Goal: Task Accomplishment & Management: Complete application form

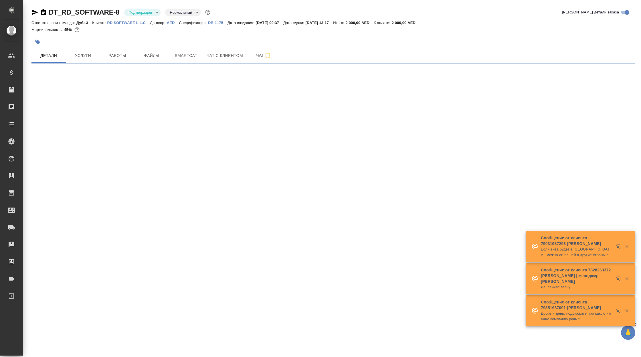
select select "RU"
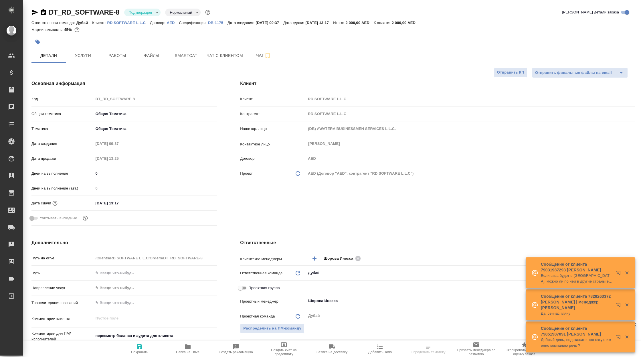
type textarea "x"
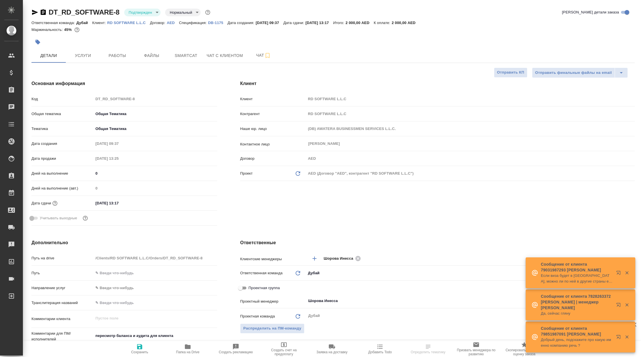
type textarea "x"
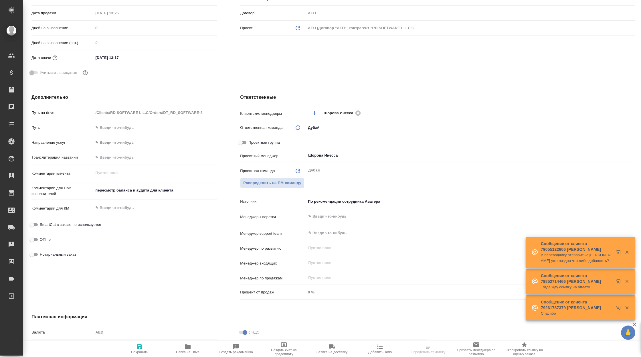
scroll to position [146, 0]
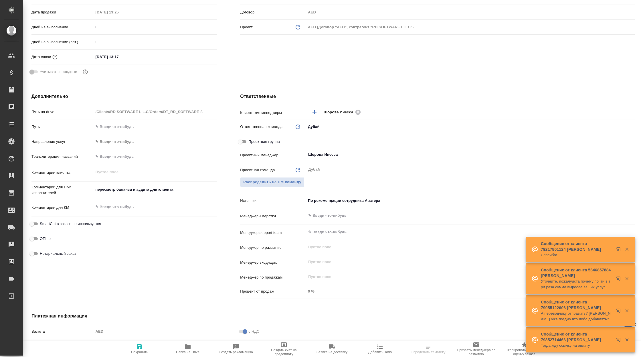
click at [334, 202] on body "🙏 .cls-1 fill:#fff; AWATERA Корэн Владислав Клиенты Спецификации Заказы Чаты To…" at bounding box center [320, 178] width 641 height 357
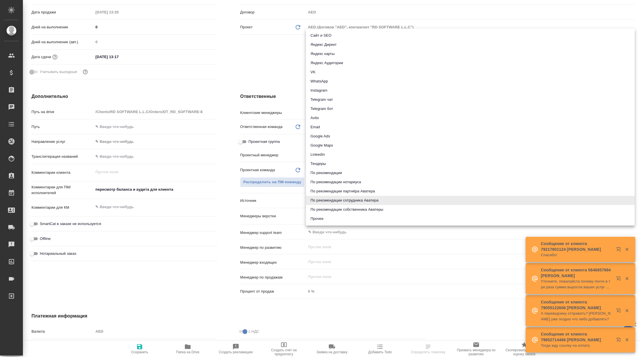
click at [334, 202] on li "По рекомендации сотрудника Аватера" at bounding box center [470, 200] width 329 height 9
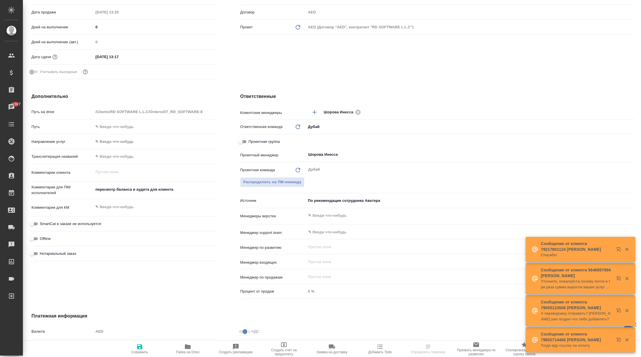
type textarea "x"
select select "RU"
type textarea "x"
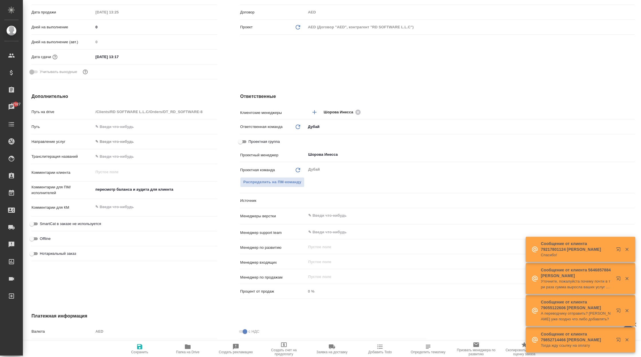
type textarea "x"
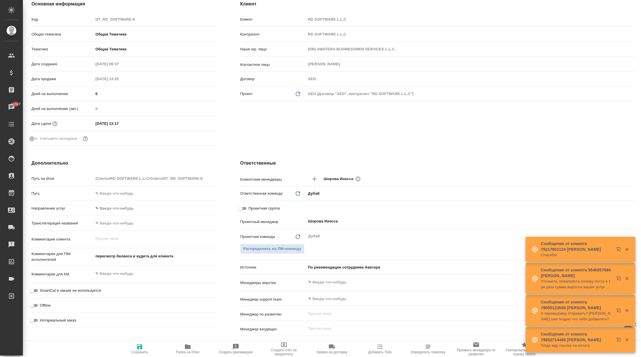
scroll to position [78, 0]
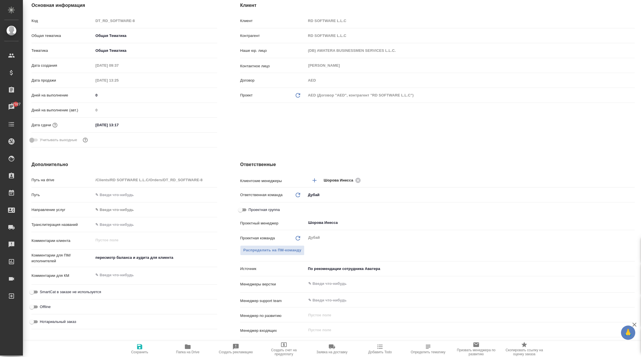
click at [332, 267] on body "🙏 .cls-1 fill:#fff; AWATERA Корэн Владислав Клиенты Спецификации Заказы 47327 Ч…" at bounding box center [320, 178] width 641 height 357
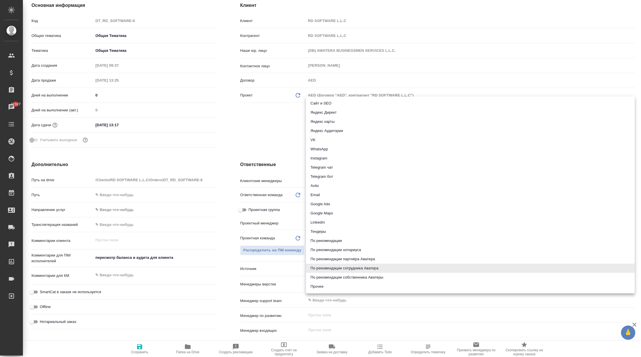
type textarea "x"
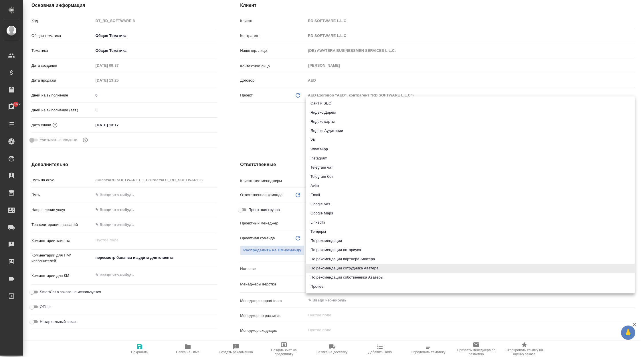
type textarea "x"
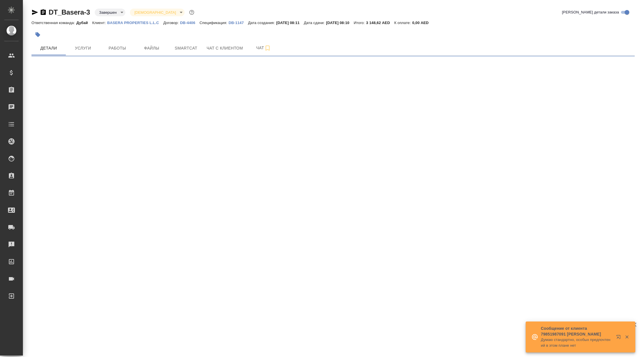
select select "RU"
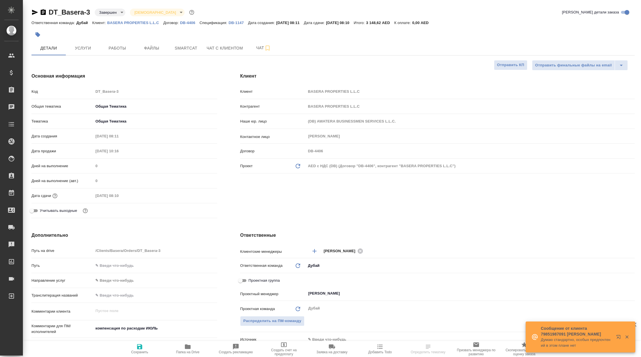
type textarea "x"
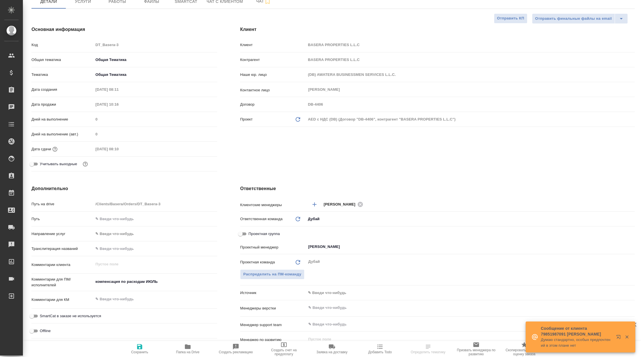
scroll to position [48, 0]
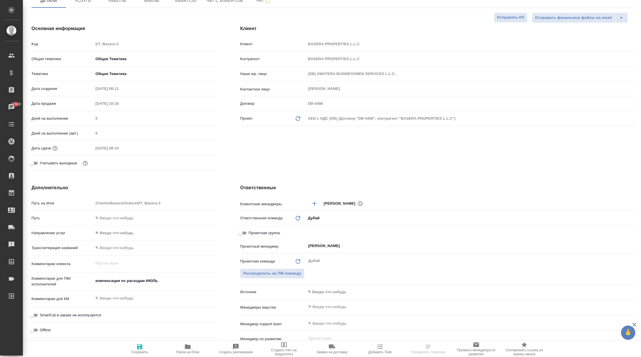
type textarea "x"
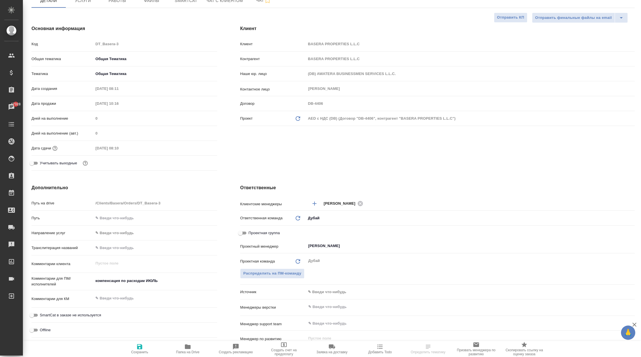
type textarea "x"
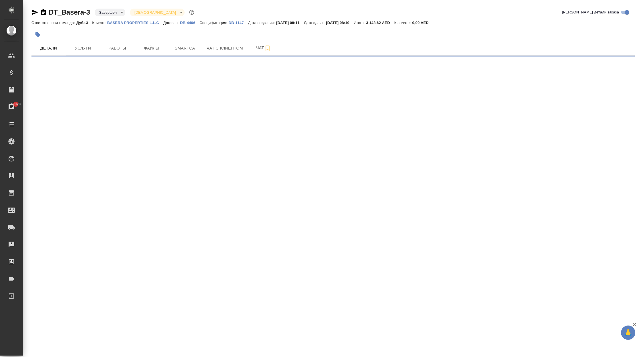
scroll to position [0, 0]
select select "RU"
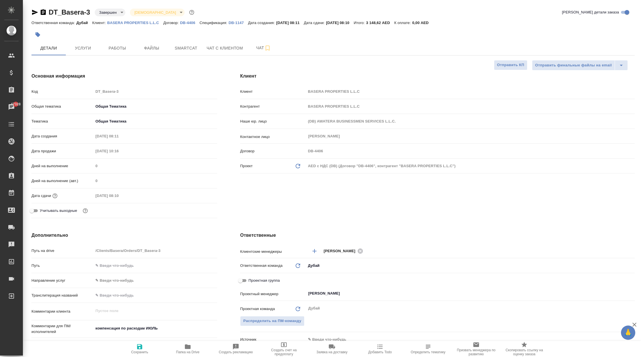
type textarea "x"
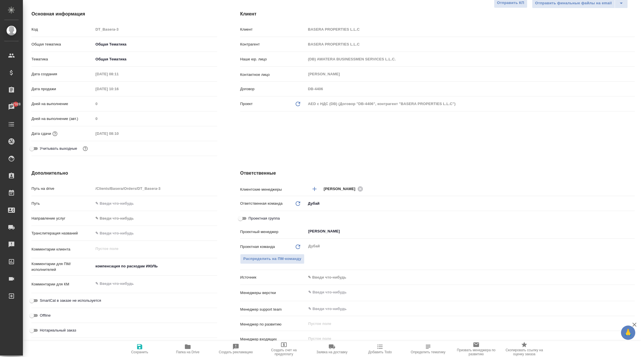
scroll to position [100, 0]
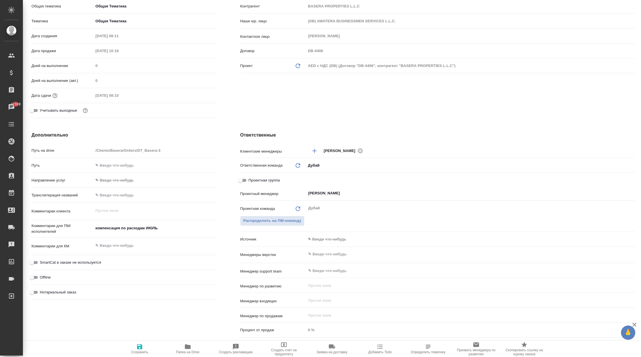
click at [326, 237] on body "🙏 .cls-1 fill:#fff; AWATERA Корэн Владислав Клиенты Спецификации Заказы 47328 Ч…" at bounding box center [320, 178] width 641 height 357
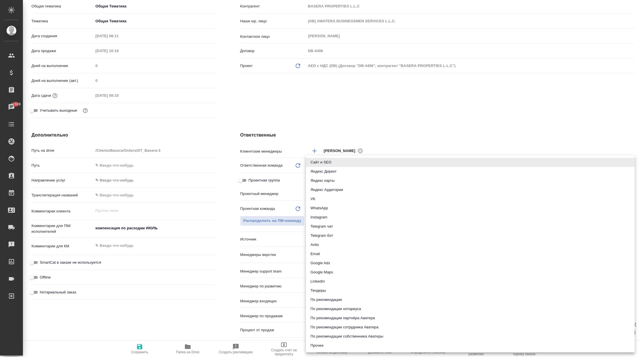
click at [328, 343] on li "Прочее" at bounding box center [470, 345] width 329 height 9
type textarea "x"
type input "other"
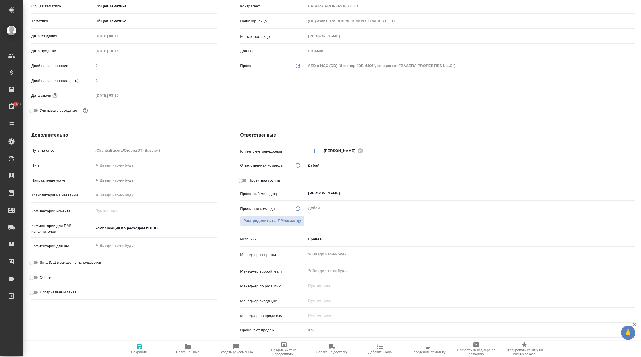
type textarea "x"
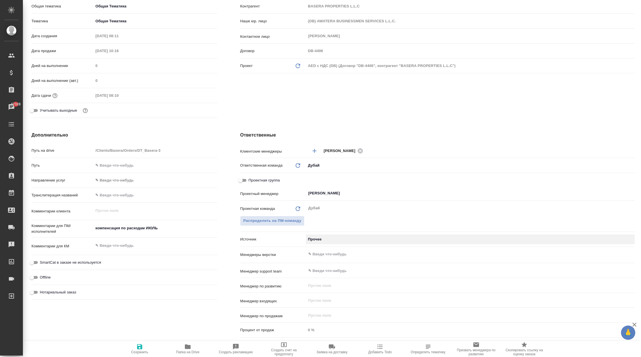
type textarea "x"
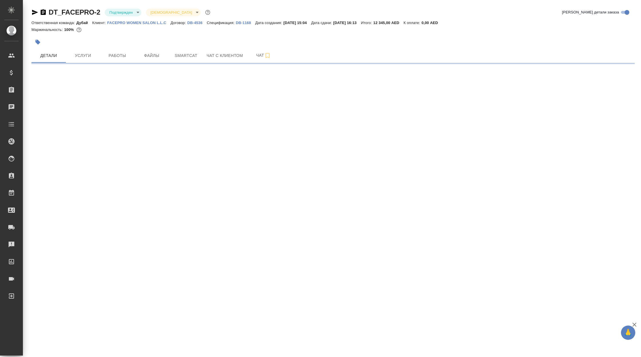
select select "RU"
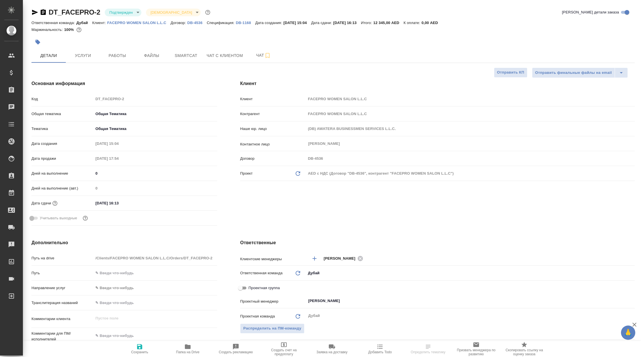
type textarea "x"
click at [156, 25] on p "FACEPRO WOMEN SALON L.L.C" at bounding box center [138, 23] width 63 height 4
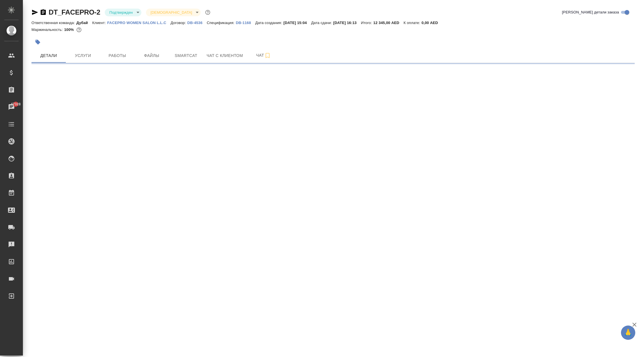
select select "RU"
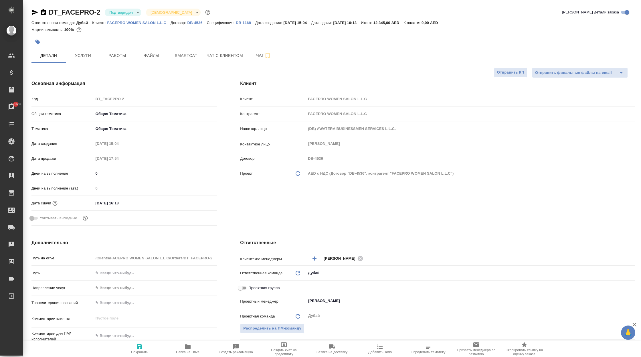
type textarea "x"
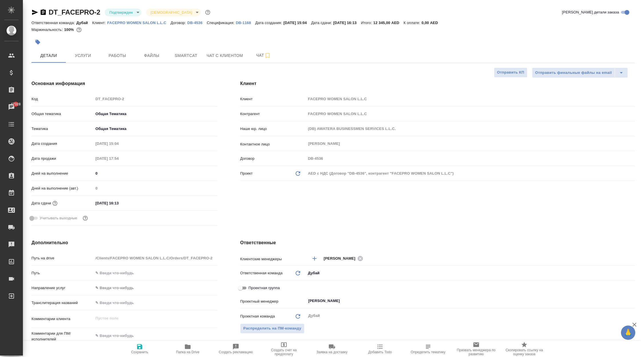
type textarea "x"
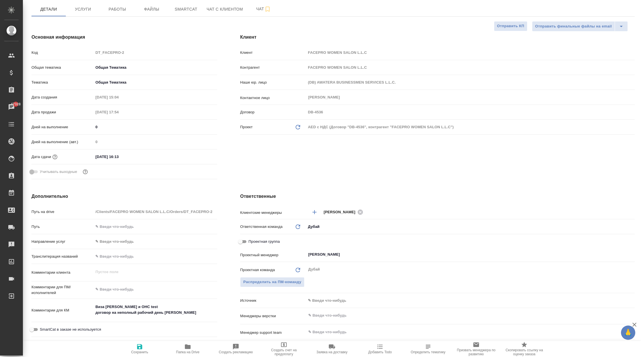
scroll to position [47, 0]
click at [332, 298] on body "🙏 .cls-1 fill:#fff; AWATERA Корэн Владислав Клиенты Спецификации Заказы 47328 Ч…" at bounding box center [320, 178] width 641 height 357
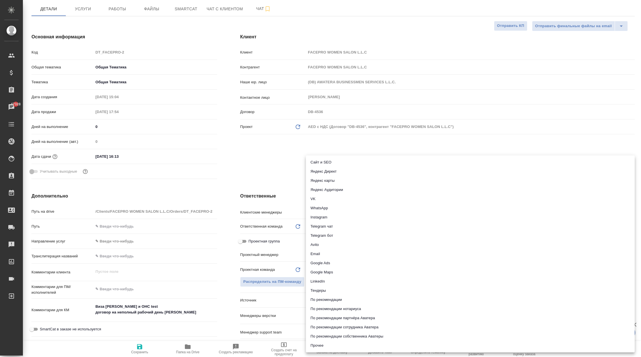
type textarea "x"
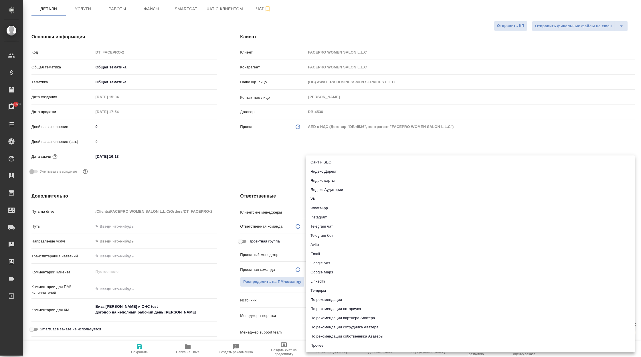
type textarea "x"
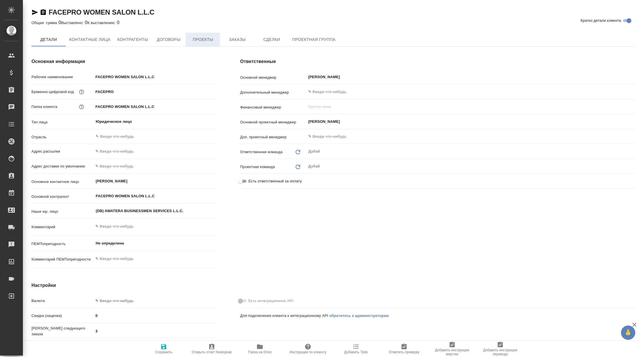
type textarea "x"
click at [232, 45] on button "Заказы" at bounding box center [237, 40] width 34 height 14
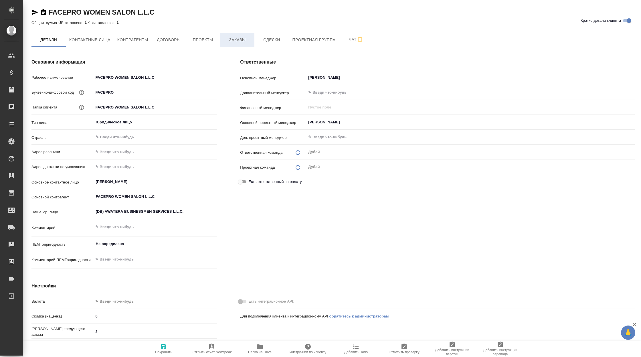
type textarea "x"
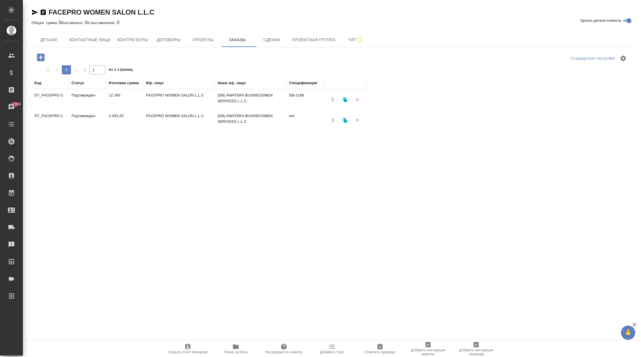
click at [168, 124] on td "FACEPRO WOMEN SALON L.L.C" at bounding box center [179, 120] width 72 height 20
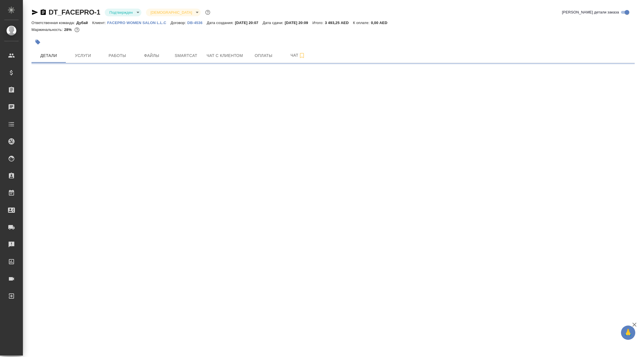
select select "RU"
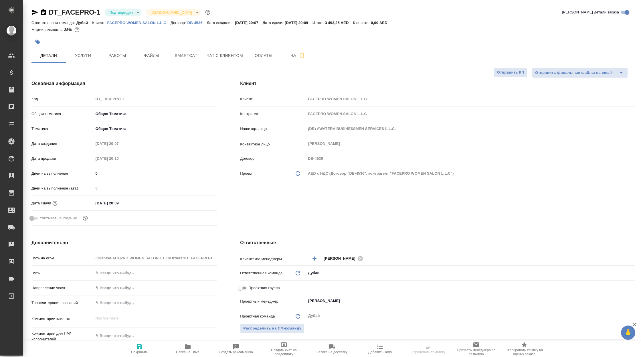
type textarea "x"
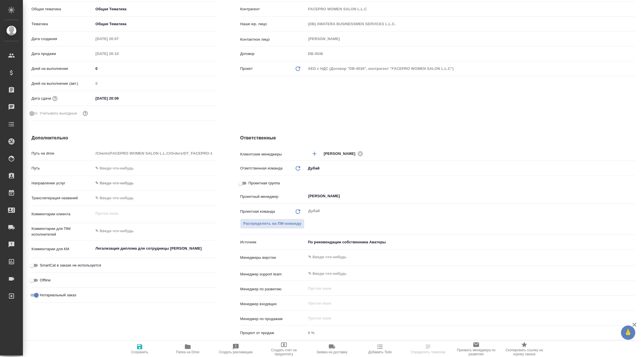
type textarea "x"
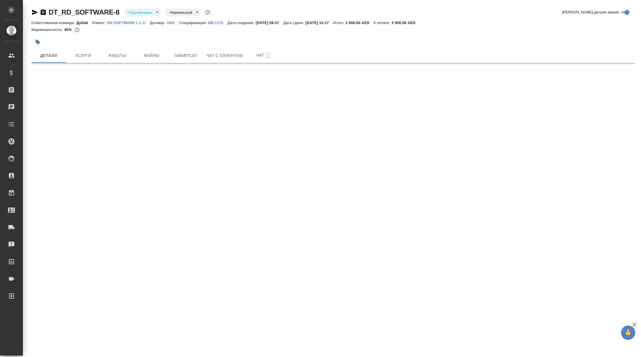
select select "RU"
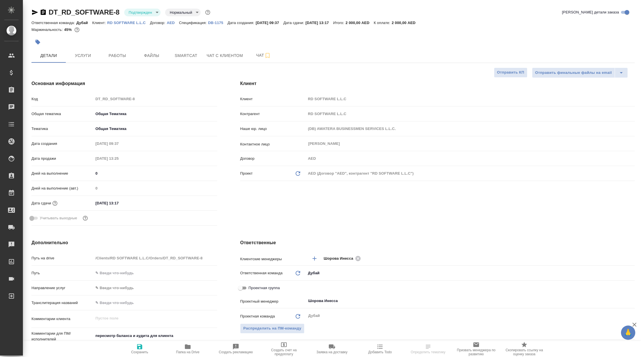
type textarea "x"
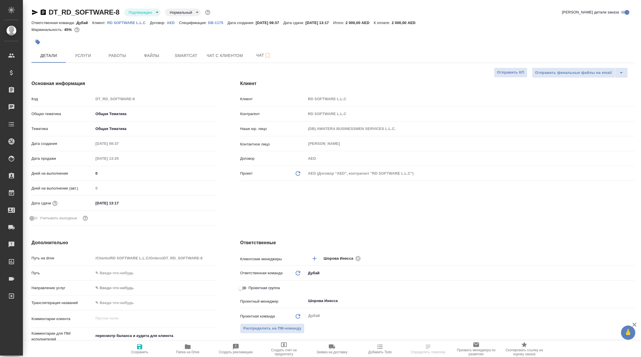
type textarea "x"
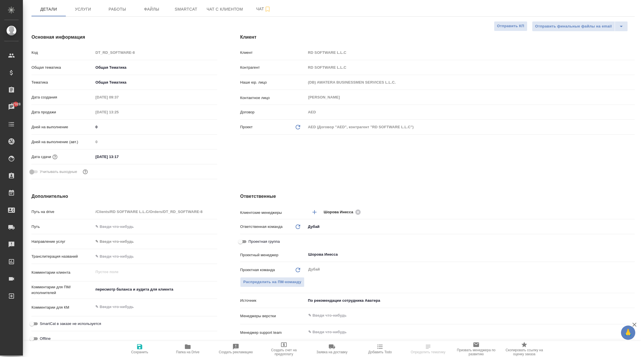
scroll to position [47, 0]
select select "RU"
type textarea "x"
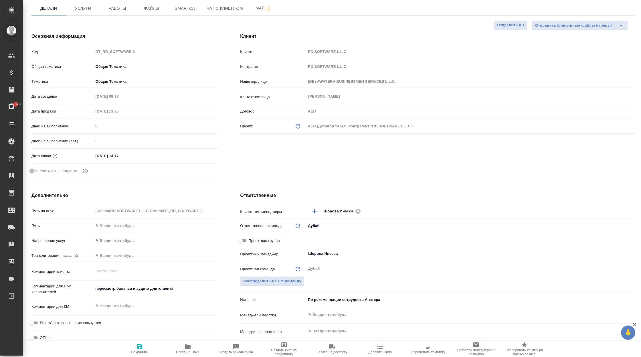
type textarea "x"
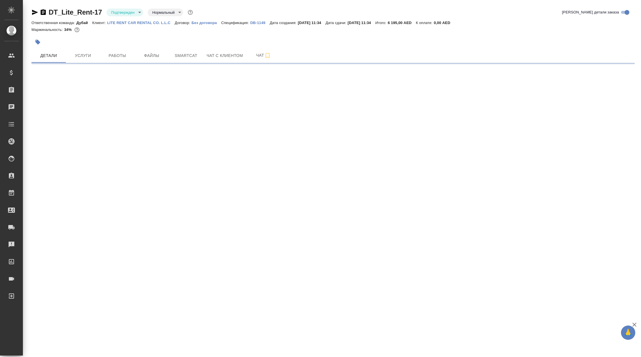
select select "RU"
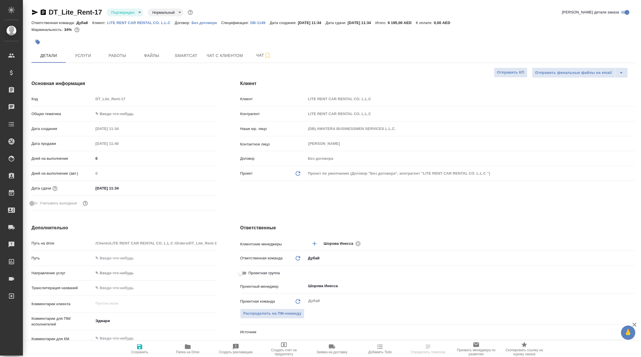
type textarea "x"
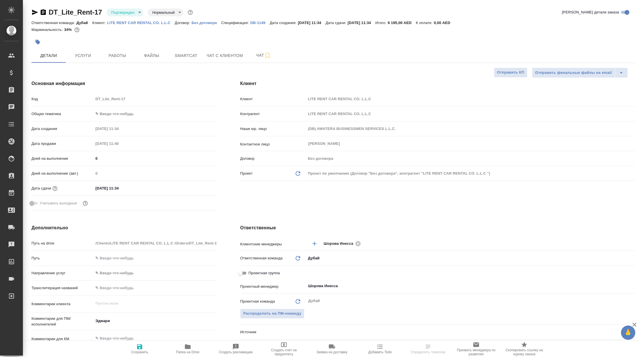
type textarea "x"
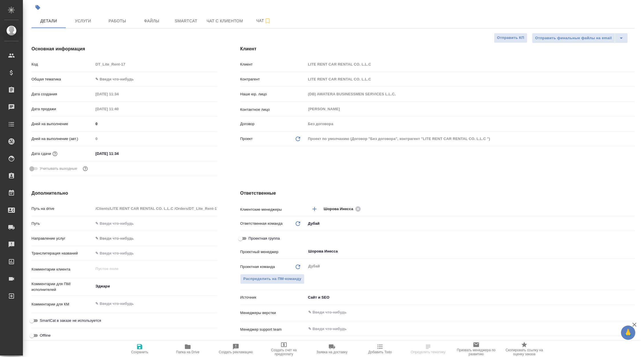
scroll to position [35, 0]
type textarea "x"
select select "RU"
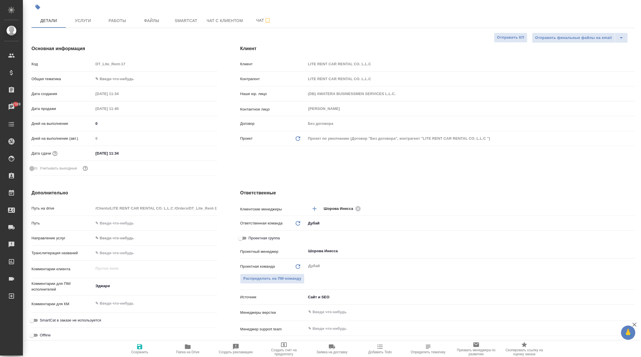
type textarea "x"
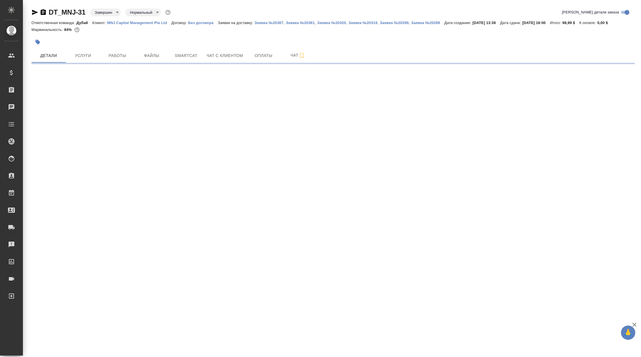
select select "RU"
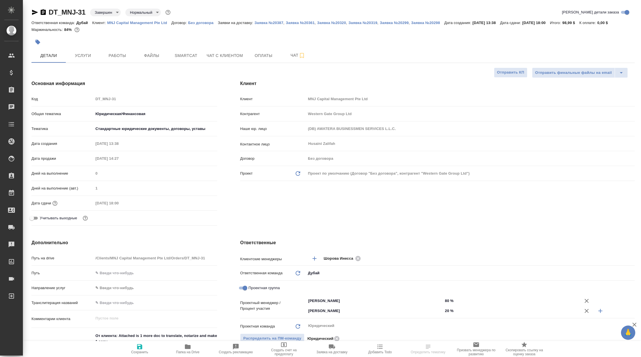
type textarea "x"
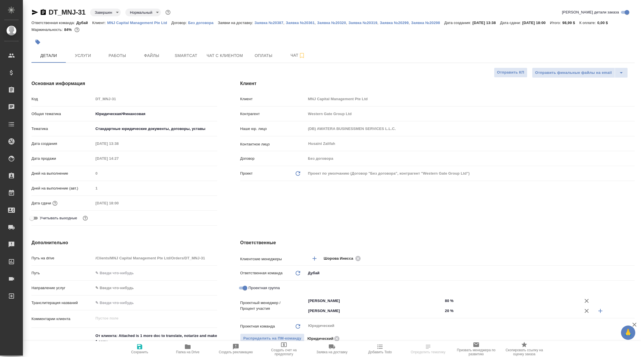
type textarea "x"
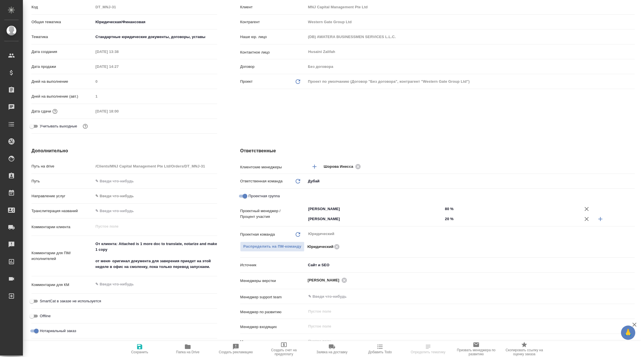
scroll to position [92, 0]
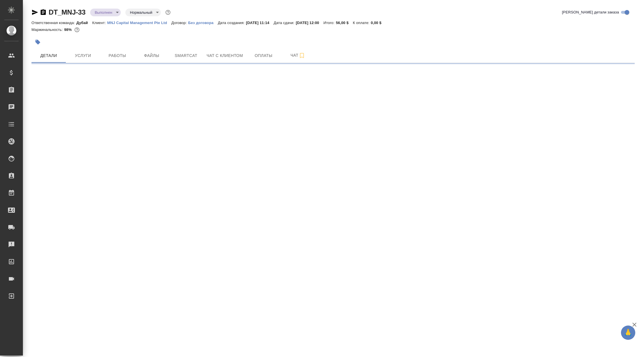
select select "RU"
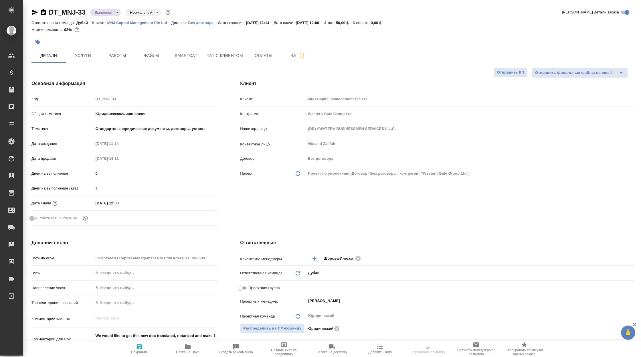
type textarea "x"
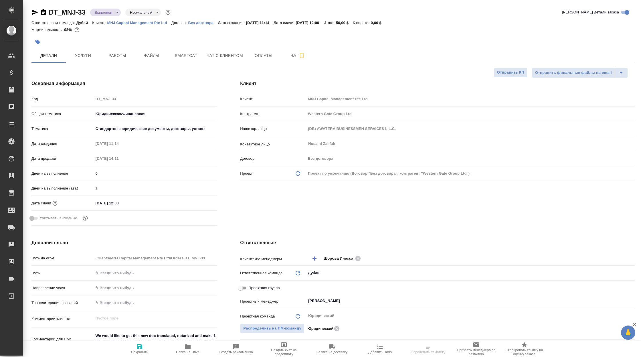
type textarea "x"
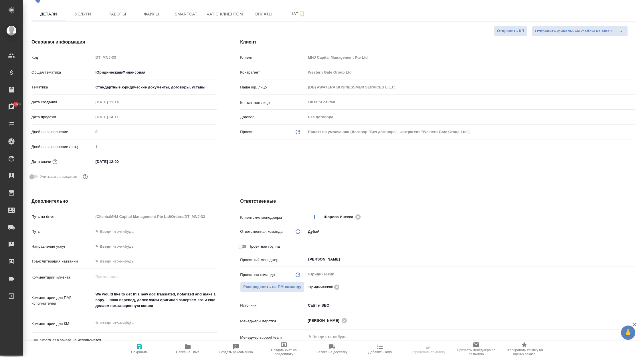
scroll to position [42, 0]
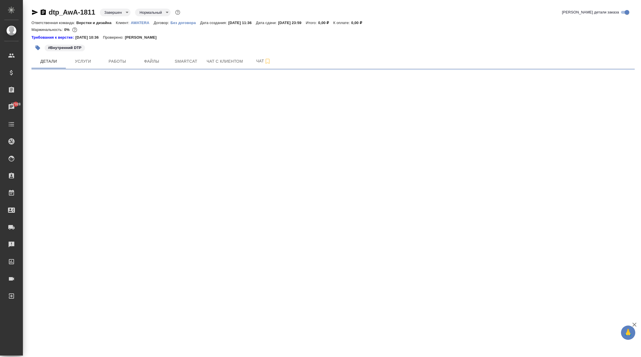
select select "RU"
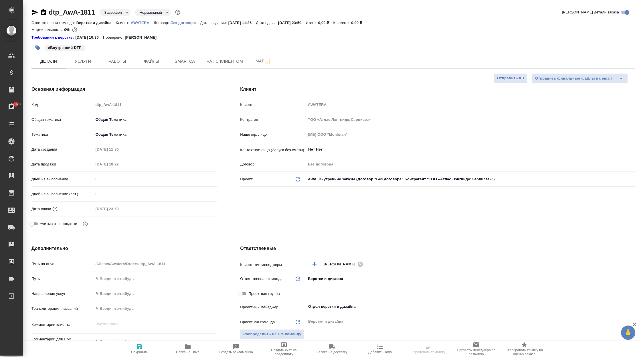
type textarea "x"
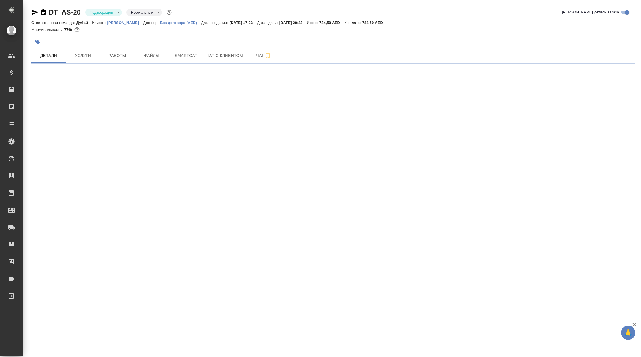
select select "RU"
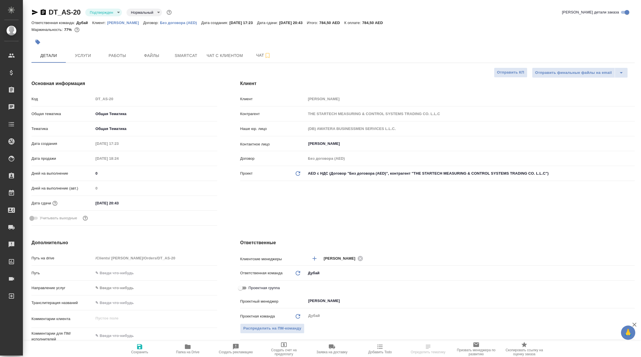
type textarea "x"
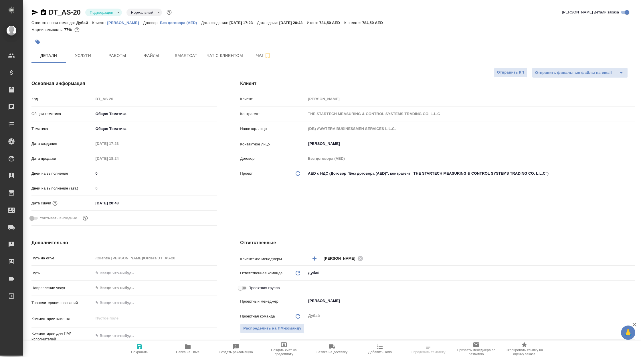
type textarea "x"
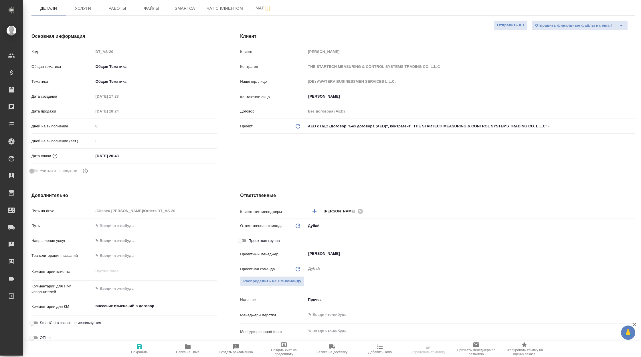
scroll to position [58, 0]
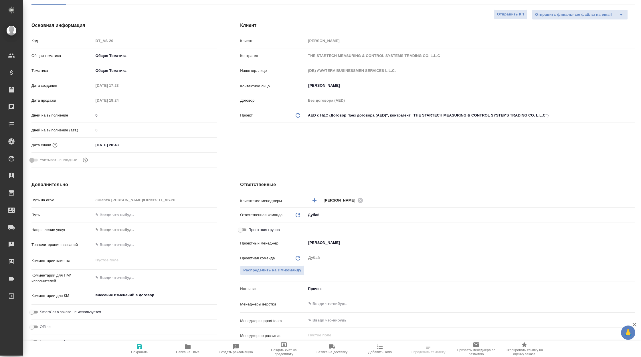
click at [313, 286] on body "🙏 .cls-1 fill:#fff; AWATERA Корэн Владислав Клиенты Спецификации Заказы Чаты To…" at bounding box center [320, 178] width 641 height 357
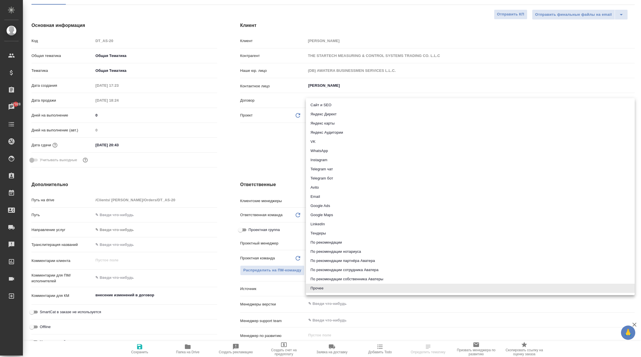
click at [360, 105] on li "Сайт и SEO" at bounding box center [470, 105] width 329 height 9
type textarea "x"
type input "seo"
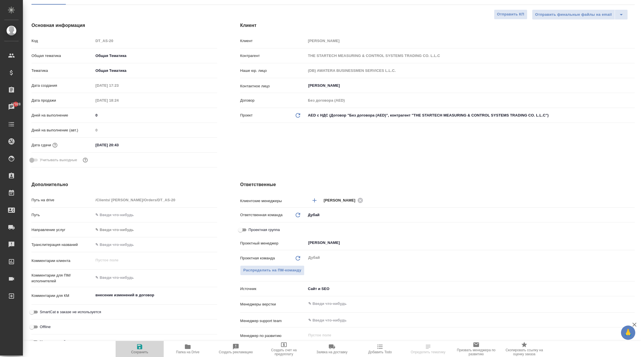
click at [143, 349] on icon "button" at bounding box center [139, 346] width 7 height 7
type textarea "x"
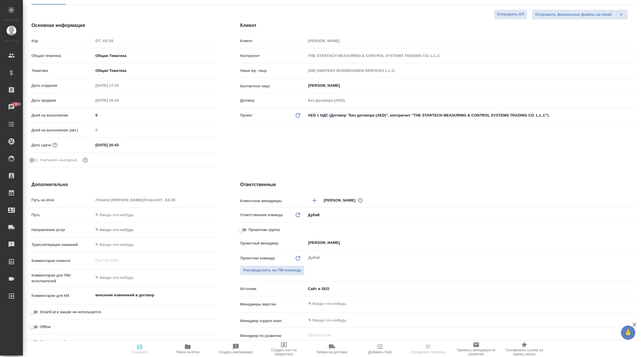
type textarea "x"
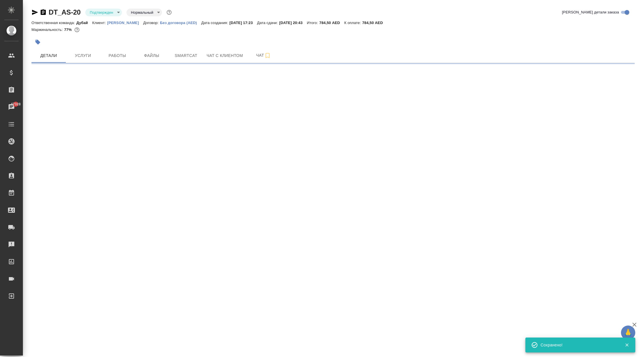
scroll to position [0, 0]
select select "RU"
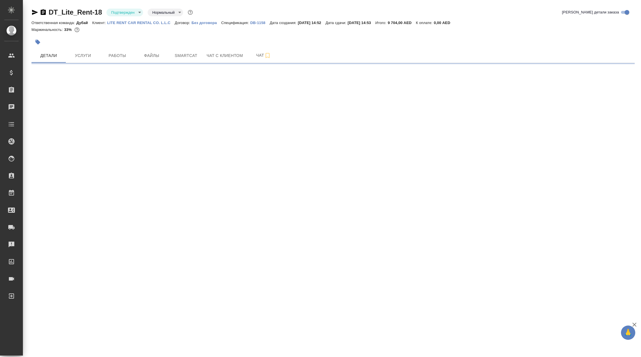
select select "RU"
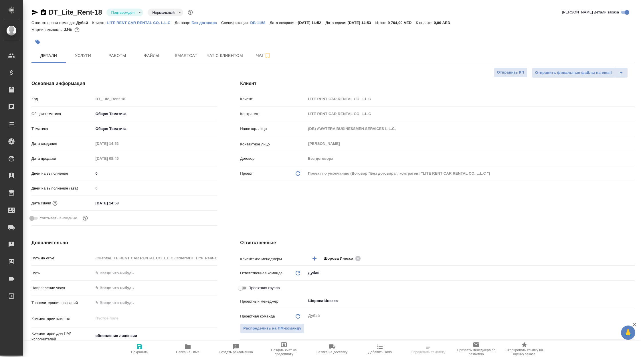
type textarea "x"
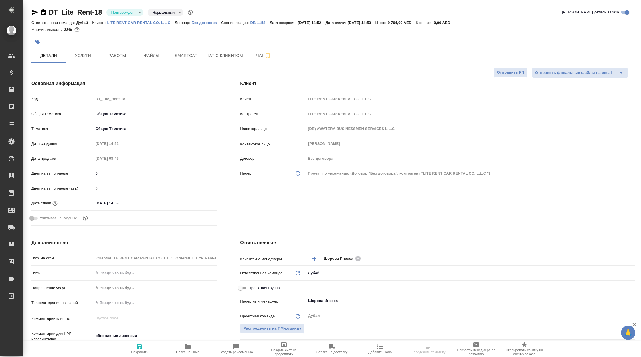
type textarea "x"
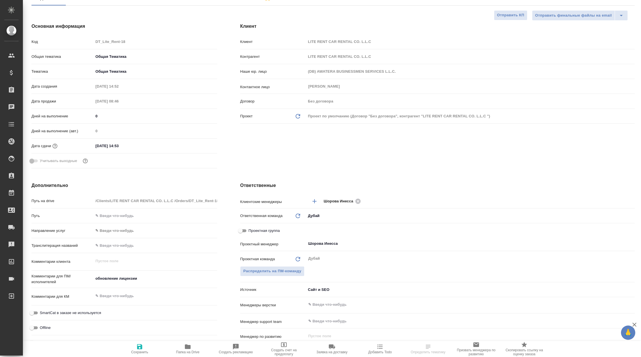
scroll to position [58, 0]
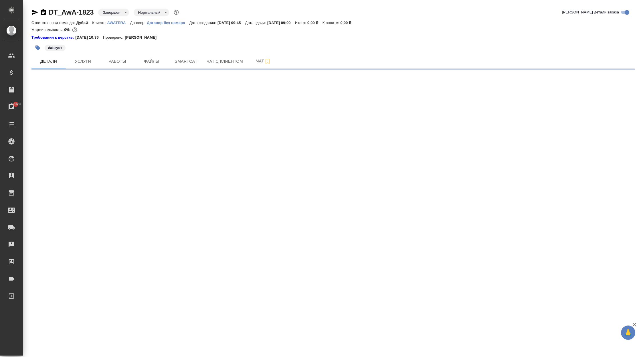
select select "RU"
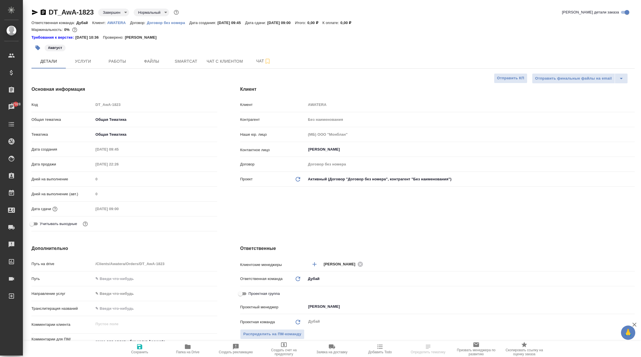
type textarea "x"
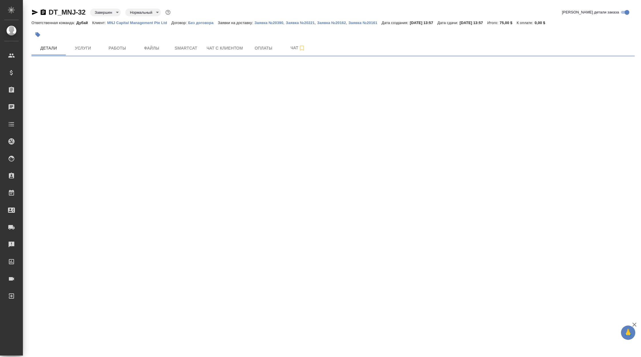
select select "RU"
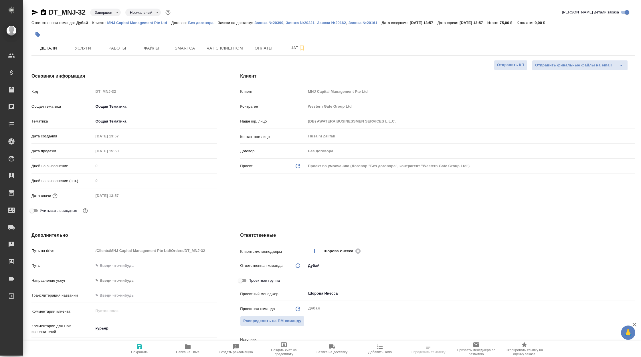
type textarea "x"
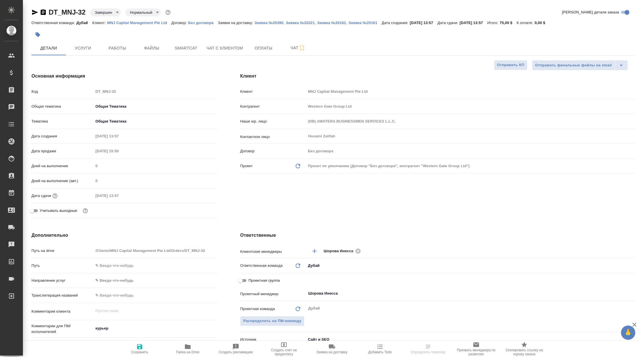
type textarea "x"
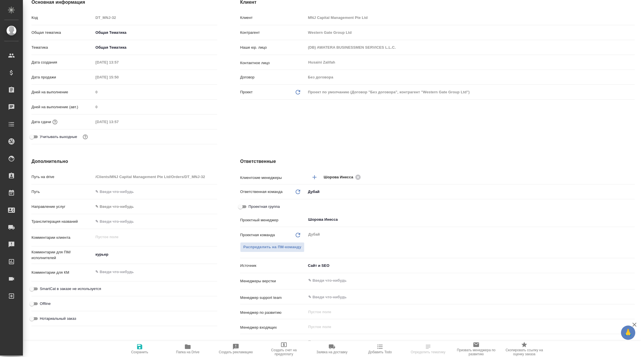
scroll to position [74, 0]
type textarea "x"
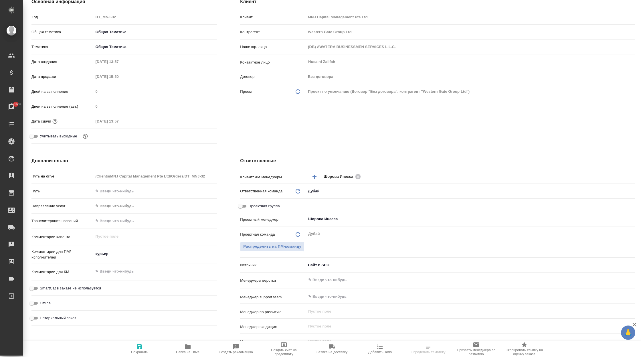
type textarea "x"
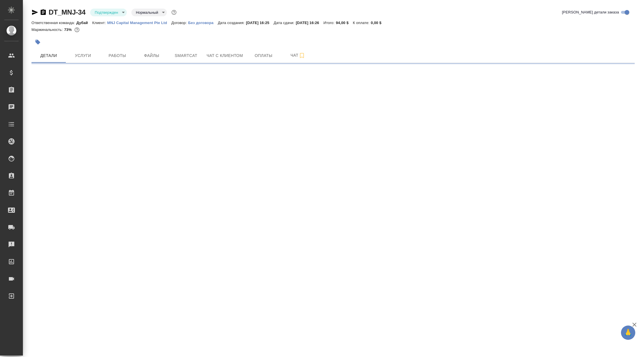
select select "RU"
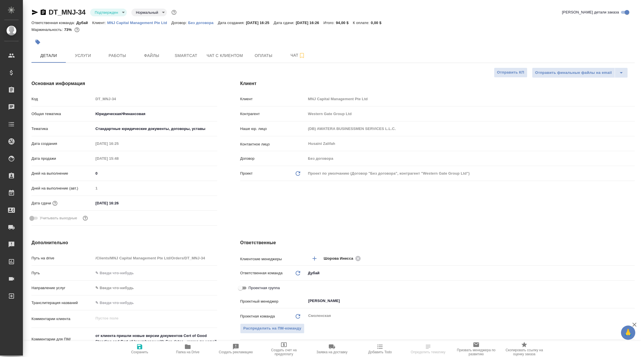
type textarea "x"
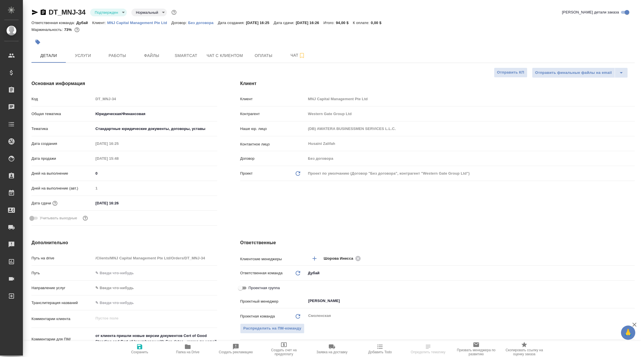
type textarea "x"
click at [144, 20] on link "MNJ Capital Management Pte Ltd" at bounding box center [139, 22] width 64 height 5
type textarea "x"
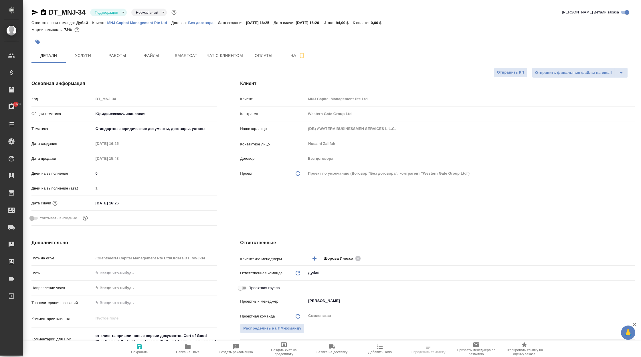
type textarea "x"
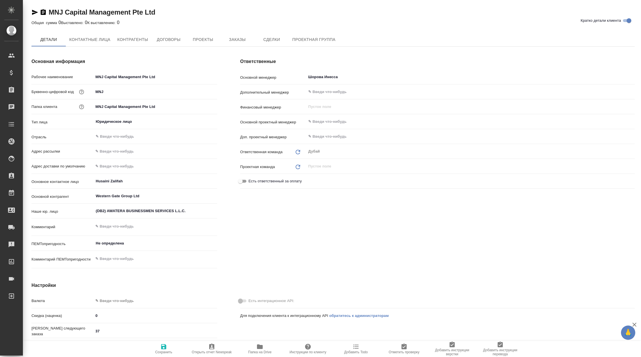
type textarea "x"
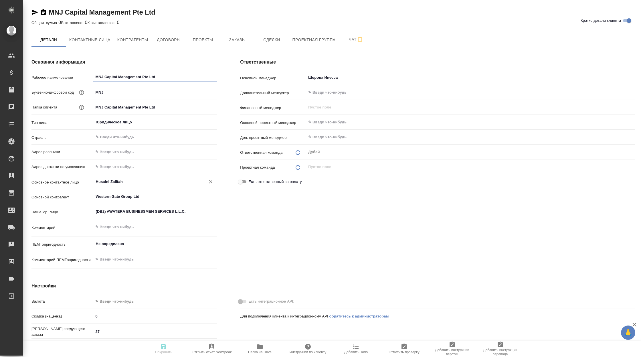
type textarea "x"
click at [180, 38] on span "Договоры" at bounding box center [168, 39] width 27 height 7
type textarea "x"
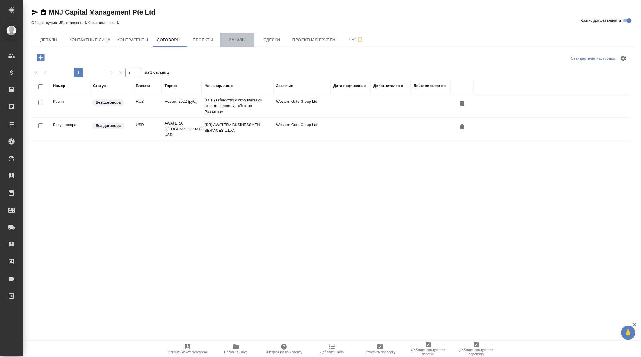
click at [228, 39] on span "Заказы" at bounding box center [237, 39] width 27 height 7
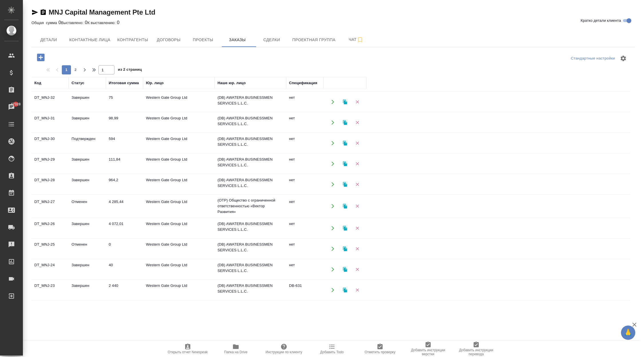
scroll to position [306, 0]
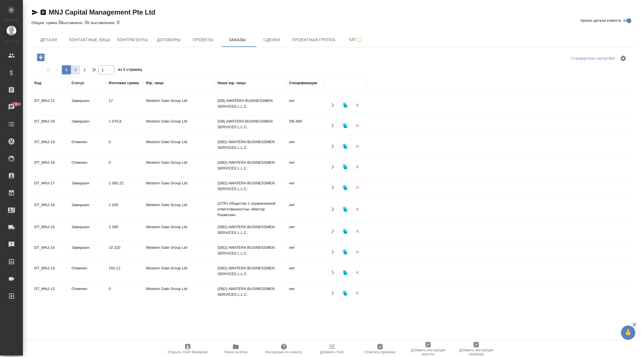
click at [76, 68] on span "2" at bounding box center [75, 70] width 9 height 6
type input "2"
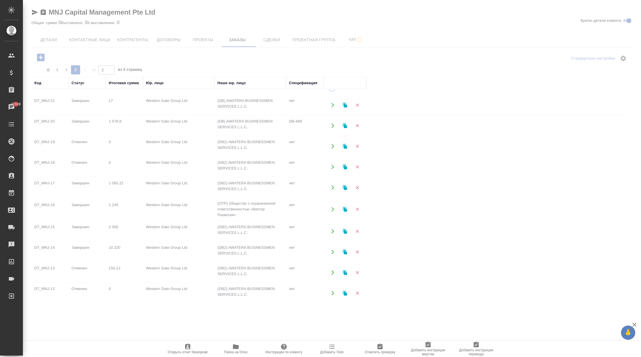
scroll to position [14, 0]
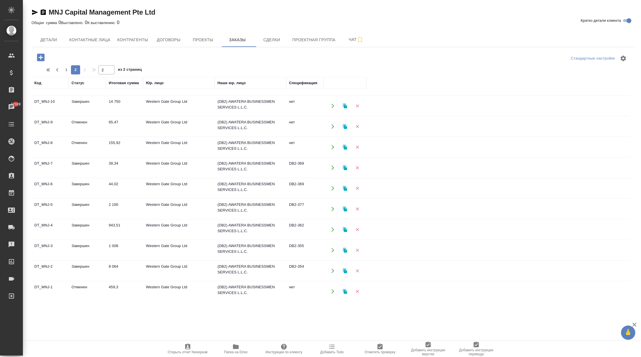
click at [245, 271] on td "(DB2) AWATERA BUSINESSMEN SERVICES L.L.C." at bounding box center [251, 271] width 72 height 20
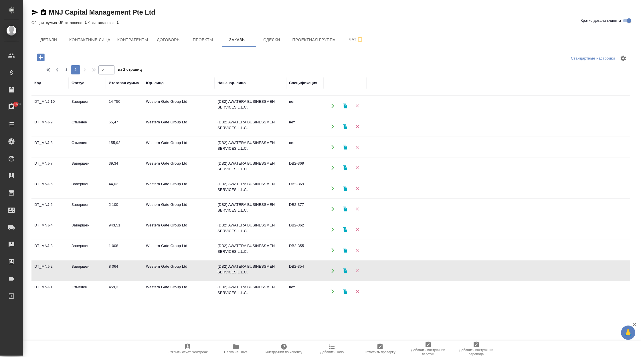
click at [245, 271] on td "(DB2) AWATERA BUSINESSMEN SERVICES L.L.C." at bounding box center [251, 271] width 72 height 20
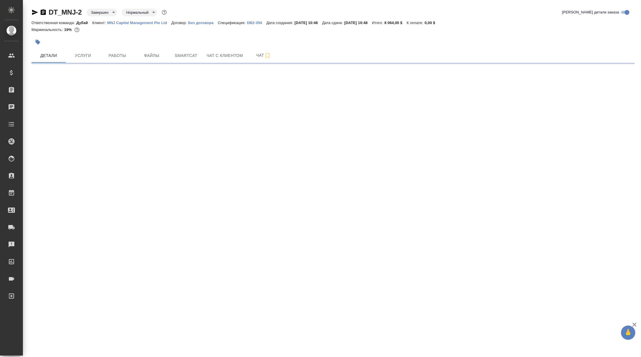
select select "RU"
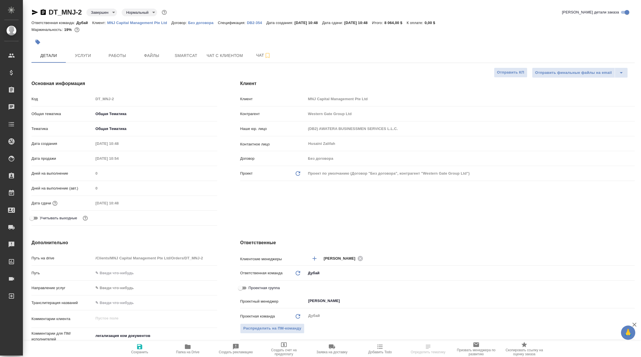
type textarea "x"
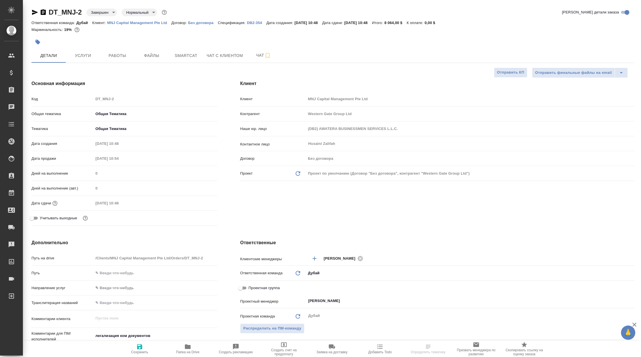
type textarea "x"
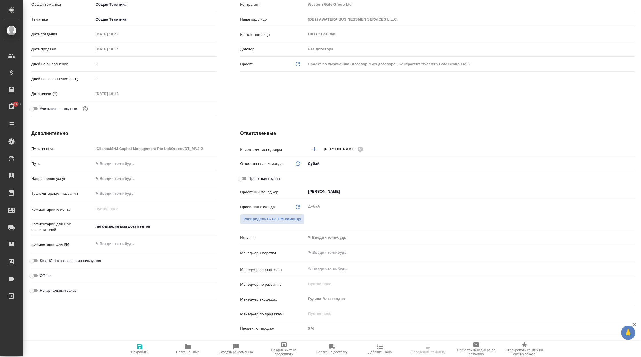
scroll to position [113, 0]
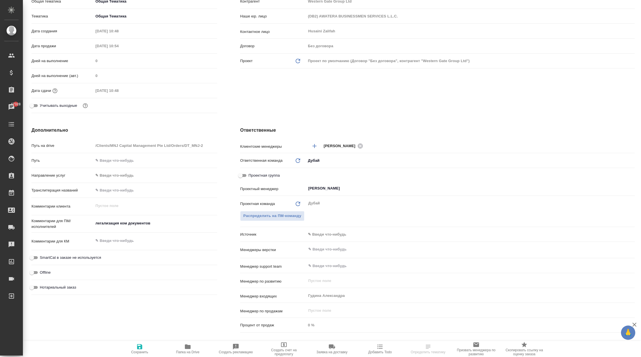
click at [336, 232] on body "🙏 .cls-1 fill:#fff; AWATERA Корэн Владислав Клиенты Спецификации Заказы 47328 Ч…" at bounding box center [320, 178] width 641 height 357
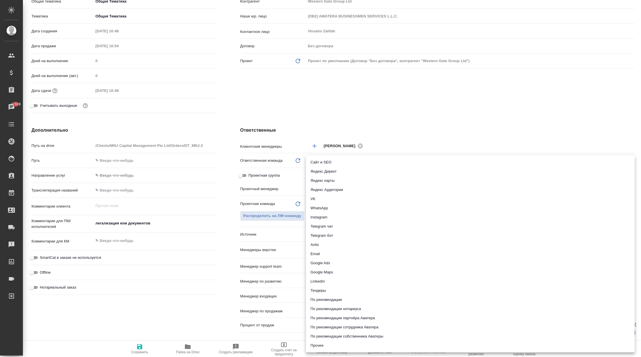
click at [348, 161] on li "Сайт и SEO" at bounding box center [470, 162] width 329 height 9
type textarea "x"
type input "seo"
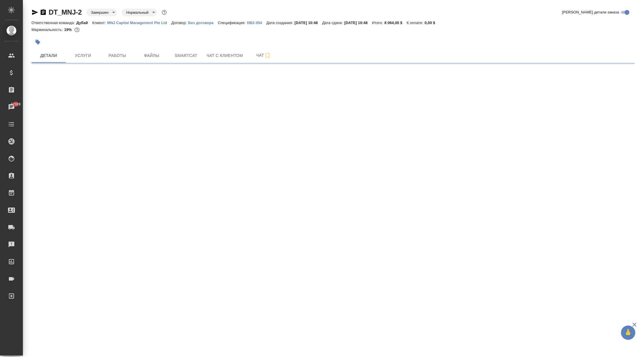
scroll to position [0, 0]
select select "RU"
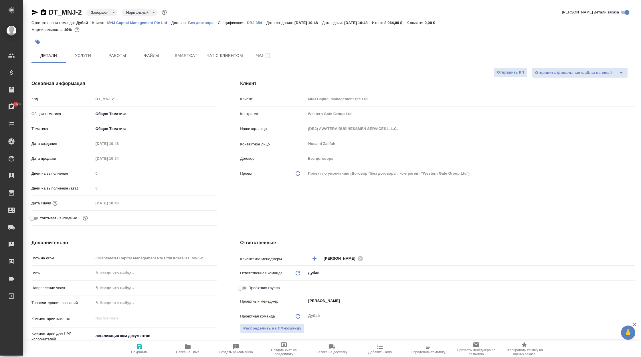
type textarea "x"
click at [143, 347] on span "Сохранить" at bounding box center [139, 348] width 41 height 11
type textarea "x"
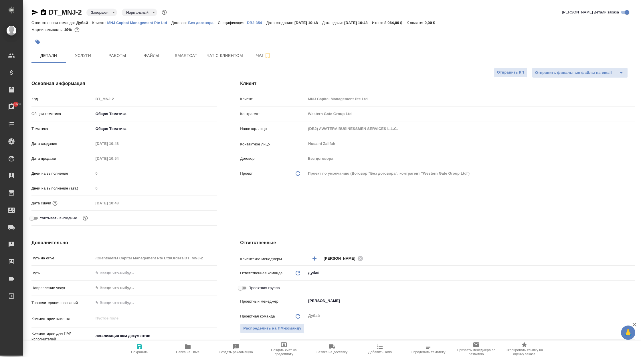
type textarea "x"
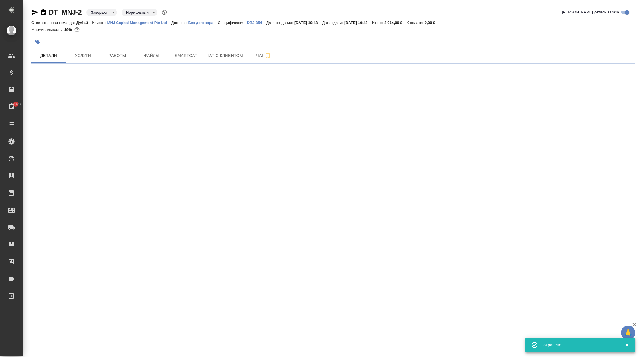
select select "RU"
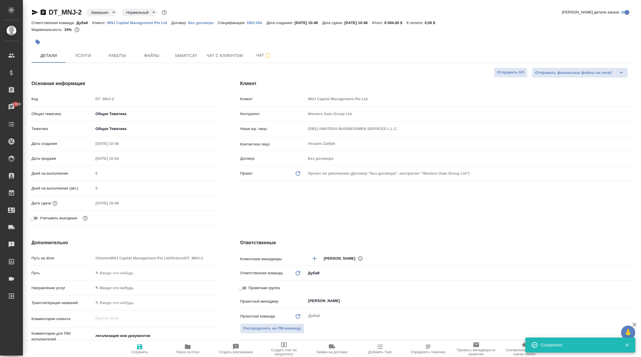
type textarea "x"
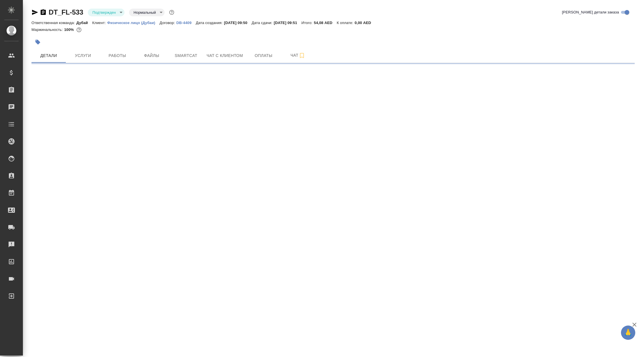
select select "RU"
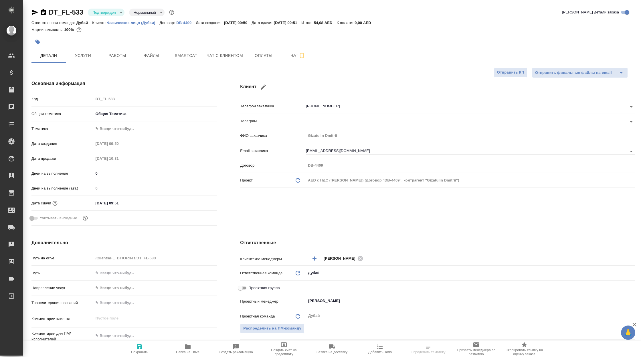
type textarea "x"
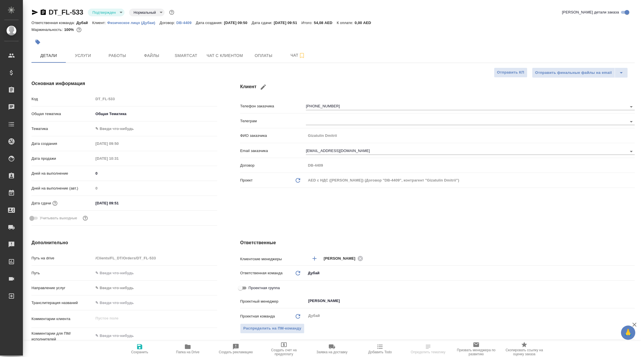
type textarea "x"
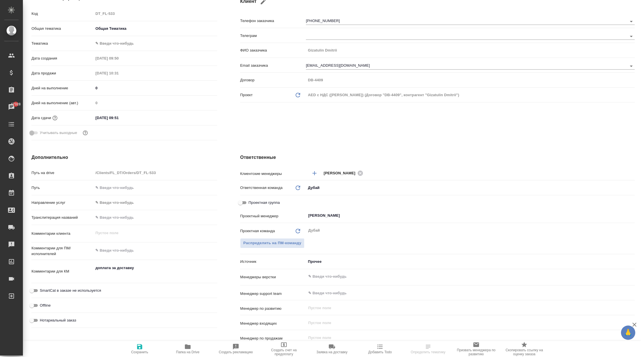
scroll to position [95, 0]
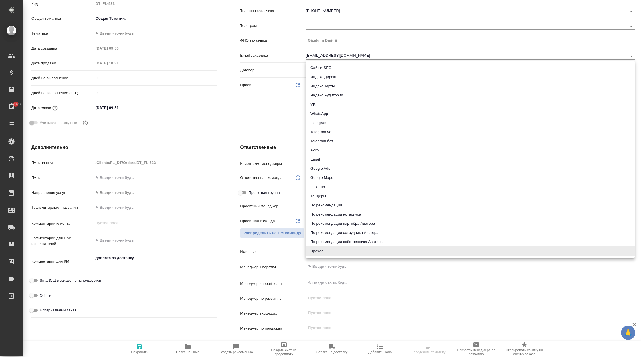
click at [328, 251] on body "🙏 .cls-1 fill:#fff; AWATERA Корэн [PERSON_NAME] Спецификации Заказы 47328 Чаты …" at bounding box center [320, 178] width 641 height 357
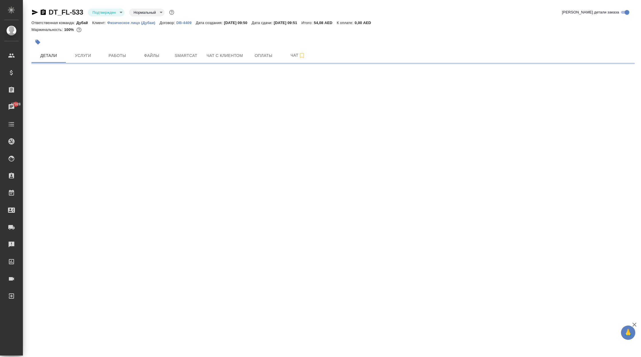
scroll to position [0, 0]
select select "RU"
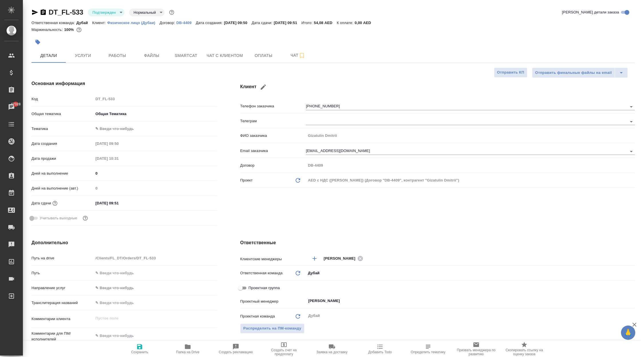
type textarea "x"
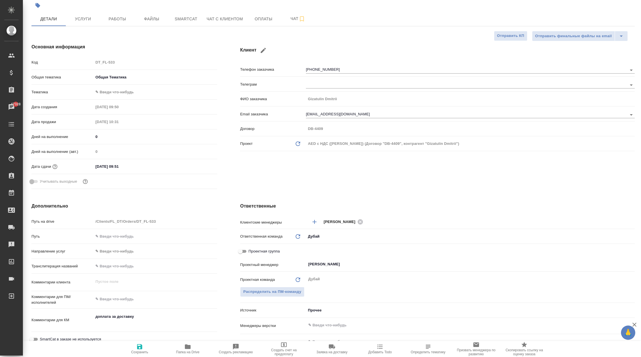
scroll to position [42, 0]
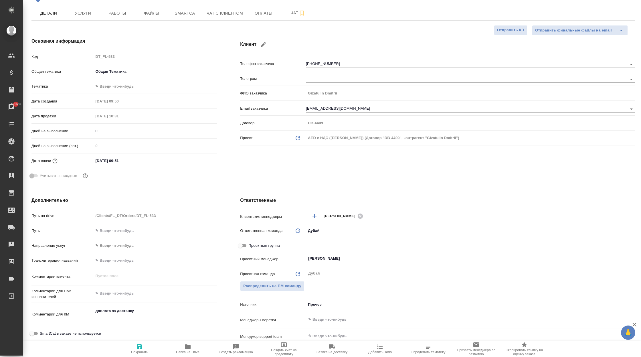
click at [319, 302] on body "🙏 .cls-1 fill:#fff; AWATERA Корэн [PERSON_NAME] Спецификации Заказы 47328 Чаты …" at bounding box center [320, 178] width 641 height 357
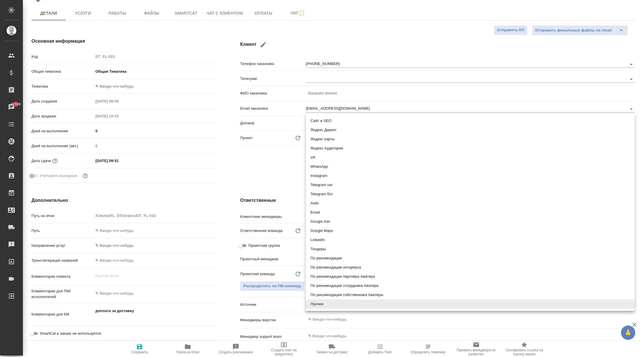
click at [347, 166] on li "WhatsApp" at bounding box center [470, 166] width 329 height 9
type textarea "x"
type input "whatsapp"
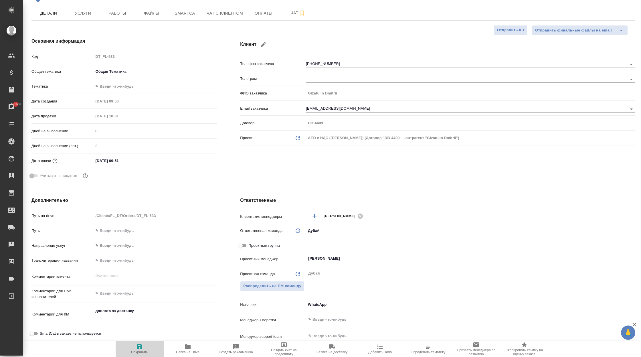
click at [141, 351] on span "Сохранить" at bounding box center [139, 352] width 17 height 4
type textarea "x"
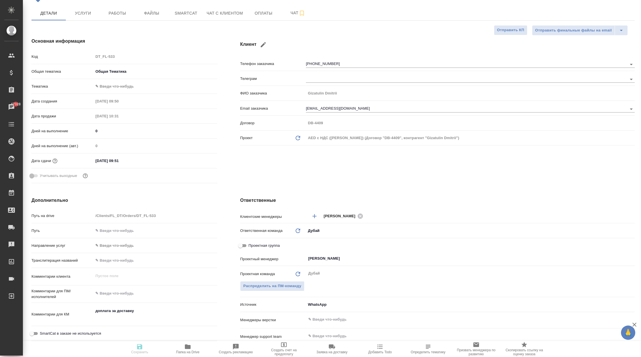
type textarea "x"
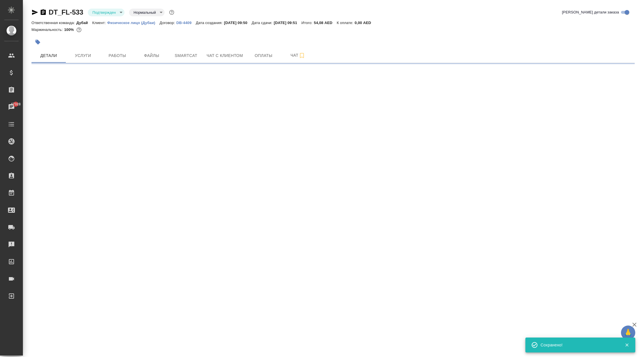
scroll to position [0, 0]
select select "RU"
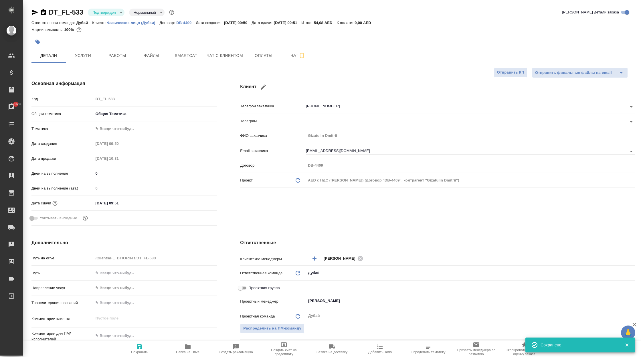
type textarea "x"
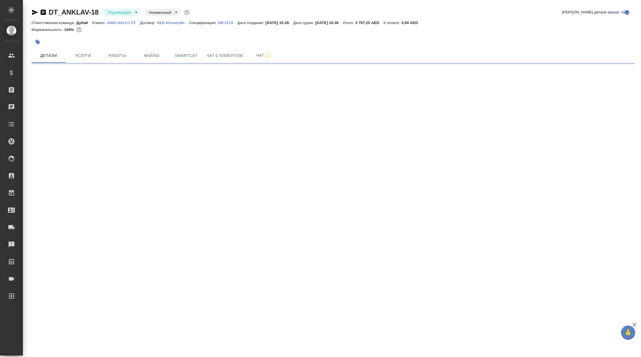
select select "RU"
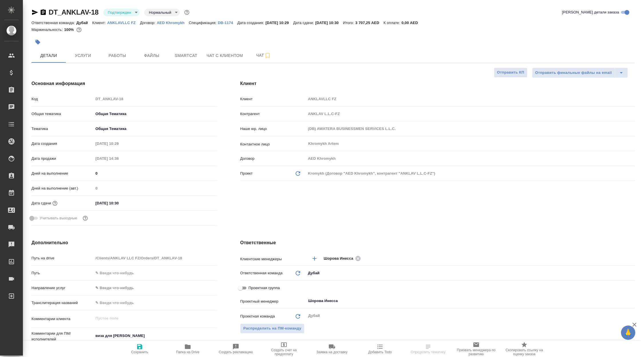
type textarea "x"
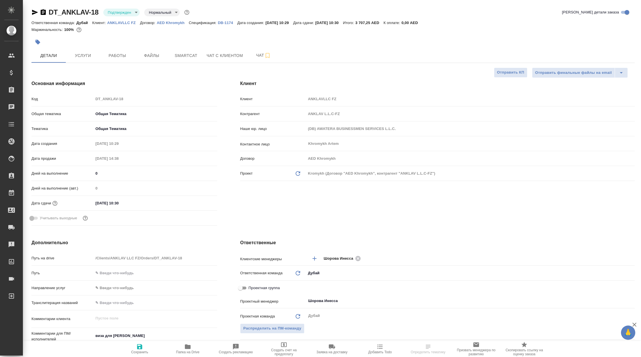
type textarea "x"
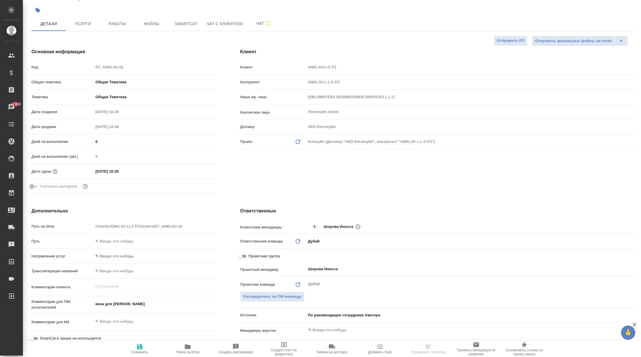
scroll to position [25, 0]
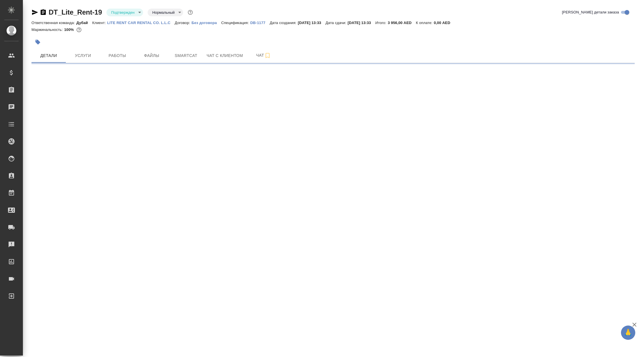
select select "RU"
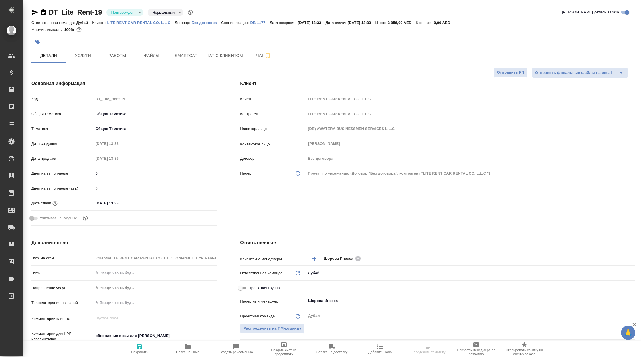
type textarea "x"
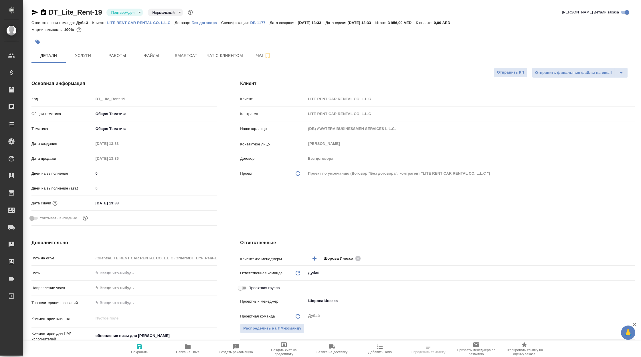
type textarea "x"
click at [162, 22] on p "LITE RENT CAR RENTAL CO. L.L.C" at bounding box center [141, 23] width 68 height 4
type textarea "x"
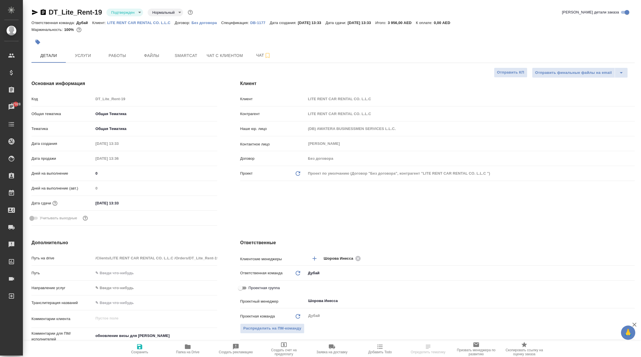
select select "RU"
type textarea "x"
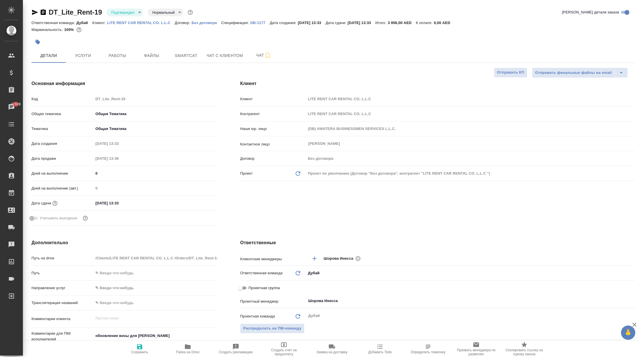
type textarea "x"
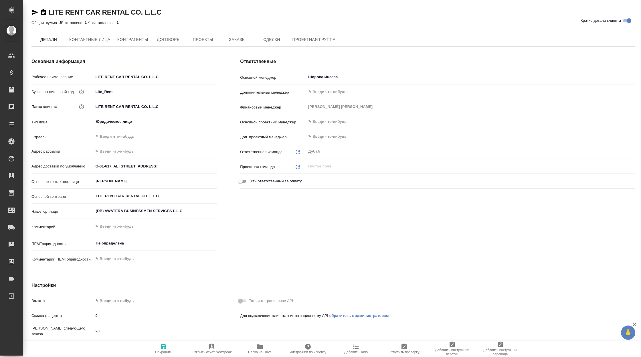
type textarea "x"
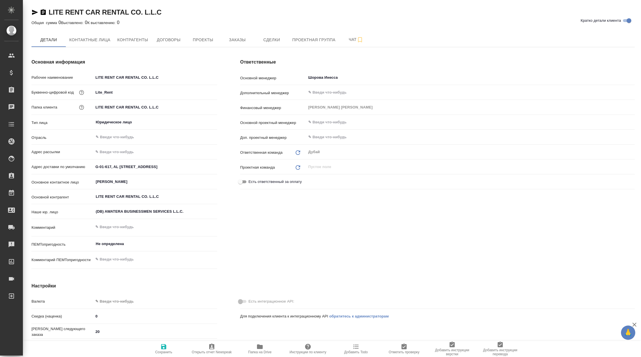
type textarea "x"
click at [240, 40] on span "Заказы" at bounding box center [237, 39] width 27 height 7
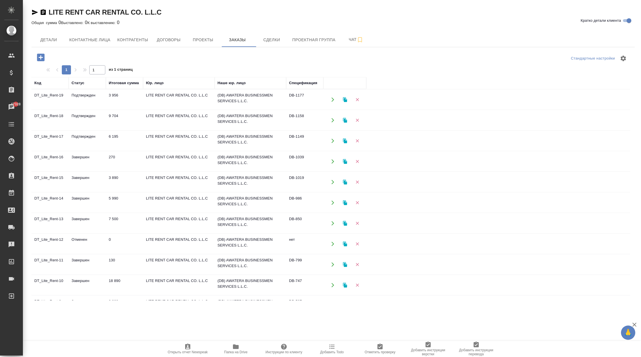
scroll to position [178, 0]
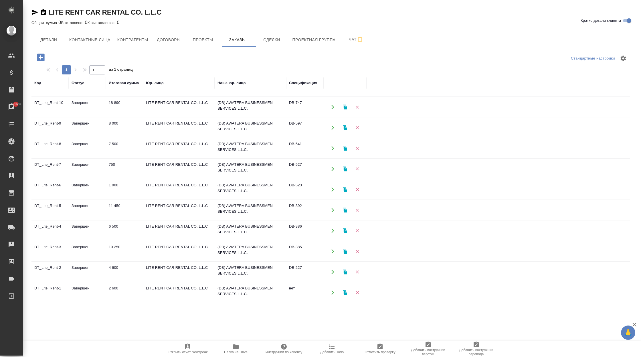
click at [170, 287] on td "LITE RENT CAR RENTAL CO. L.L.C" at bounding box center [179, 293] width 72 height 20
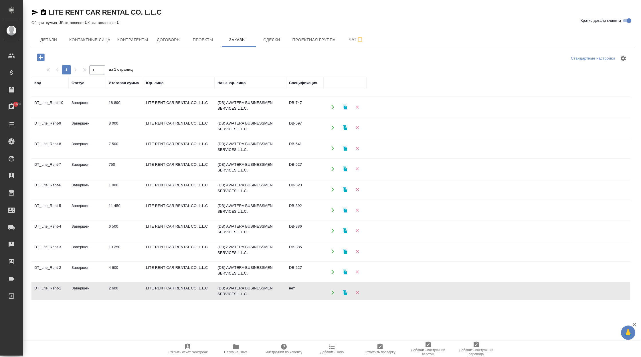
click at [182, 269] on td "LITE RENT CAR RENTAL CO. L.L.C" at bounding box center [179, 272] width 72 height 20
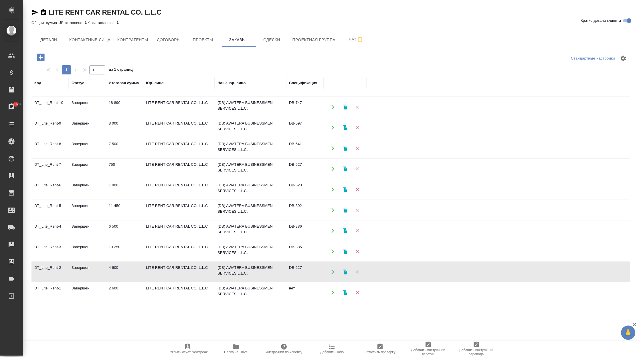
click at [182, 269] on td "LITE RENT CAR RENTAL CO. L.L.C" at bounding box center [179, 272] width 72 height 20
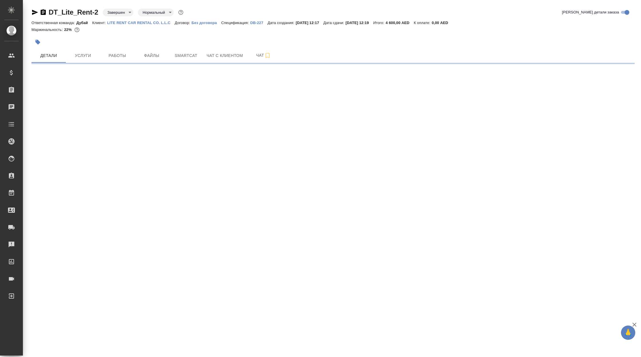
select select "RU"
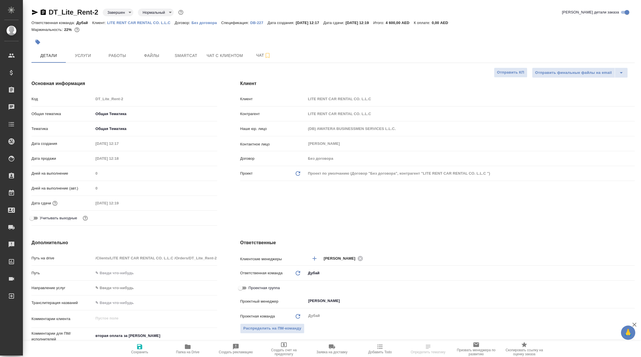
type textarea "x"
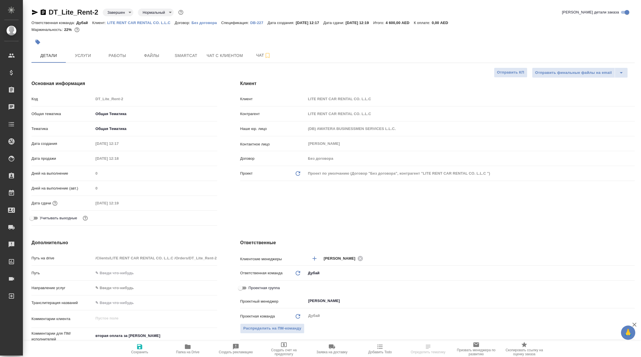
type textarea "x"
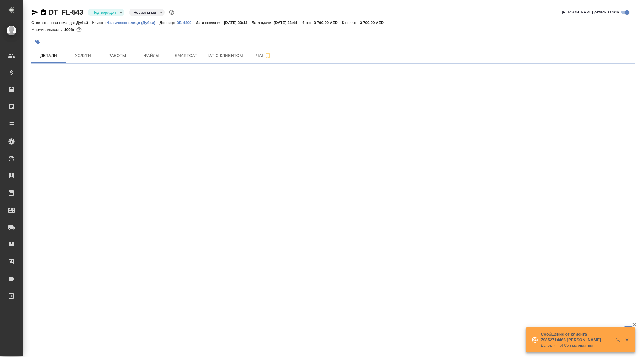
select select "RU"
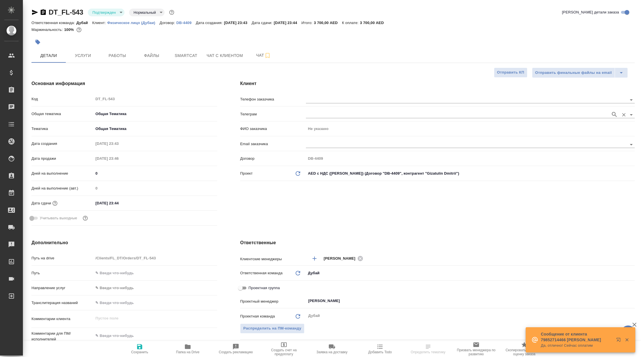
type textarea "x"
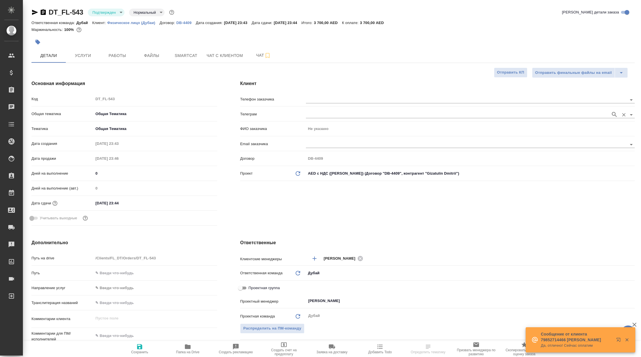
type textarea "x"
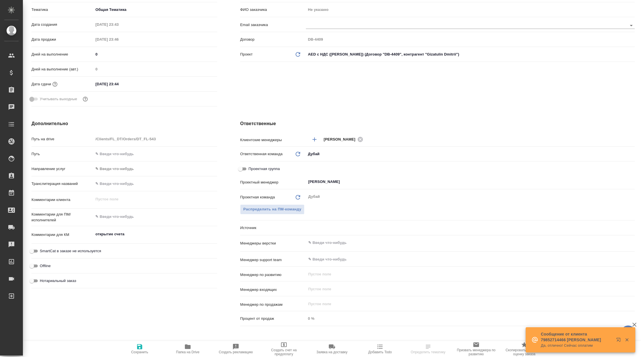
scroll to position [124, 0]
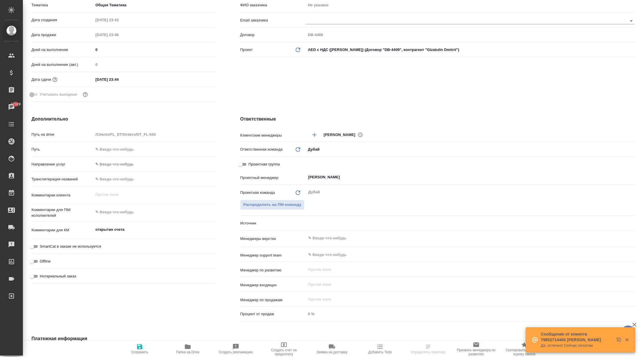
click at [324, 222] on body "🙏 .cls-1 fill:#fff; AWATERA Корэн [PERSON_NAME] Спецификации Заказы 47329 Чаты …" at bounding box center [320, 178] width 641 height 357
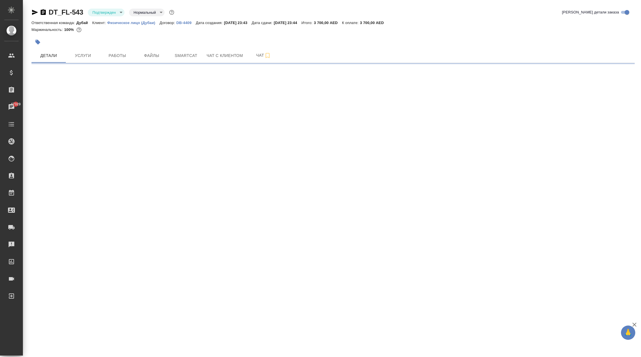
scroll to position [0, 0]
select select "RU"
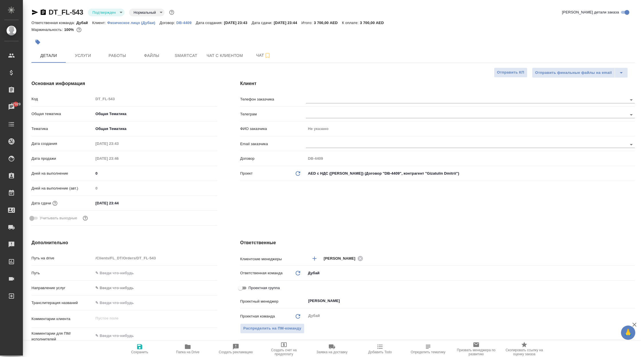
type textarea "x"
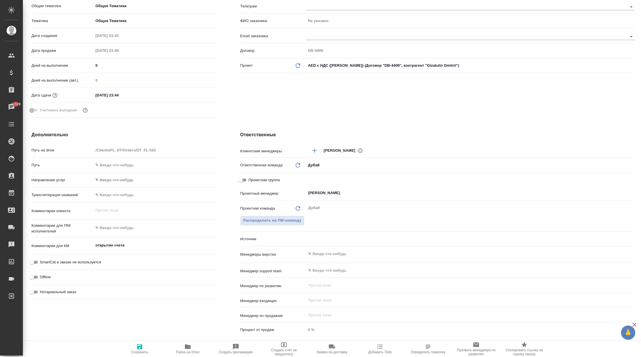
scroll to position [109, 0]
click at [327, 233] on body "🙏 .cls-1 fill:#fff; AWATERA Корэн [PERSON_NAME] Спецификации Заказы 47329 Чаты …" at bounding box center [320, 178] width 641 height 357
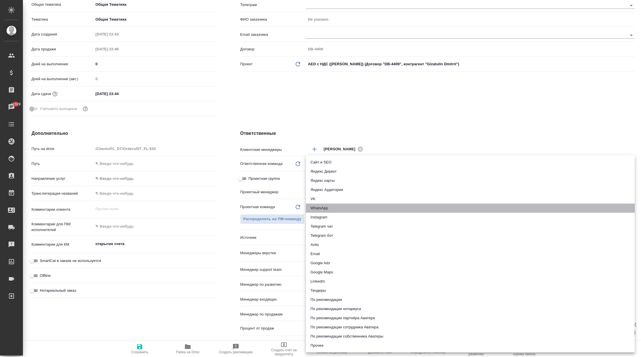
click at [344, 205] on li "WhatsApp" at bounding box center [470, 208] width 329 height 9
type textarea "x"
type input "whatsapp"
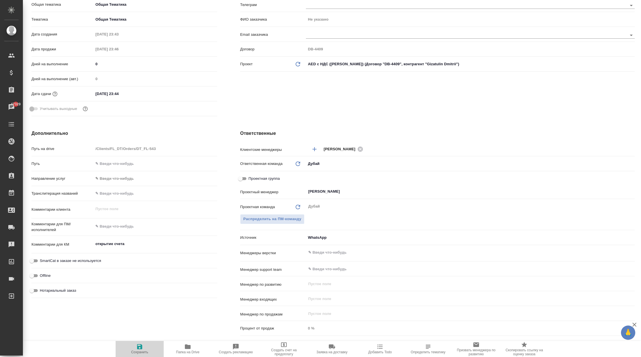
click at [138, 349] on icon "button" at bounding box center [139, 346] width 5 height 5
type textarea "x"
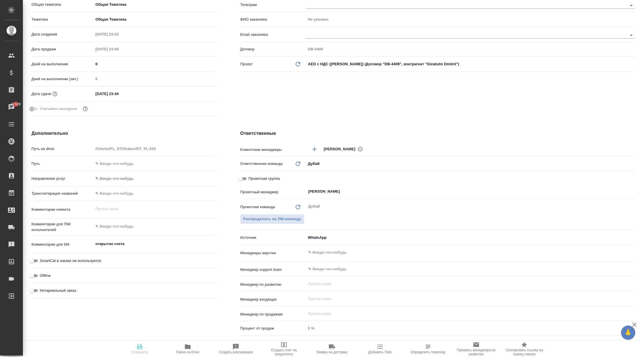
type textarea "x"
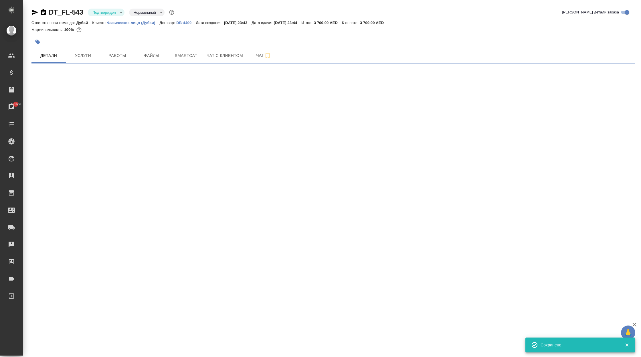
scroll to position [0, 0]
select select "RU"
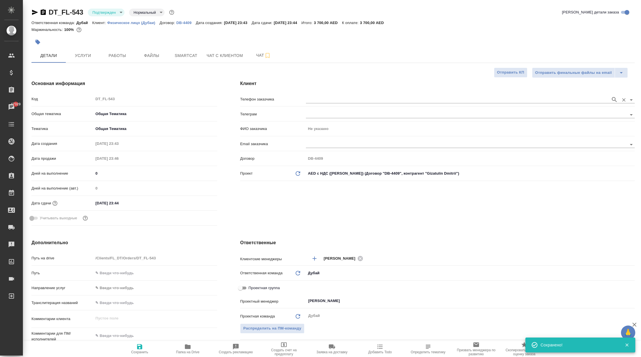
type textarea "x"
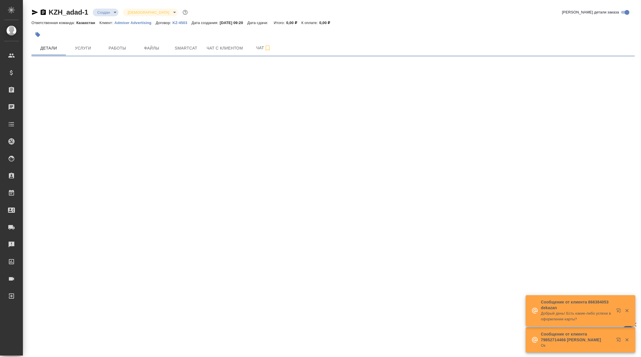
select select "RU"
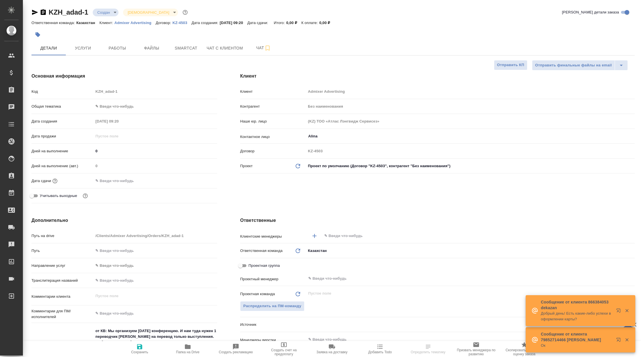
type textarea "x"
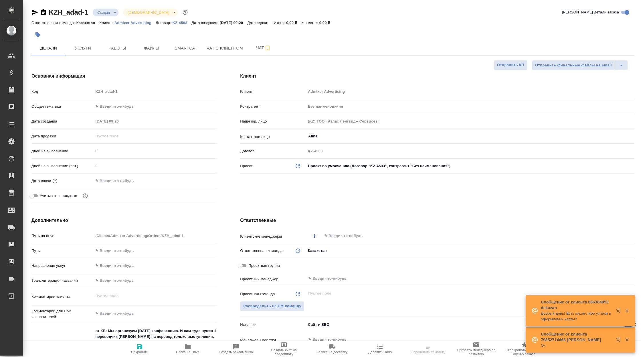
type textarea "x"
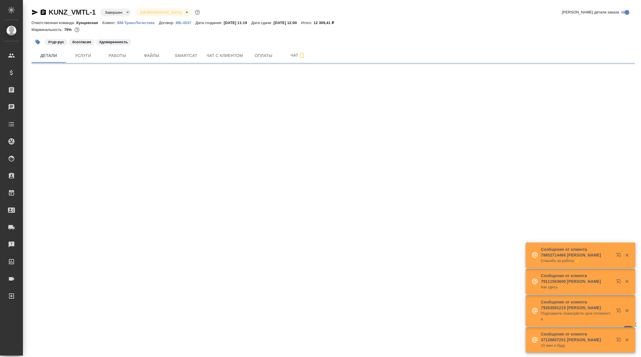
select select "RU"
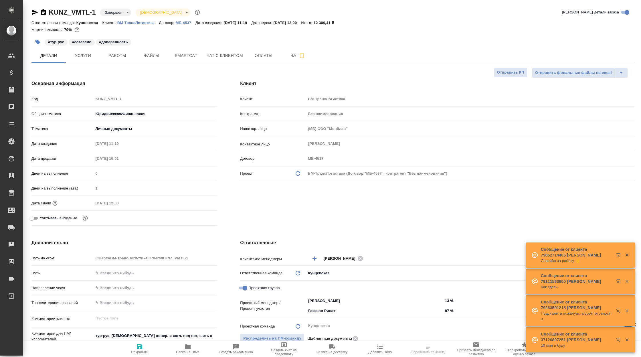
type textarea "x"
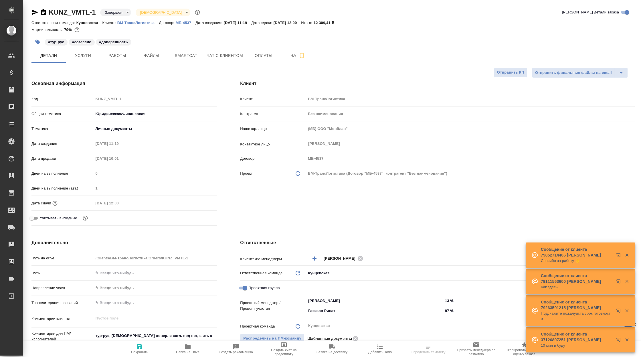
type textarea "x"
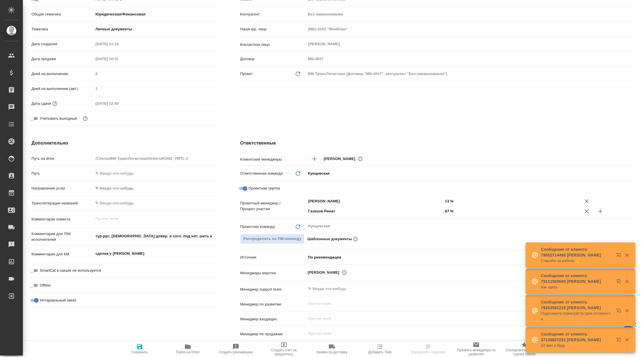
scroll to position [97, 0]
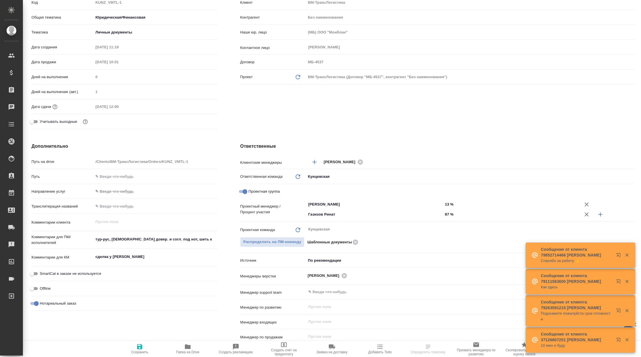
type textarea "x"
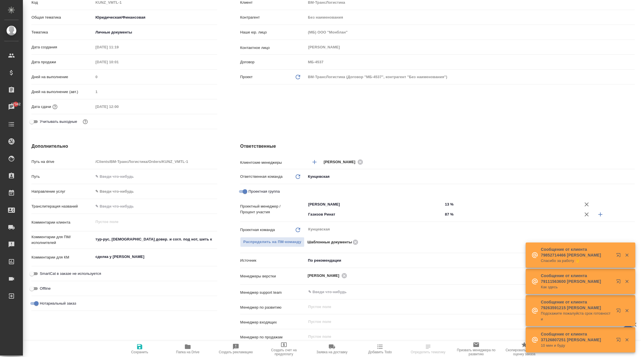
type textarea "x"
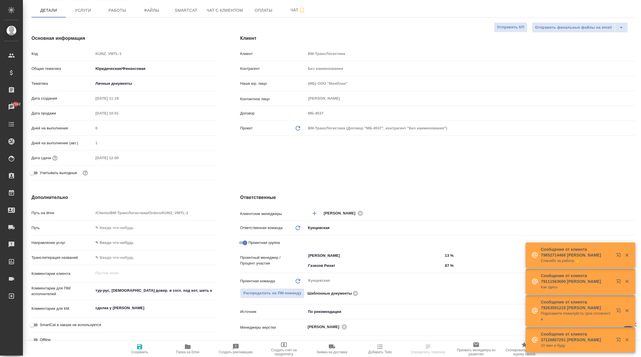
scroll to position [0, 0]
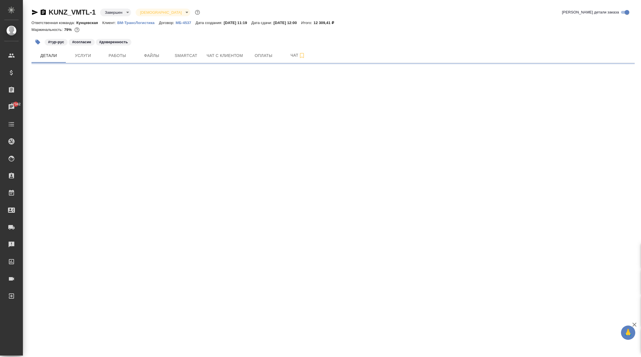
select select "RU"
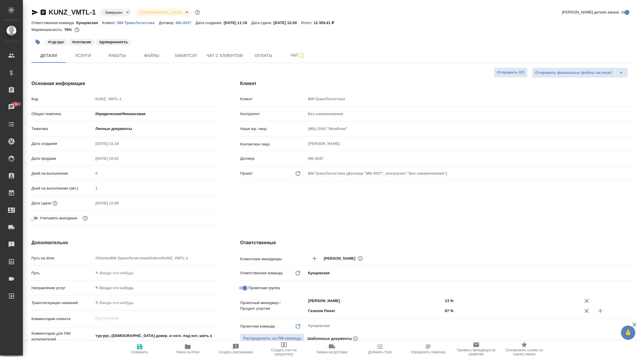
type textarea "x"
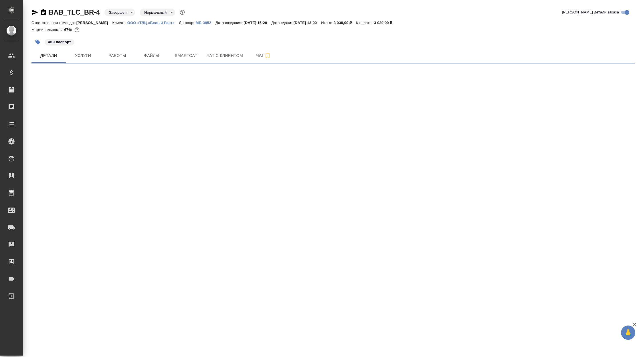
select select "RU"
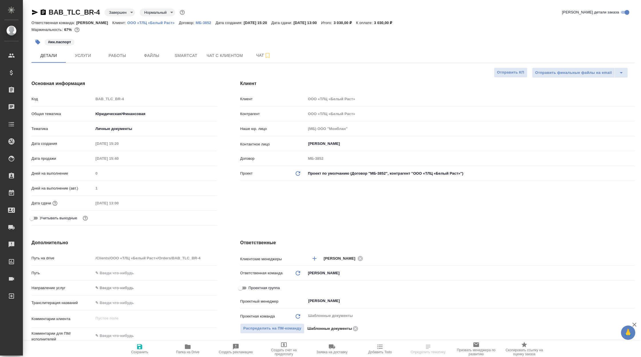
type textarea "x"
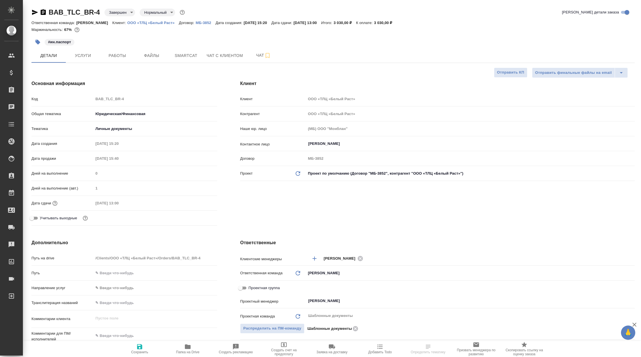
type textarea "x"
click at [163, 23] on p "ООО «ТЛЦ «Белый Раст»" at bounding box center [153, 23] width 52 height 4
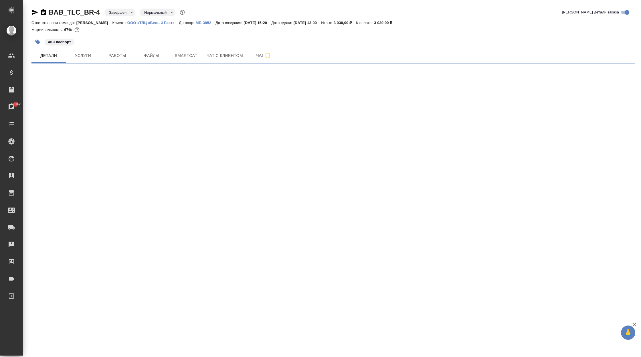
select select "RU"
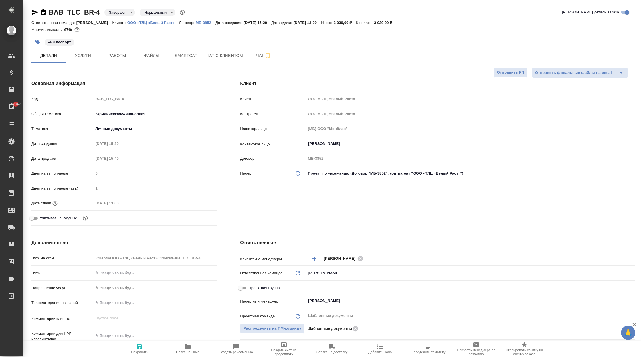
type textarea "x"
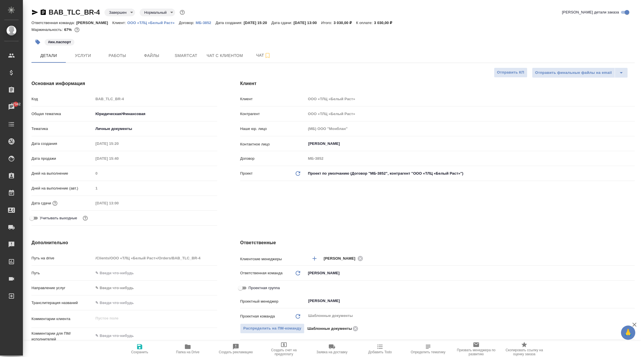
type textarea "x"
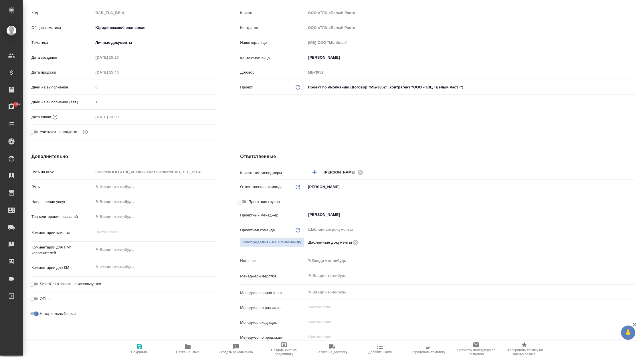
scroll to position [107, 0]
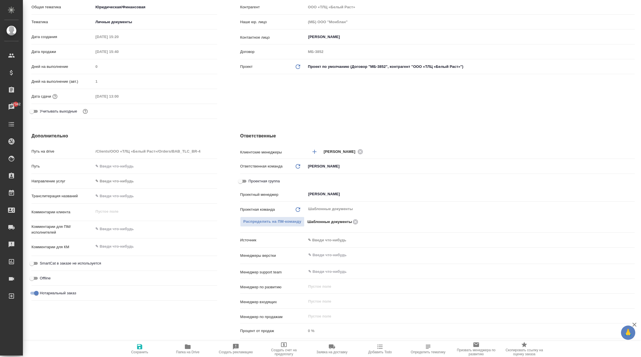
click at [332, 238] on body "🙏 .cls-1 fill:#fff; AWATERA Корэн Владислав Клиенты Спецификации Заказы 47342 Ч…" at bounding box center [320, 178] width 641 height 357
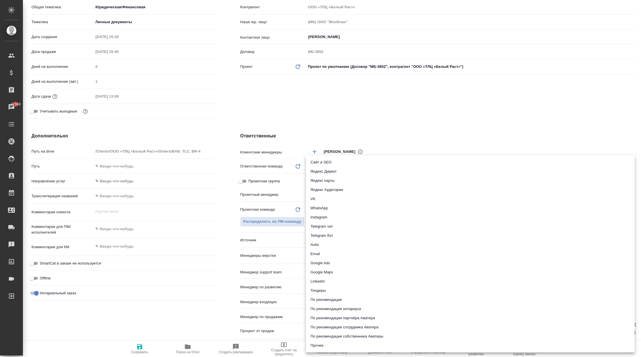
click at [343, 163] on li "Сайт и SEO" at bounding box center [470, 162] width 329 height 9
type textarea "x"
type input "seo"
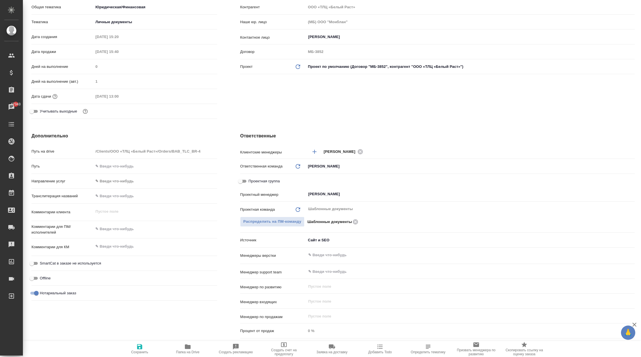
click at [133, 343] on button "Сохранить" at bounding box center [140, 349] width 48 height 16
type textarea "x"
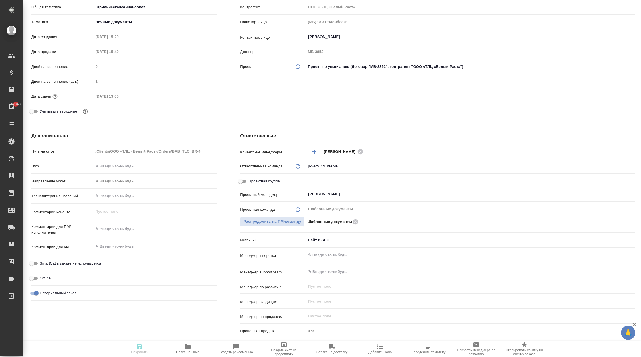
type textarea "x"
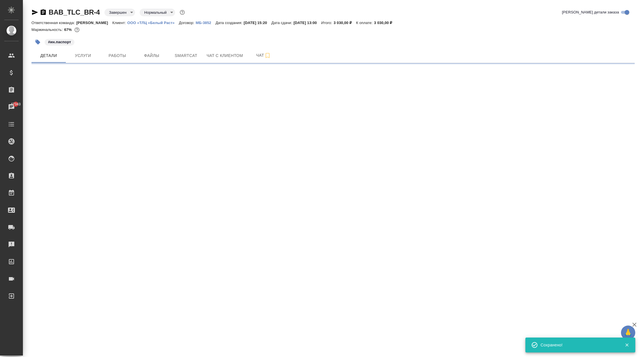
scroll to position [0, 0]
select select "RU"
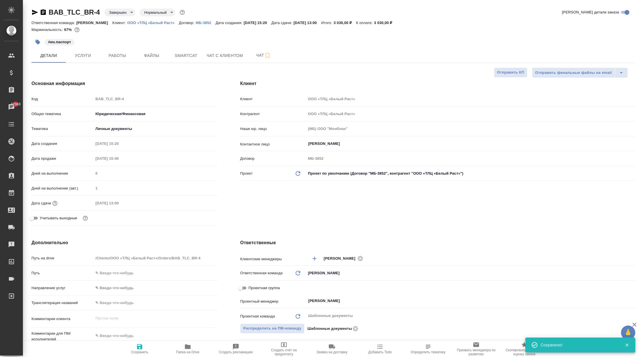
type textarea "x"
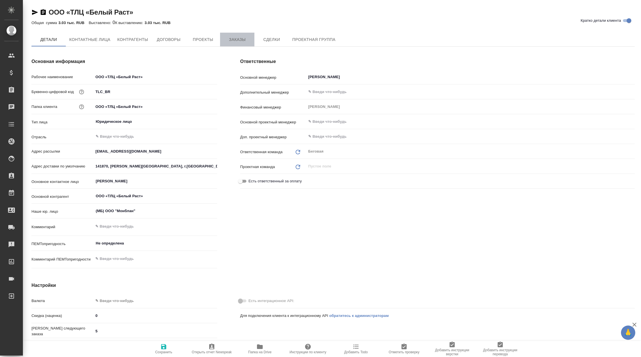
click at [242, 40] on span "Заказы" at bounding box center [237, 39] width 27 height 7
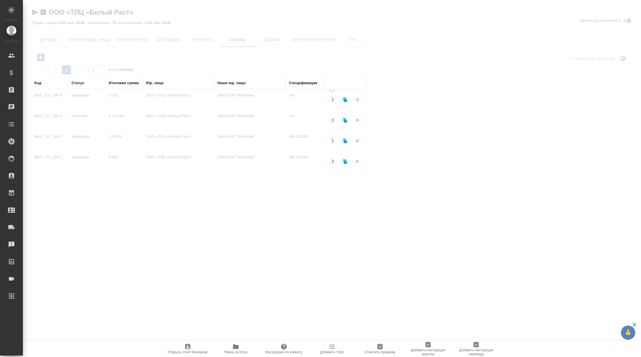
click at [204, 159] on td "ООО «ТЛЦ «Белый Раст»" at bounding box center [179, 161] width 72 height 20
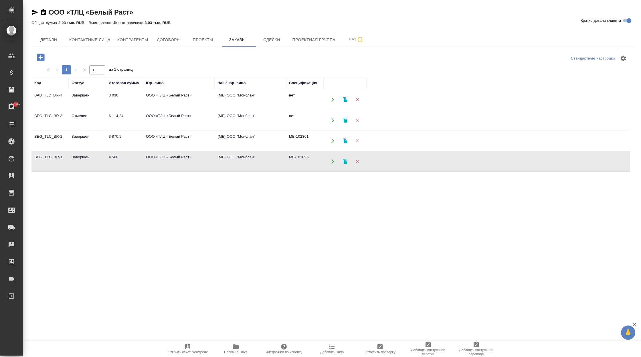
click at [204, 159] on td "ООО «ТЛЦ «Белый Раст»" at bounding box center [179, 161] width 72 height 20
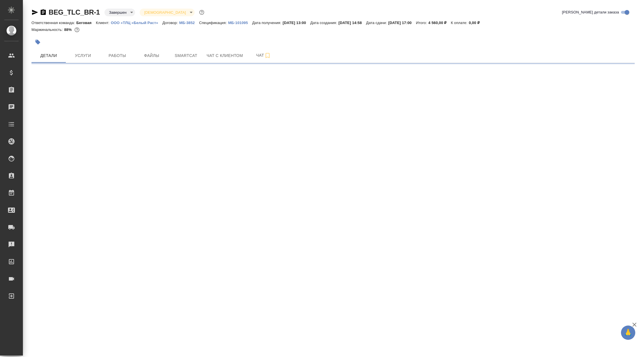
select select "RU"
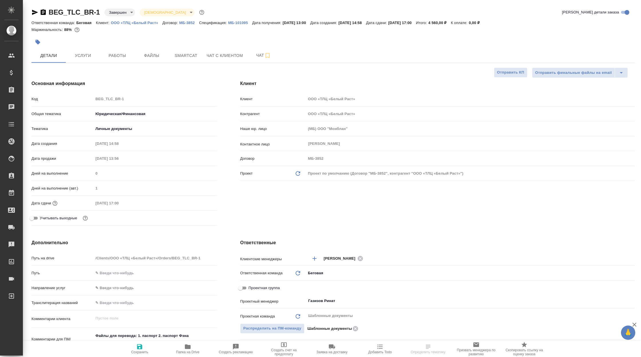
type textarea "x"
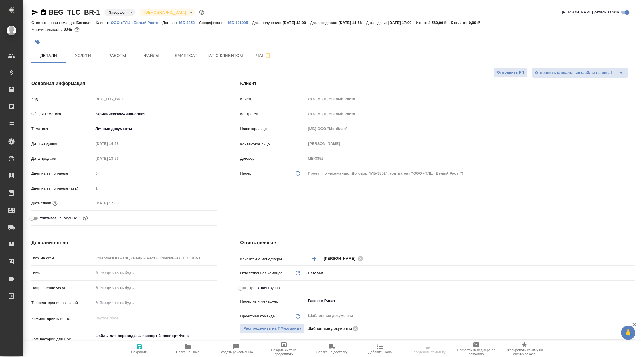
type textarea "x"
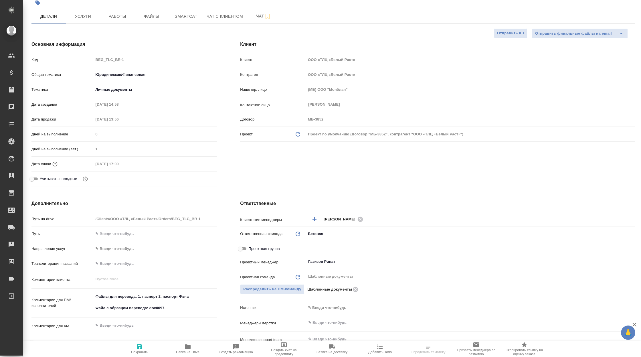
scroll to position [44, 0]
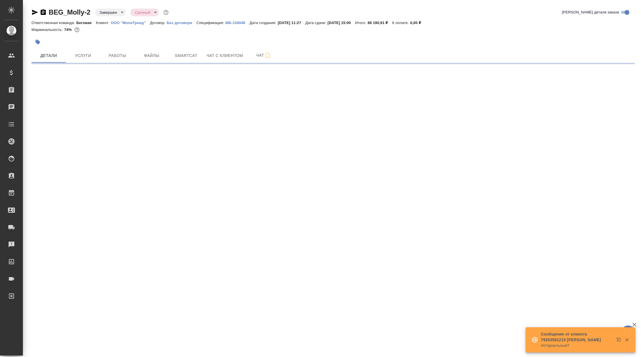
select select "RU"
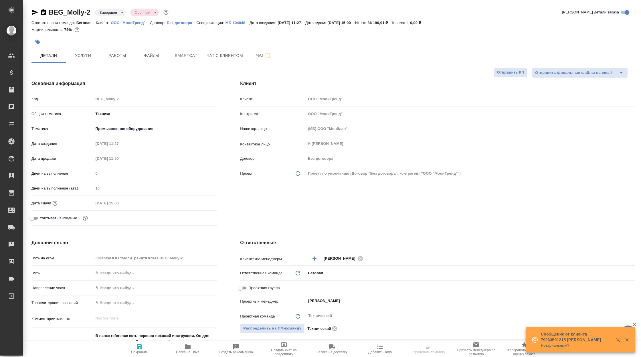
type textarea "x"
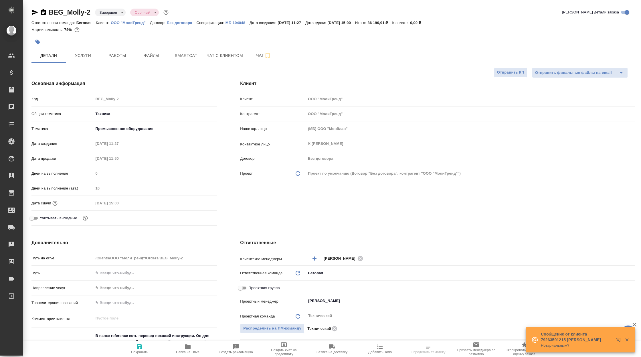
type textarea "x"
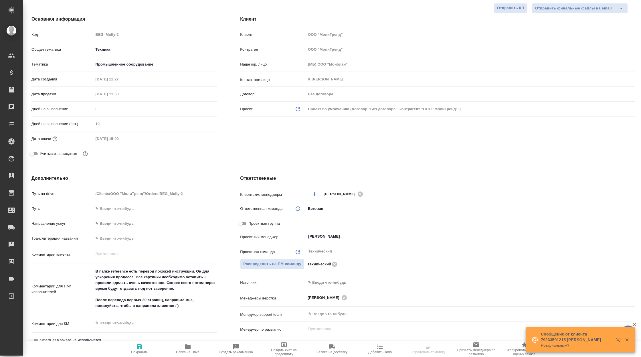
scroll to position [68, 0]
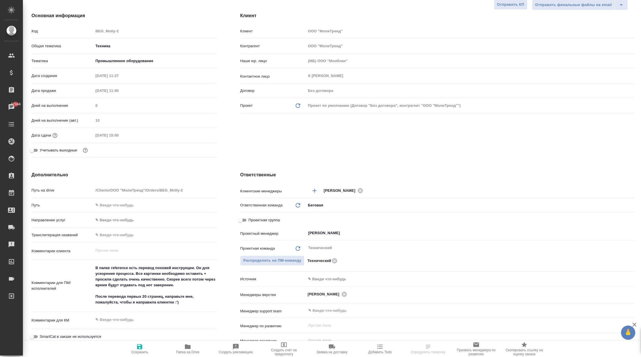
click at [328, 280] on body "🙏 .cls-1 fill:#fff; AWATERA Корэн [PERSON_NAME] Спецификации Заказы 47344 Чаты …" at bounding box center [320, 178] width 641 height 357
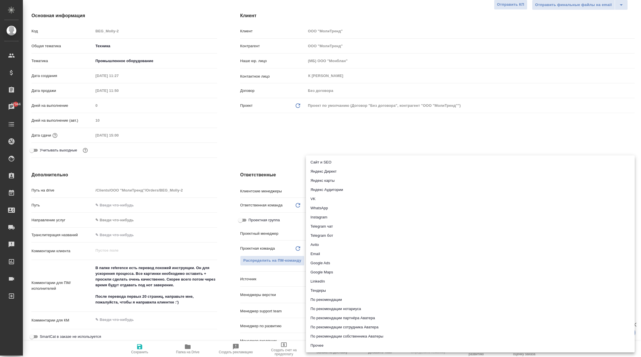
click at [332, 164] on div ".cls-1 fill:#fff; AWATERA Корэн [PERSON_NAME] Спецификации Заказы 47344 Чаты To…" at bounding box center [320, 178] width 641 height 357
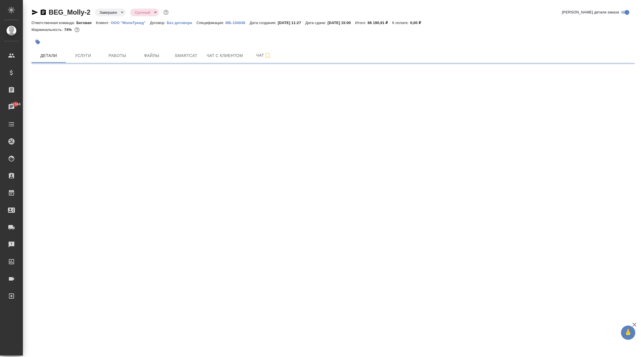
scroll to position [0, 0]
select select "RU"
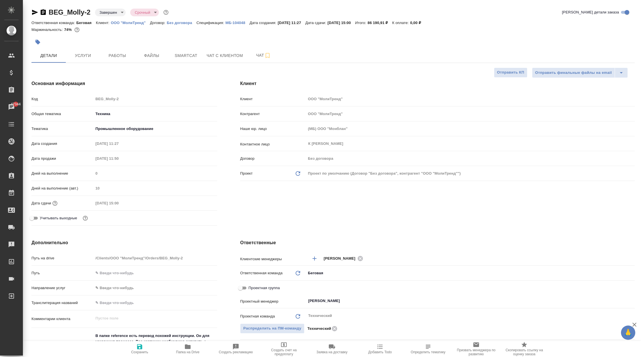
type textarea "x"
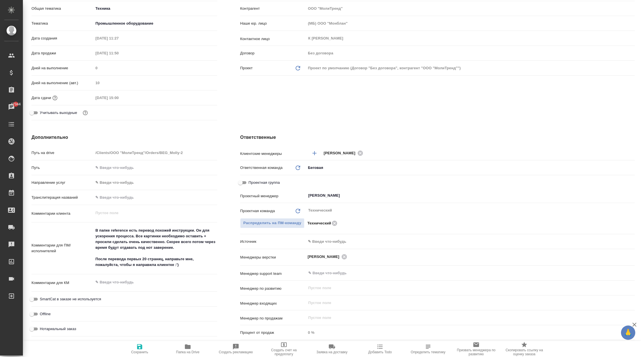
scroll to position [106, 0]
click at [325, 243] on body "🙏 .cls-1 fill:#fff; AWATERA Корэн [PERSON_NAME] Спецификации Заказы 47344 Чаты …" at bounding box center [320, 178] width 641 height 357
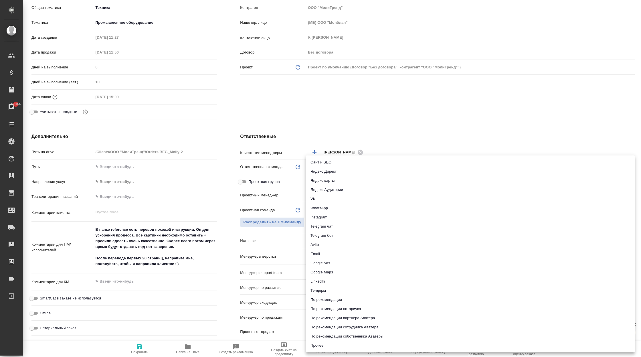
click at [328, 162] on li "Сайт и SEO" at bounding box center [470, 162] width 329 height 9
type textarea "x"
type input "seo"
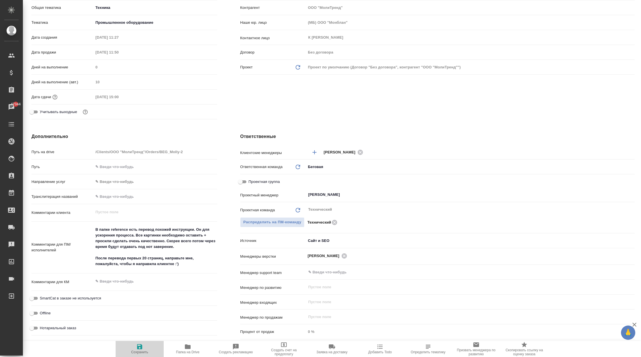
click at [143, 351] on span "Сохранить" at bounding box center [139, 352] width 17 height 4
type textarea "x"
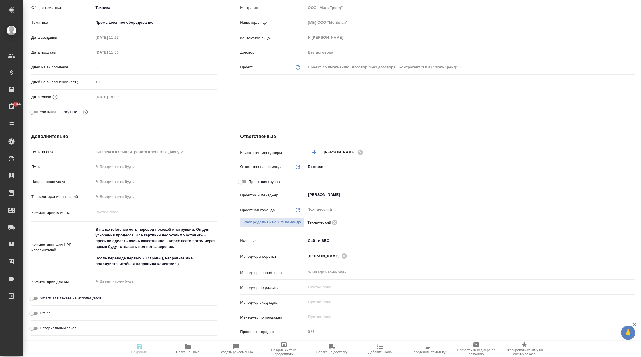
type textarea "x"
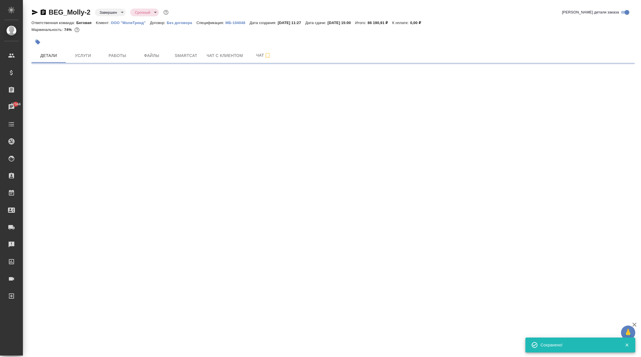
scroll to position [0, 0]
select select "RU"
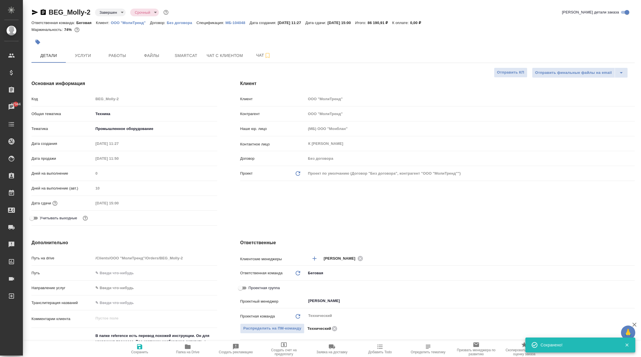
type textarea "x"
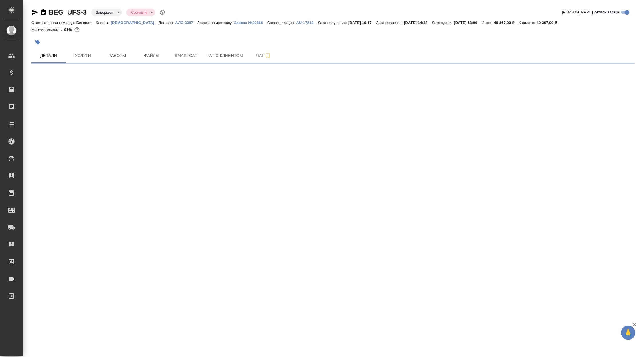
select select "RU"
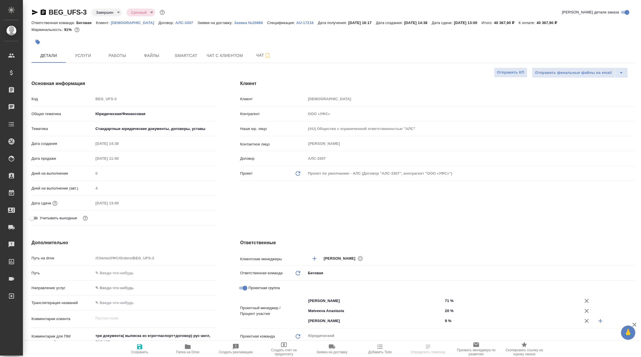
type textarea "x"
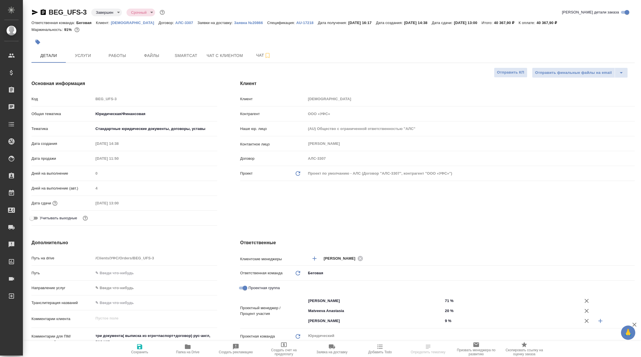
type textarea "x"
click at [115, 23] on p "[DEMOGRAPHIC_DATA]" at bounding box center [135, 23] width 48 height 4
type textarea "x"
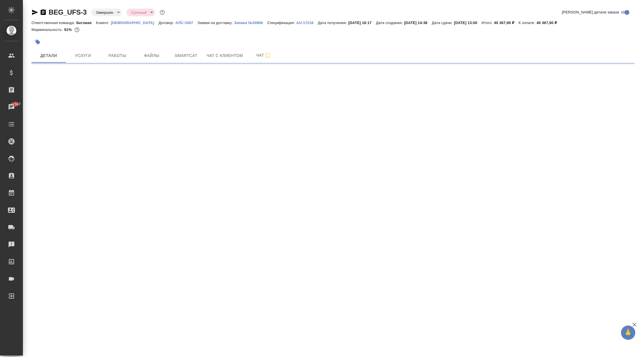
select select "RU"
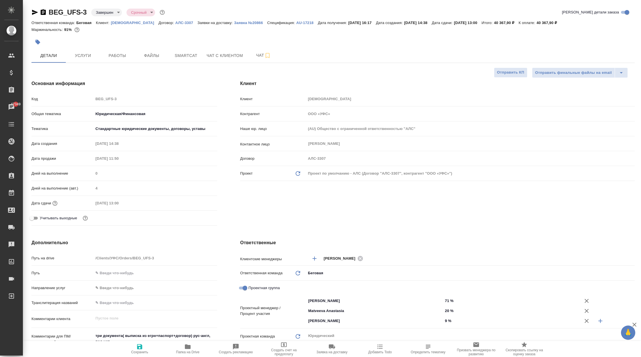
type textarea "x"
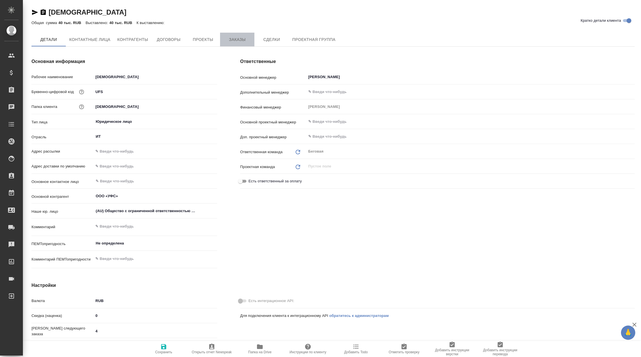
click at [239, 40] on span "Заказы" at bounding box center [237, 39] width 27 height 7
type textarea "x"
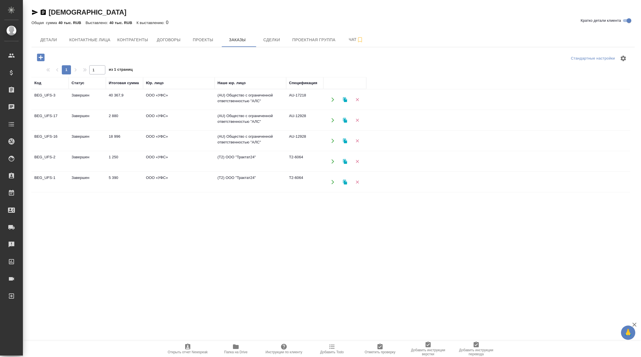
click at [186, 179] on td "ООО «УФС»" at bounding box center [179, 182] width 72 height 20
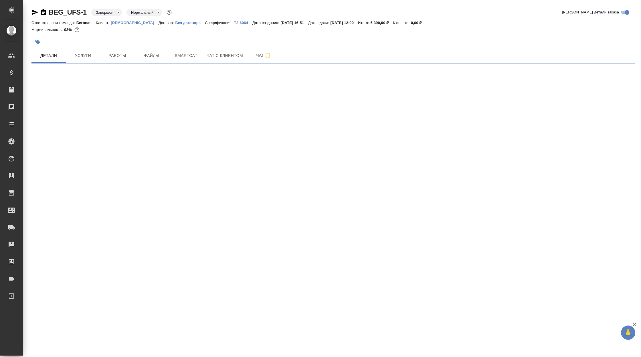
select select "RU"
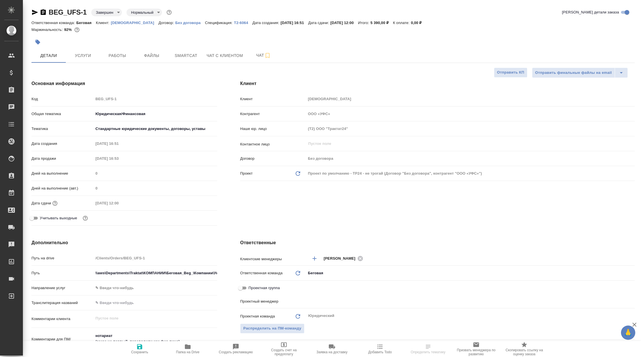
type textarea "x"
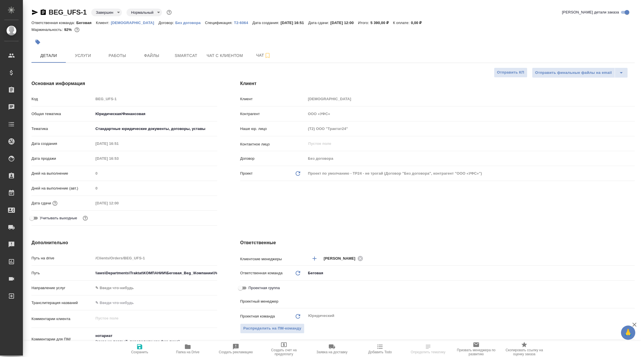
type textarea "x"
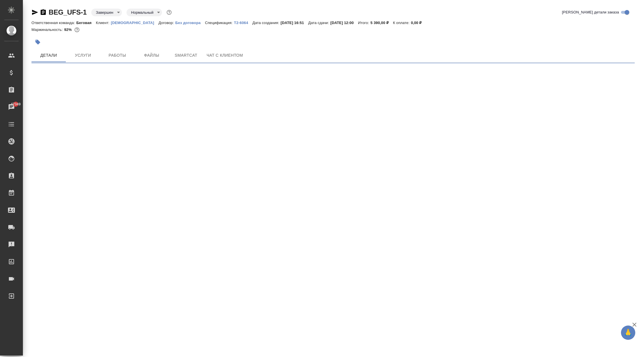
select select "RU"
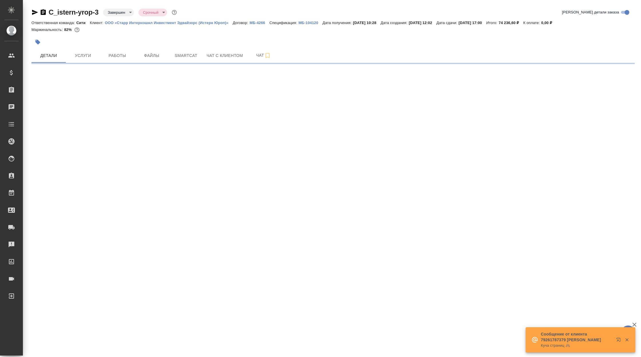
select select "RU"
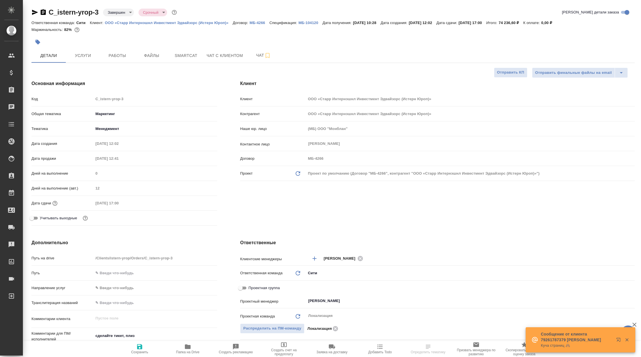
type textarea "x"
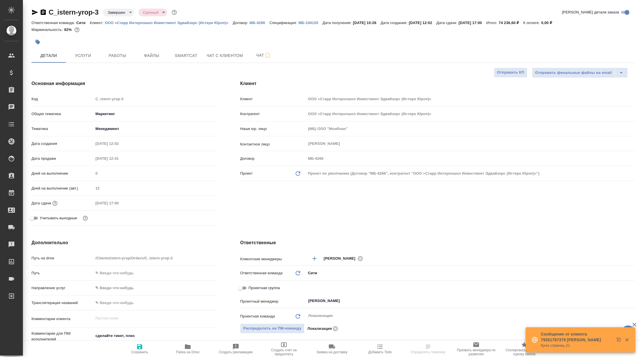
type textarea "x"
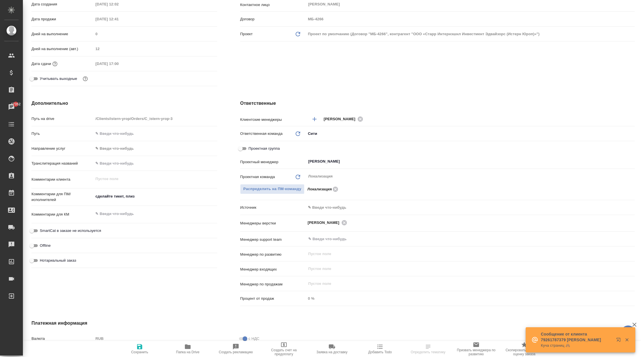
scroll to position [192, 0]
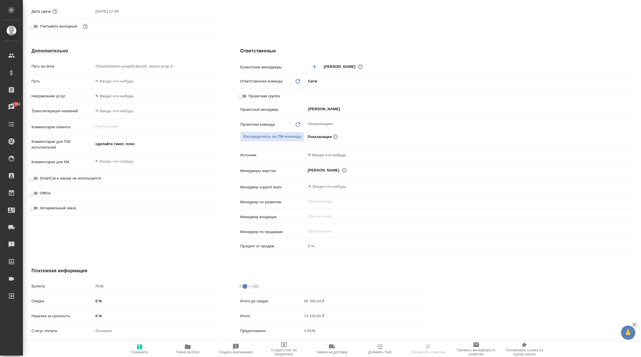
click at [326, 155] on body "🙏 .cls-1 fill:#fff; AWATERA Корэн Владислав Клиенты Спецификации Заказы 47352 Ч…" at bounding box center [320, 178] width 641 height 357
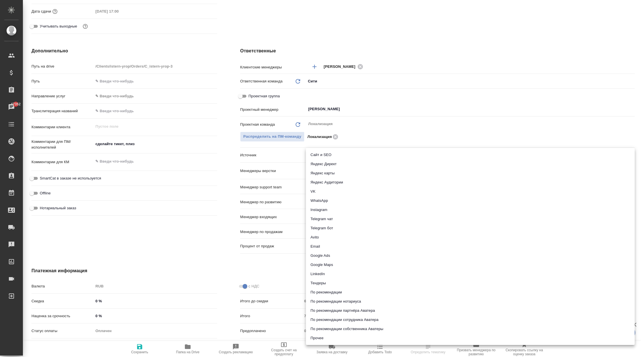
click at [335, 156] on li "Сайт и SEO" at bounding box center [470, 154] width 329 height 9
type textarea "x"
type input "seo"
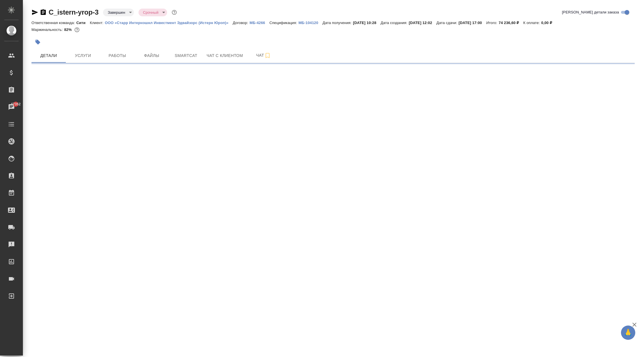
scroll to position [0, 0]
select select "RU"
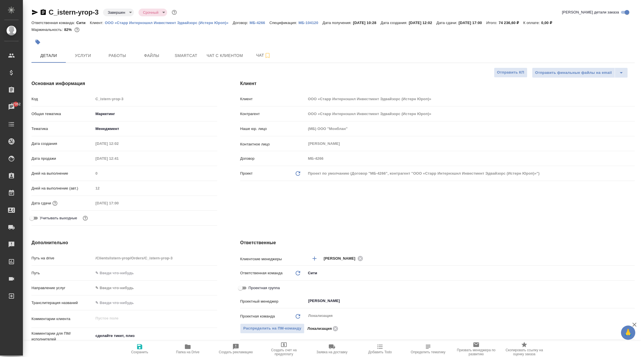
type textarea "x"
click at [143, 346] on icon "button" at bounding box center [139, 346] width 7 height 7
type textarea "x"
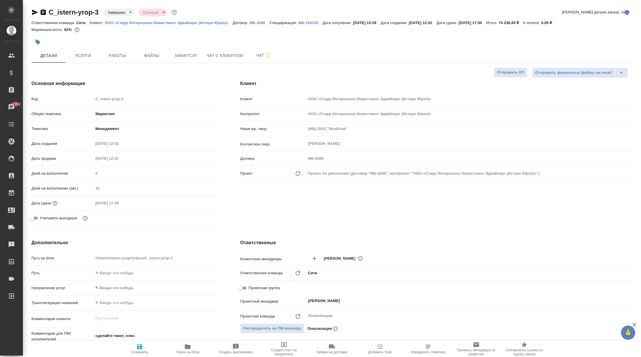
type textarea "x"
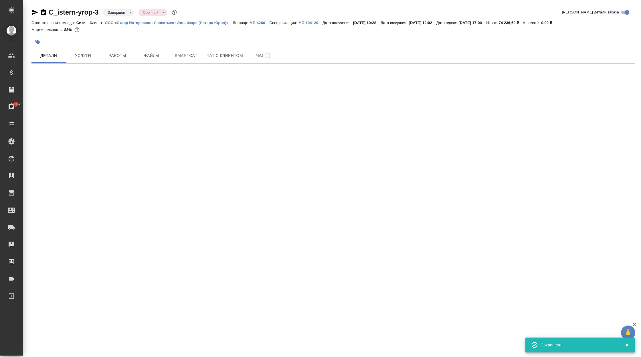
select select "RU"
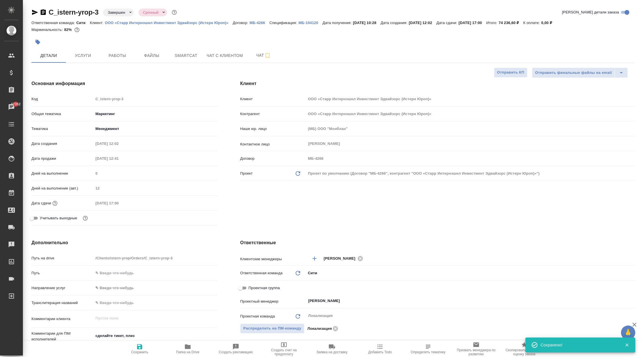
type textarea "x"
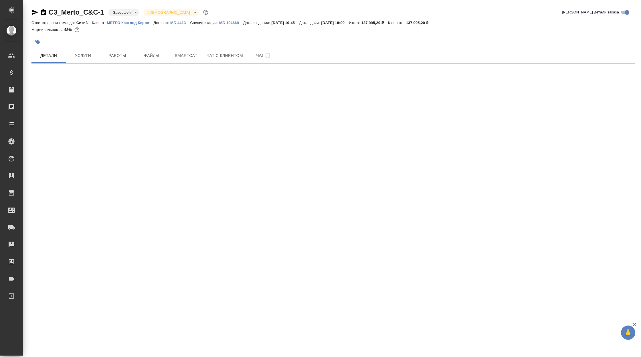
select select "RU"
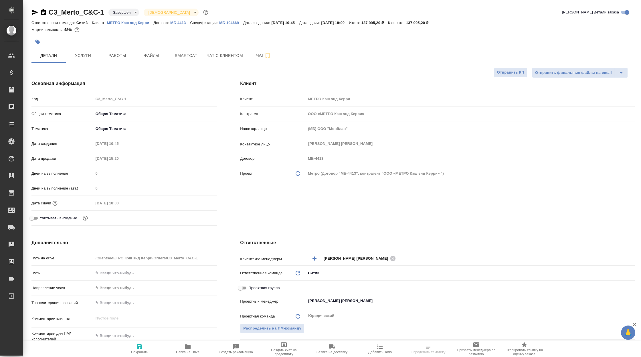
type textarea "x"
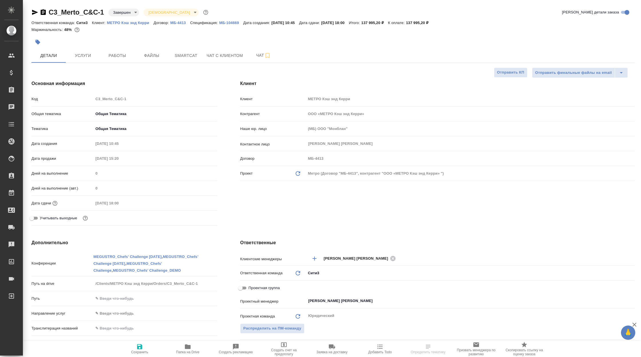
type textarea "x"
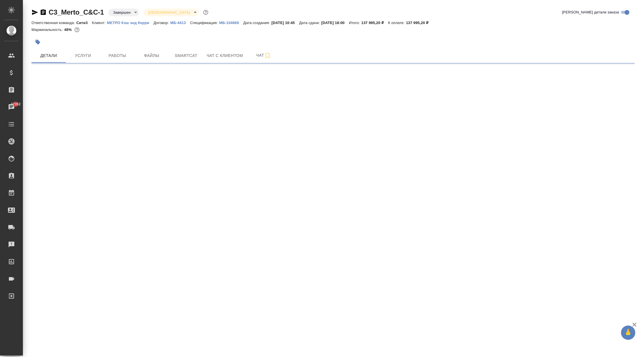
click at [133, 21] on p "МЕТРО Кэш энд Керри" at bounding box center [130, 23] width 47 height 4
select select "RU"
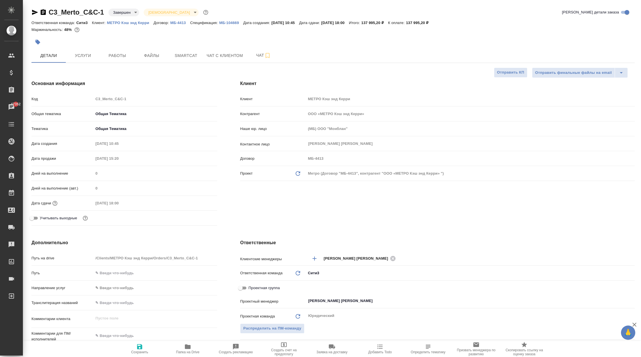
type textarea "x"
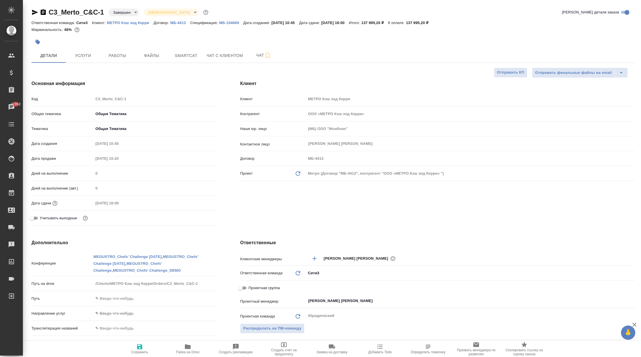
type textarea "x"
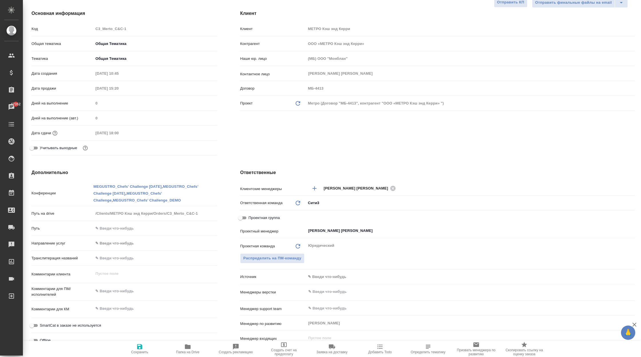
scroll to position [71, 0]
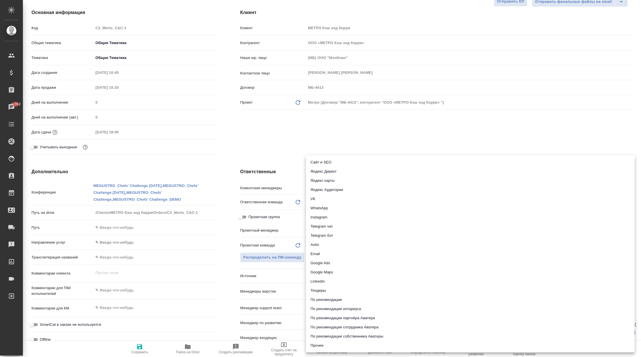
click at [328, 276] on body "🙏 .cls-1 fill:#fff; AWATERA Корэн [PERSON_NAME] Спецификации Заказы 47352 Чаты …" at bounding box center [320, 178] width 641 height 357
type textarea "x"
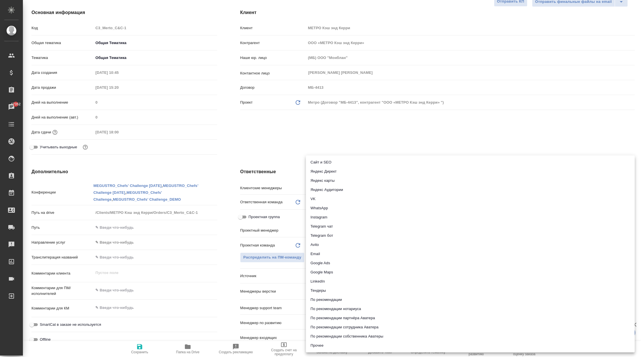
type textarea "x"
click at [345, 188] on li "Яндекс Аудитории" at bounding box center [470, 189] width 329 height 9
type textarea "x"
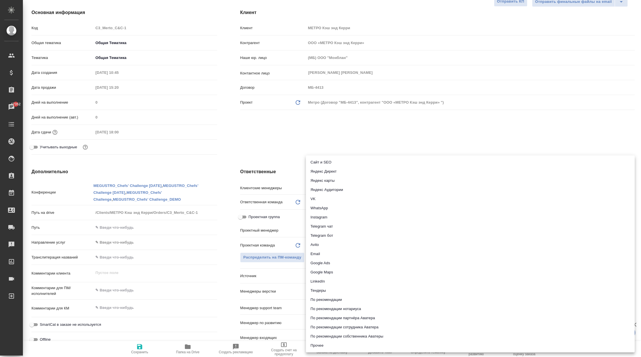
type textarea "x"
type input "yandexAudience"
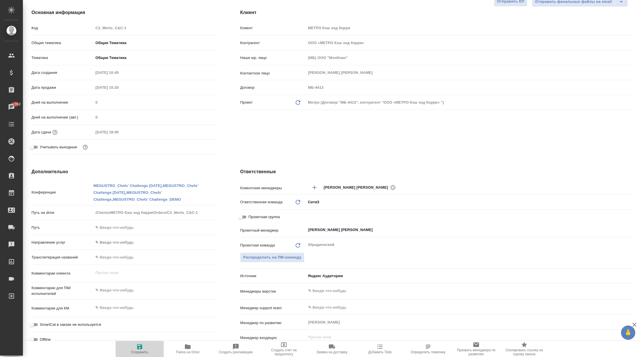
click at [139, 354] on span "Сохранить" at bounding box center [139, 352] width 17 height 4
type textarea "x"
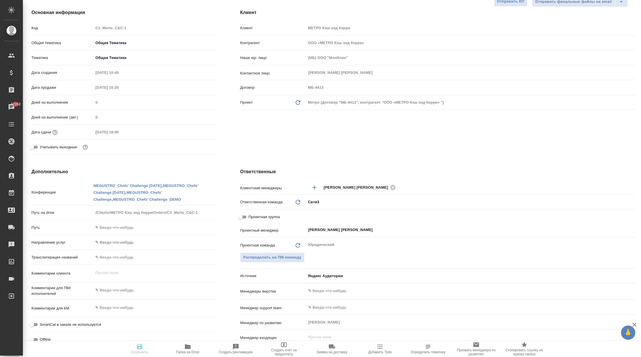
type textarea "x"
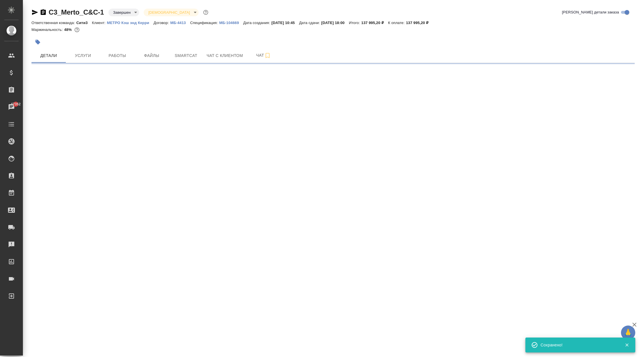
scroll to position [0, 0]
select select "RU"
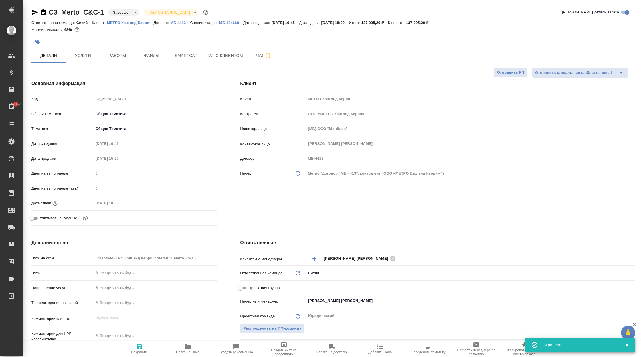
type textarea "x"
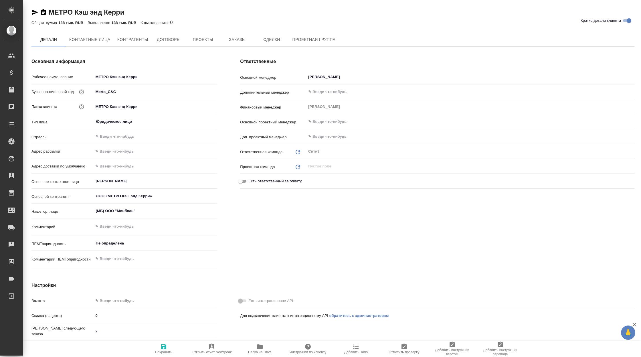
type textarea "x"
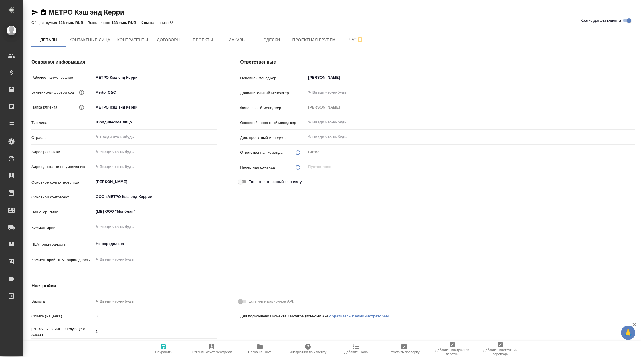
type textarea "x"
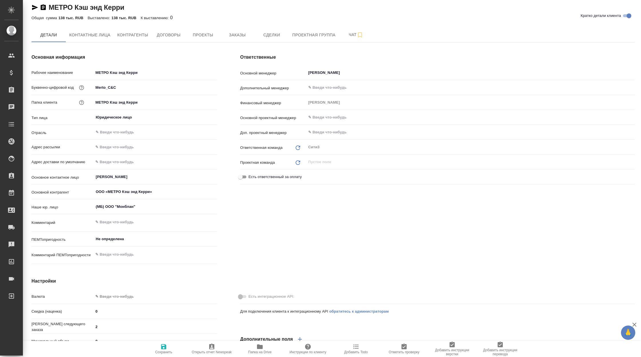
scroll to position [6, 0]
type textarea "x"
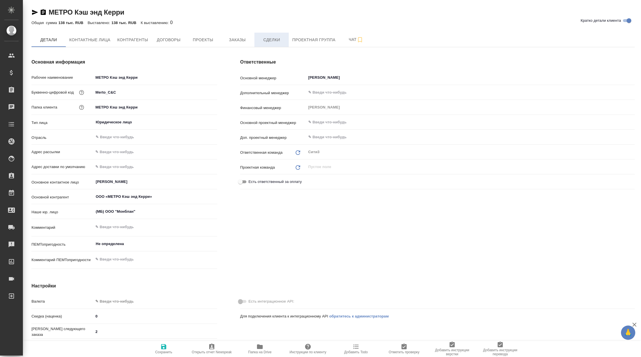
click at [268, 39] on span "Сделки" at bounding box center [271, 39] width 27 height 7
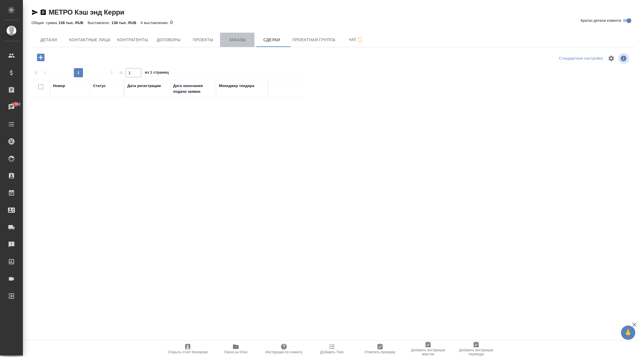
click at [246, 39] on span "Заказы" at bounding box center [237, 39] width 27 height 7
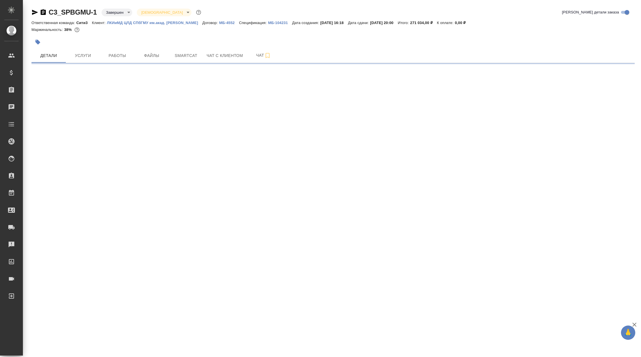
select select "RU"
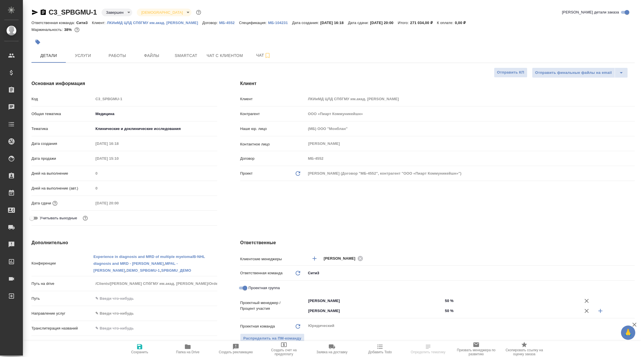
type textarea "x"
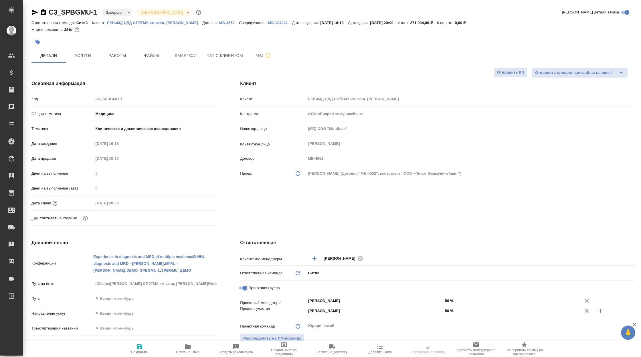
type textarea "x"
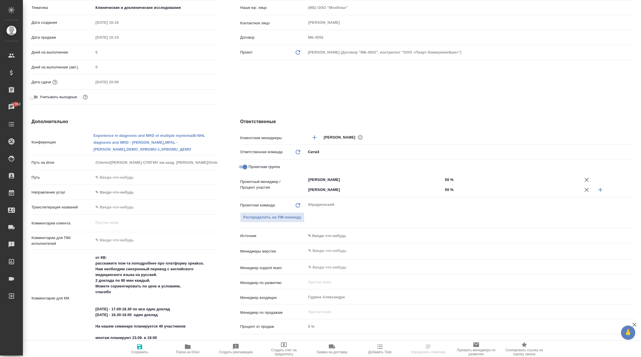
scroll to position [122, 0]
click at [331, 237] on body "🙏 .cls-1 fill:#fff; AWATERA Корэн [PERSON_NAME] Спецификации Заказы 47352 Чаты …" at bounding box center [320, 178] width 641 height 357
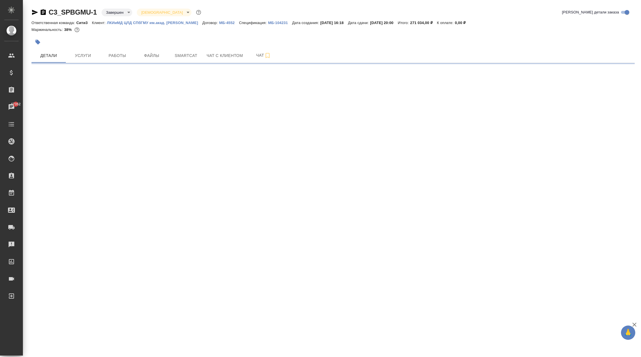
scroll to position [0, 0]
select select "RU"
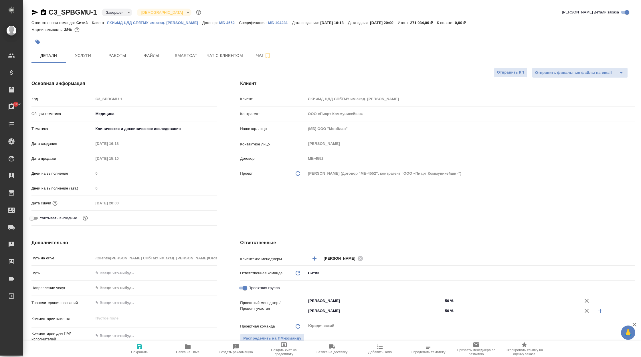
type textarea "x"
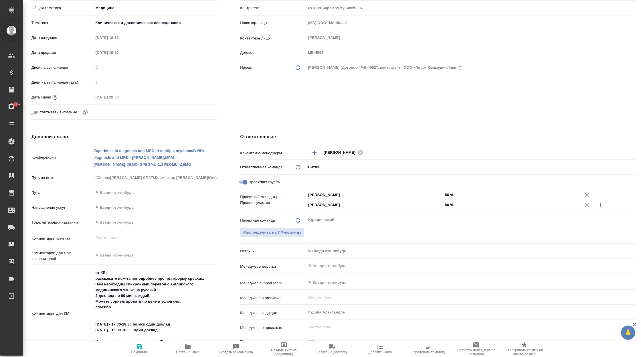
scroll to position [146, 0]
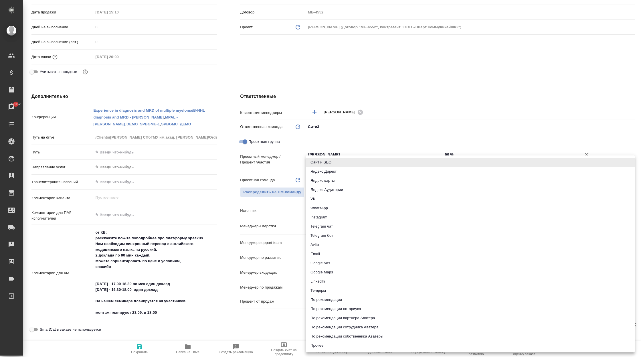
click at [333, 214] on body "🙏 .cls-1 fill:#fff; AWATERA Корэн Владислав Клиенты Спецификации Заказы 47352 Ч…" at bounding box center [320, 178] width 641 height 357
click at [349, 187] on li "Яндекс Аудитории" at bounding box center [470, 189] width 329 height 9
type textarea "x"
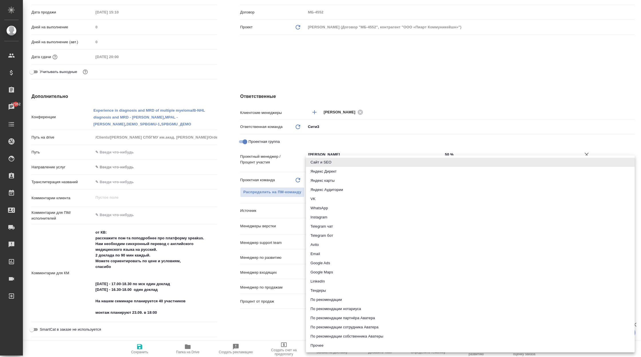
type input "yandexAudience"
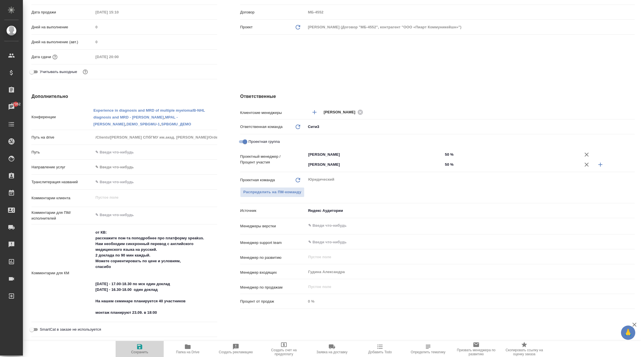
click at [141, 351] on span "Сохранить" at bounding box center [139, 352] width 17 height 4
type textarea "x"
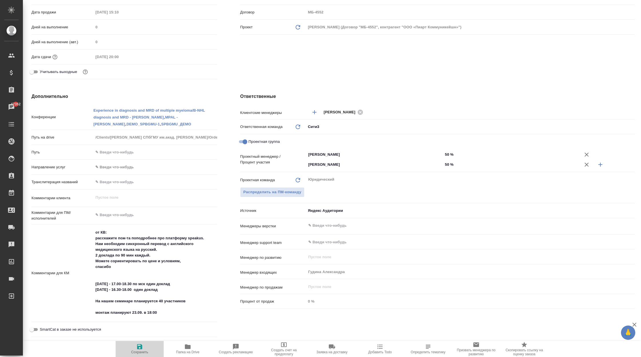
type textarea "x"
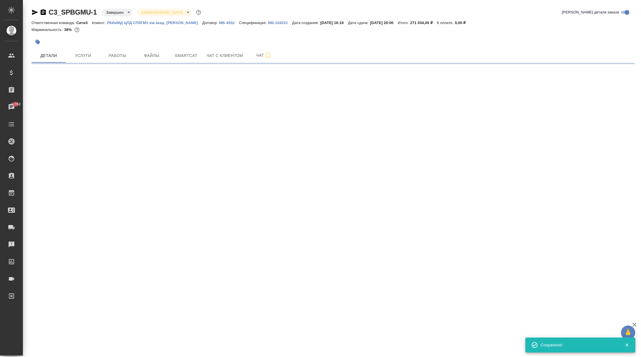
scroll to position [0, 0]
select select "RU"
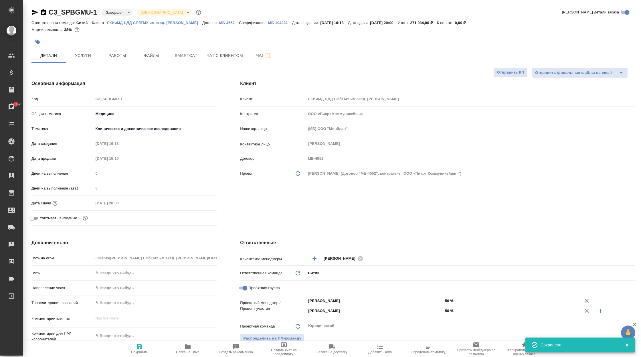
type textarea "x"
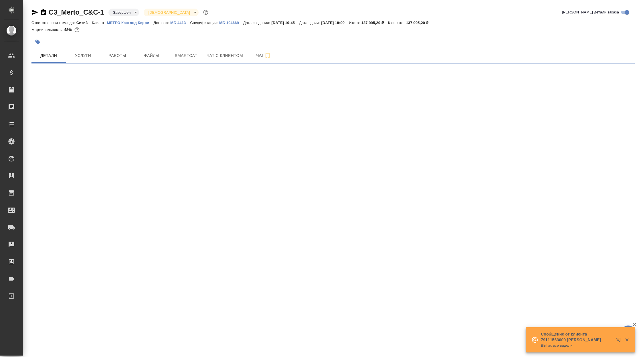
select select "RU"
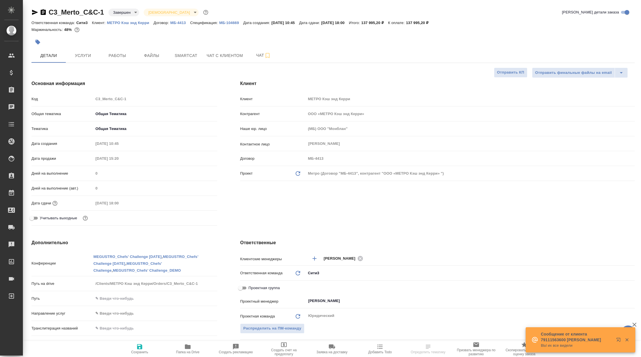
type textarea "x"
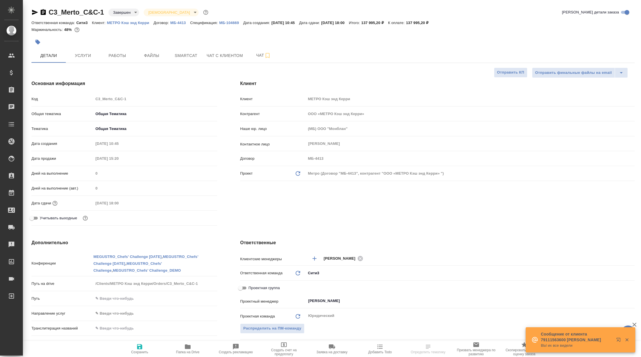
type textarea "x"
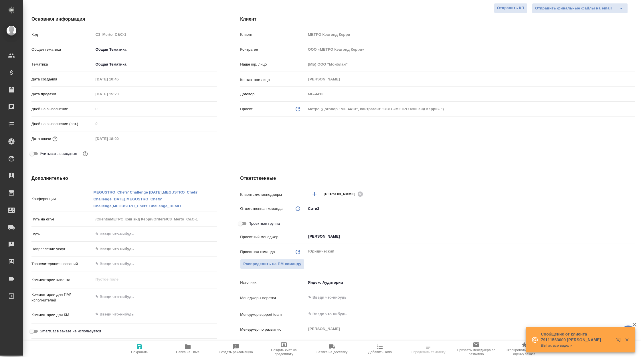
scroll to position [65, 0]
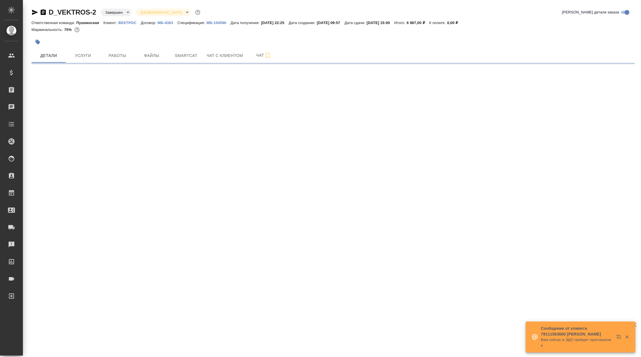
select select "RU"
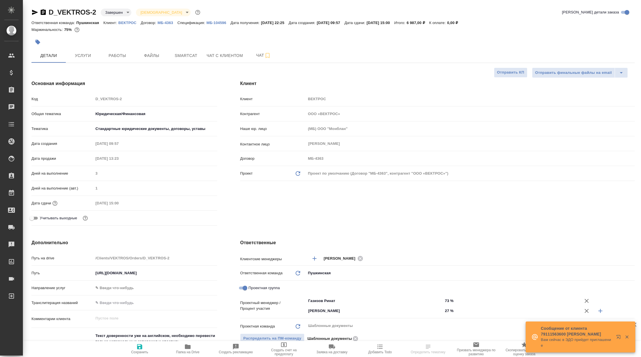
type textarea "x"
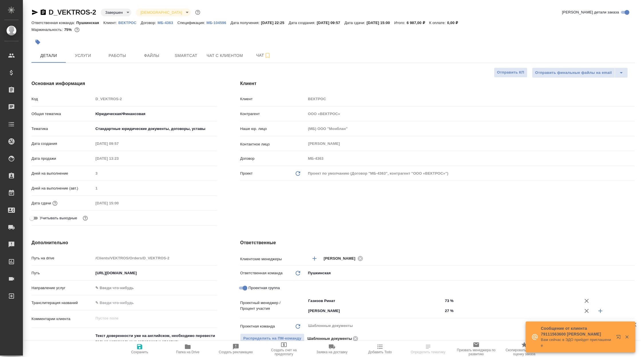
type textarea "x"
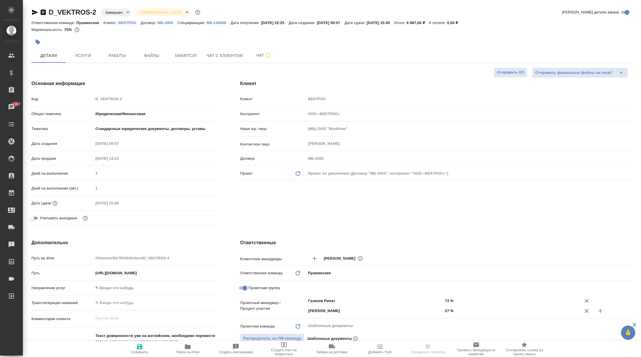
click at [129, 23] on p "ВЕКТРОС" at bounding box center [130, 23] width 22 height 4
type textarea "x"
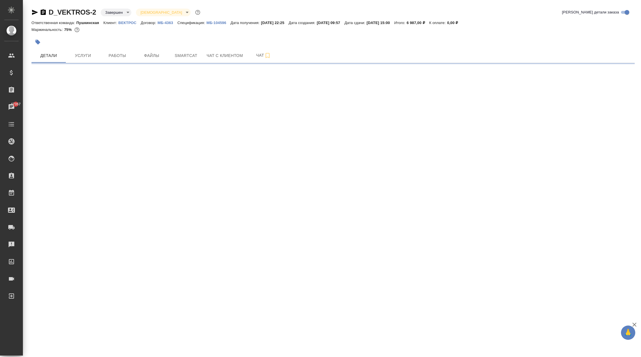
select select "RU"
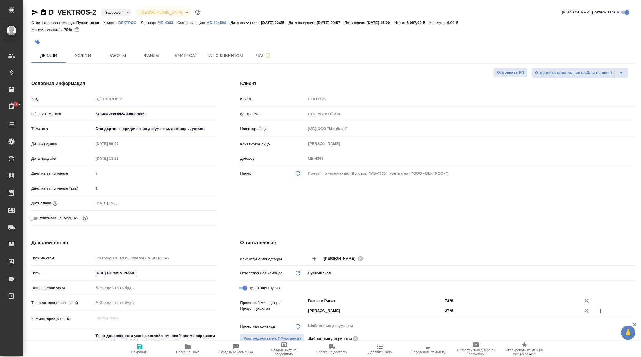
type textarea "x"
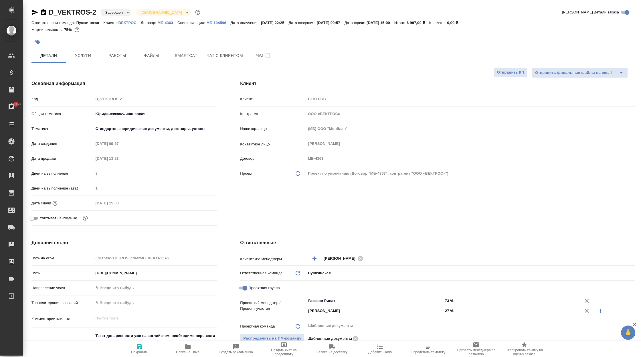
type textarea "x"
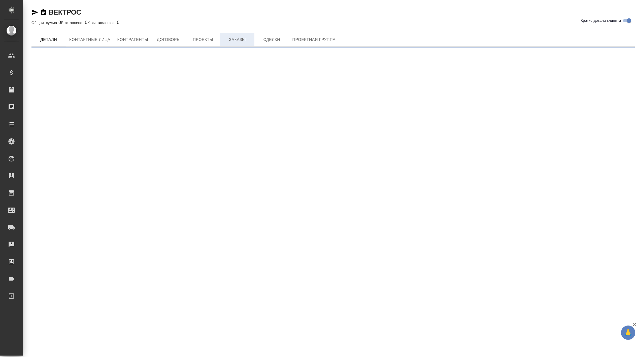
click at [233, 37] on span "Заказы" at bounding box center [237, 39] width 27 height 7
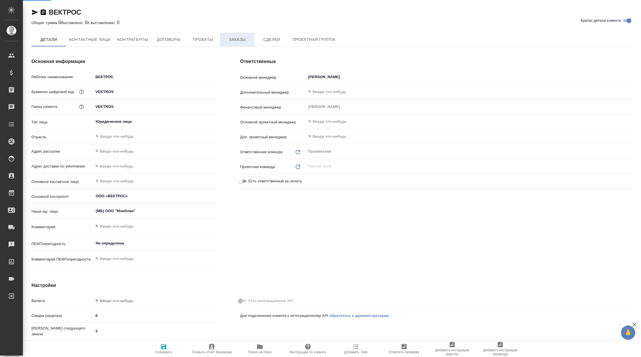
type textarea "x"
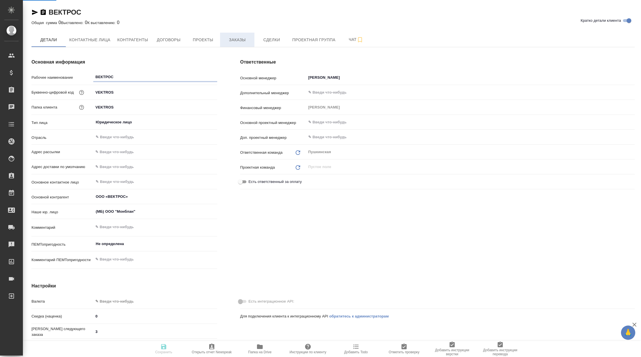
type textarea "x"
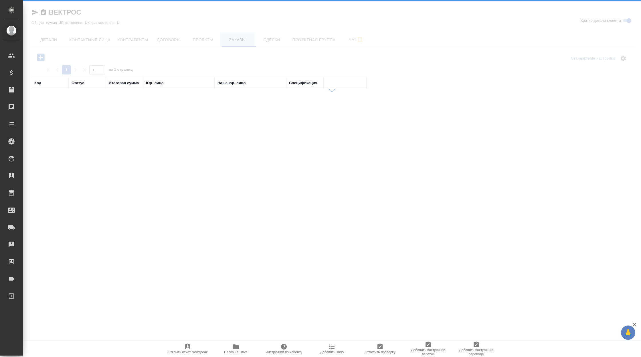
click at [241, 40] on div at bounding box center [332, 159] width 619 height 318
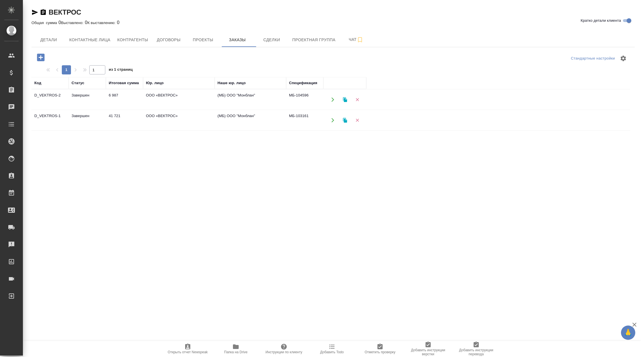
click at [257, 118] on td "(МБ) ООО "Монблан"" at bounding box center [251, 120] width 72 height 20
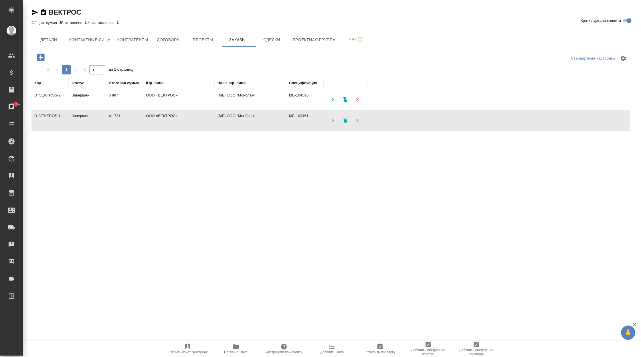
click at [257, 118] on td "(МБ) ООО "Монблан"" at bounding box center [251, 120] width 72 height 20
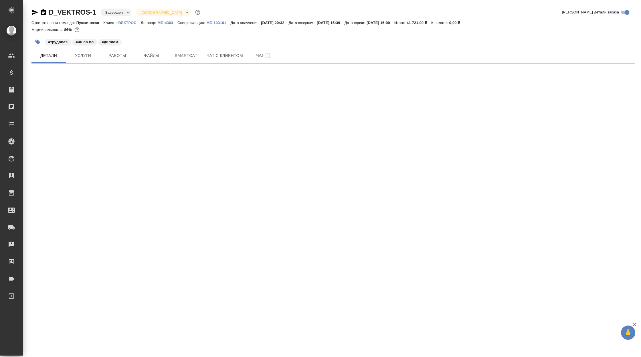
select select "RU"
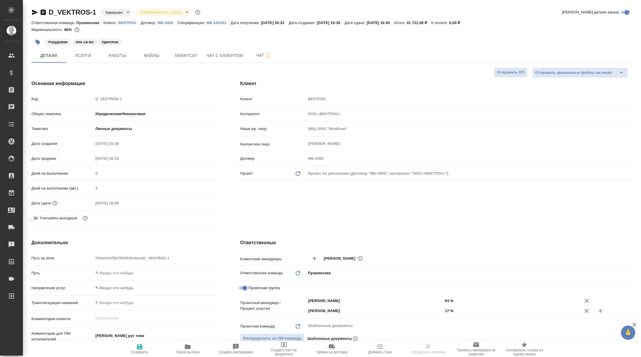
type textarea "x"
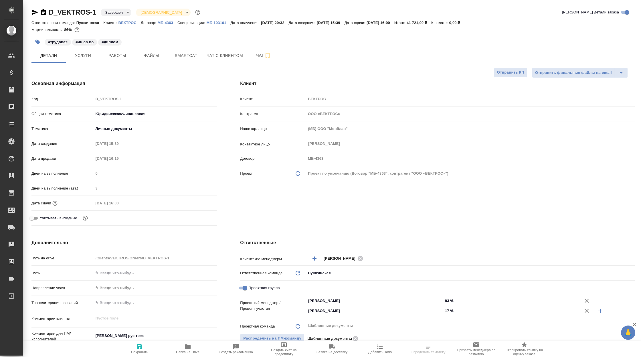
type textarea "x"
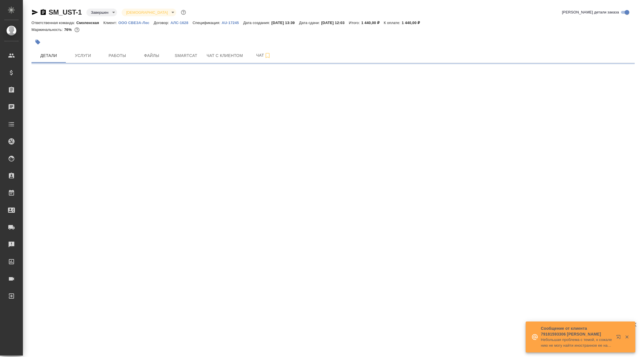
select select "RU"
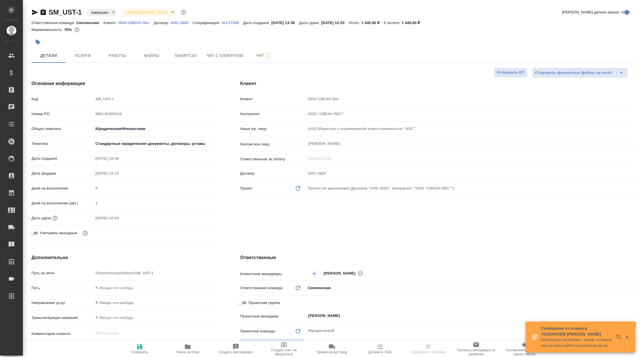
type textarea "x"
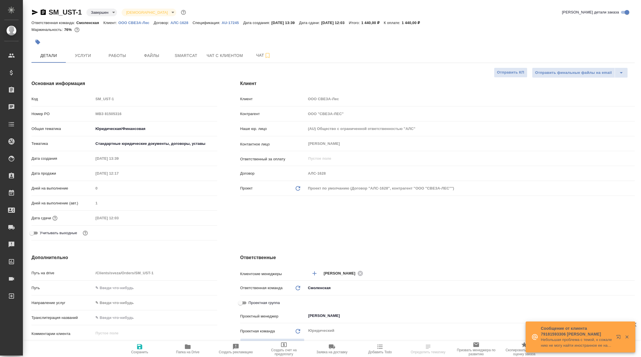
type textarea "x"
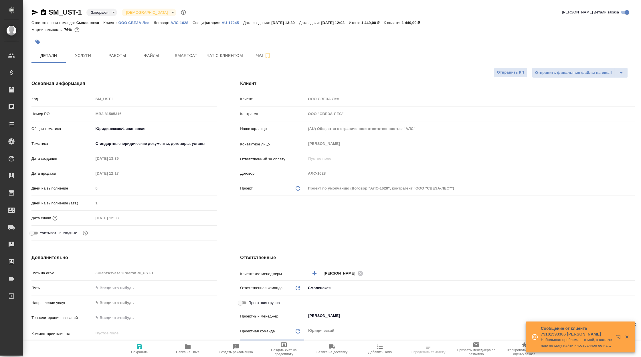
type textarea "x"
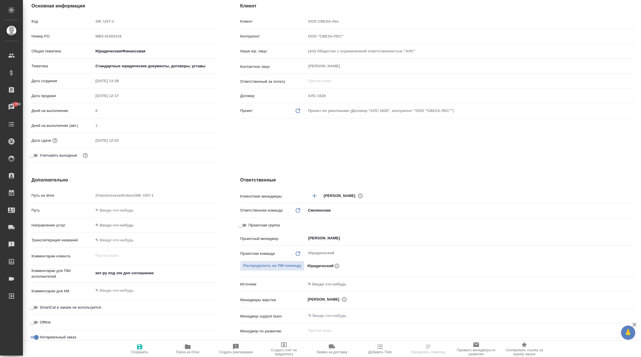
scroll to position [138, 0]
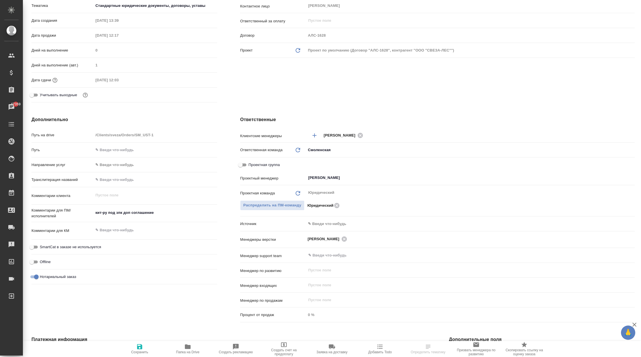
click at [320, 222] on body "🙏 .cls-1 fill:#fff; AWATERA Корэн Владислав Клиенты Спецификации Заказы 47359 Ч…" at bounding box center [320, 178] width 641 height 357
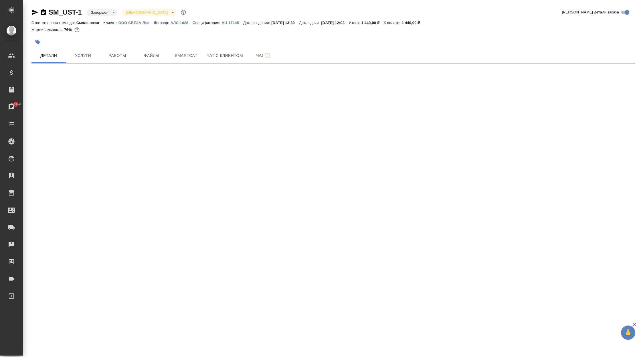
scroll to position [0, 0]
select select "RU"
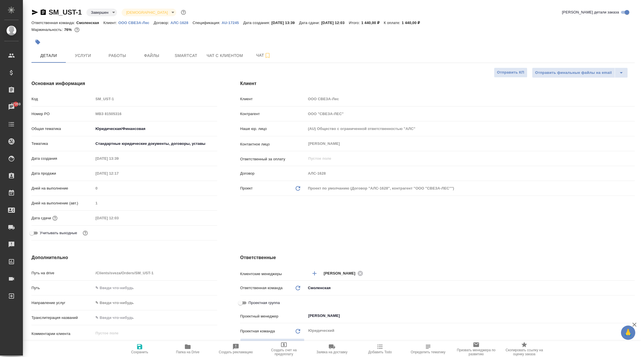
type textarea "x"
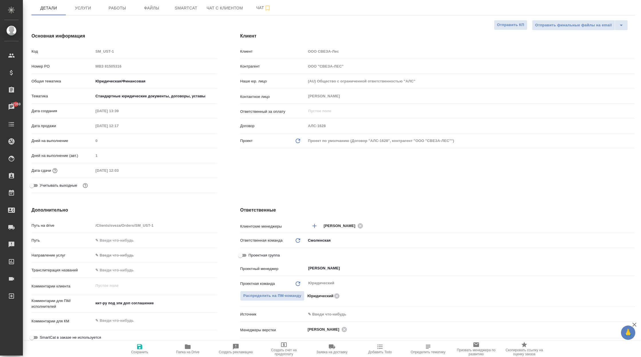
scroll to position [125, 0]
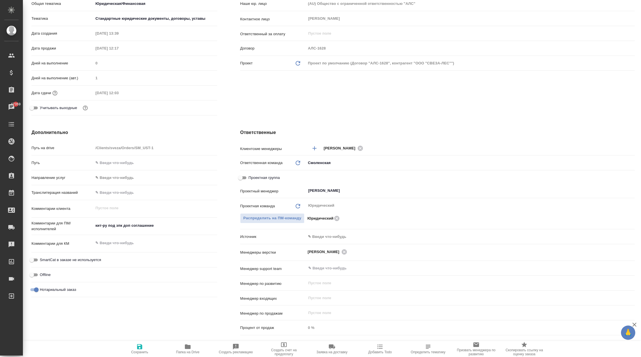
click at [321, 240] on body "🙏 .cls-1 fill:#fff; AWATERA Корэн Владислав Клиенты Спецификации Заказы 47359 Ч…" at bounding box center [320, 178] width 641 height 357
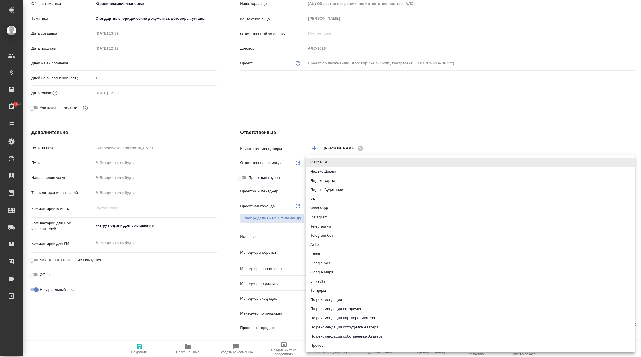
click at [348, 192] on li "Яндекс Аудитории" at bounding box center [470, 189] width 329 height 9
type textarea "x"
type input "yandexAudience"
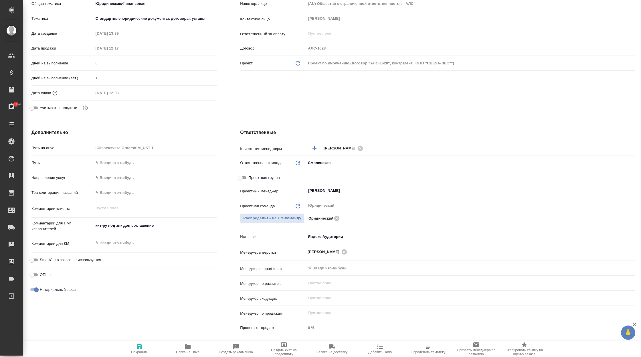
click at [141, 345] on icon "button" at bounding box center [139, 346] width 5 height 5
type textarea "x"
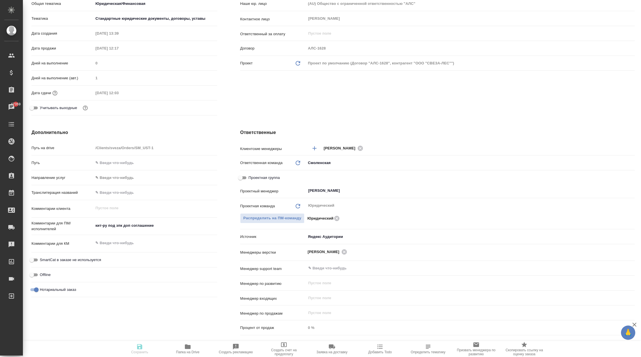
type textarea "x"
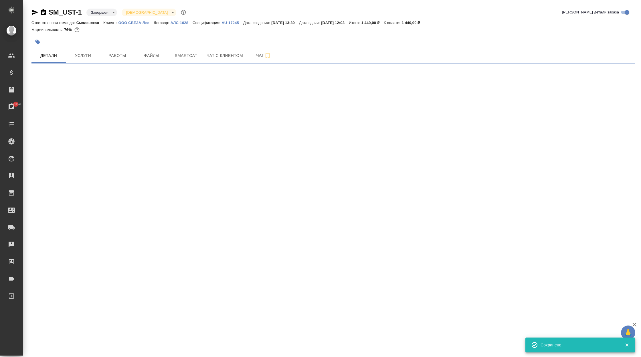
scroll to position [0, 0]
select select "RU"
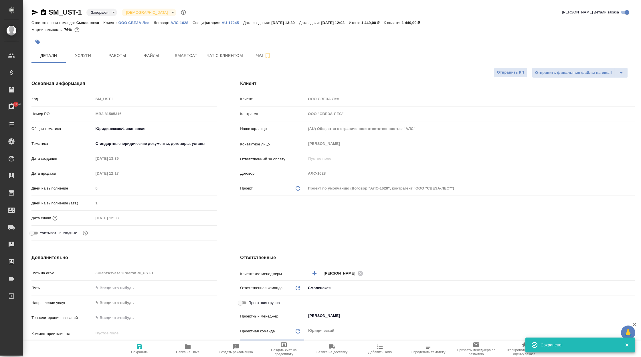
type textarea "x"
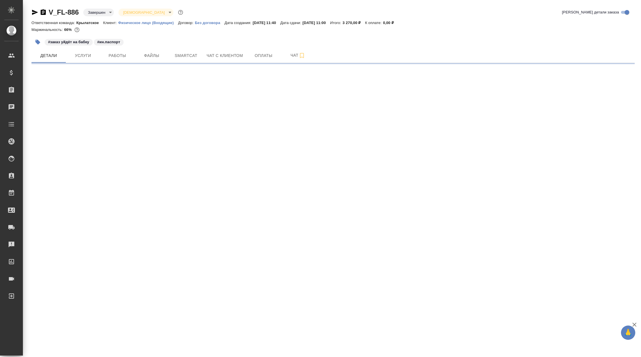
select select "RU"
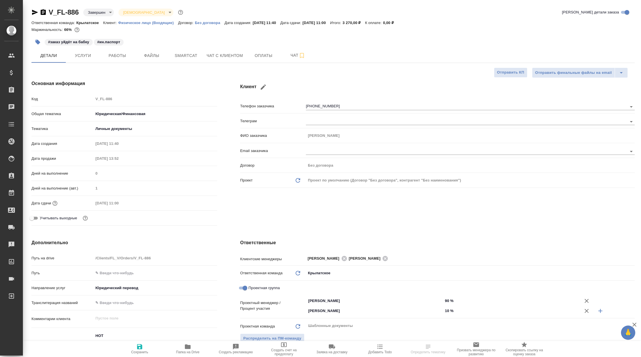
type textarea "x"
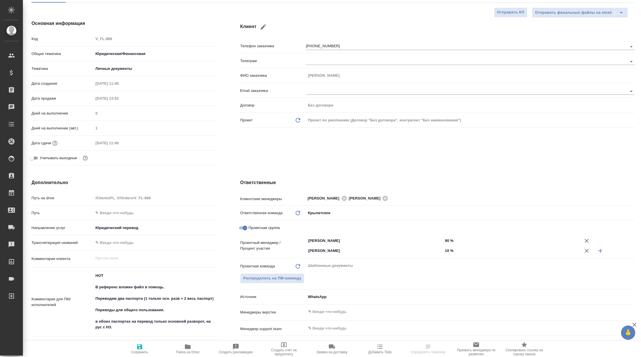
scroll to position [61, 0]
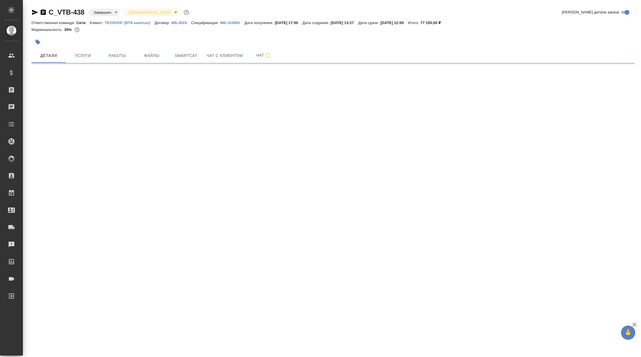
select select "RU"
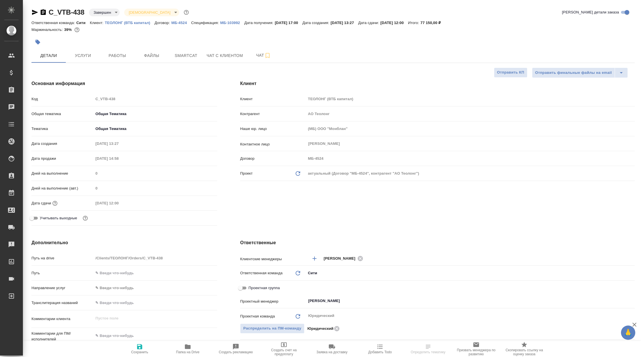
type textarea "x"
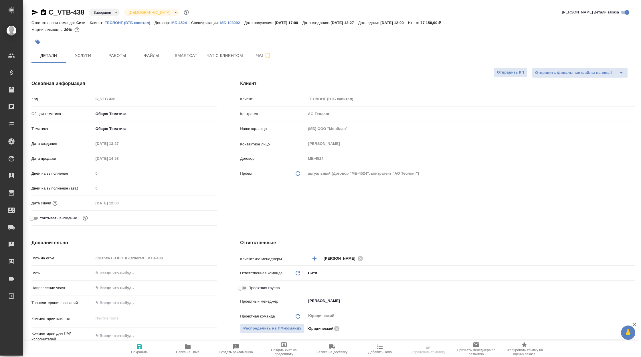
type textarea "x"
select select "RU"
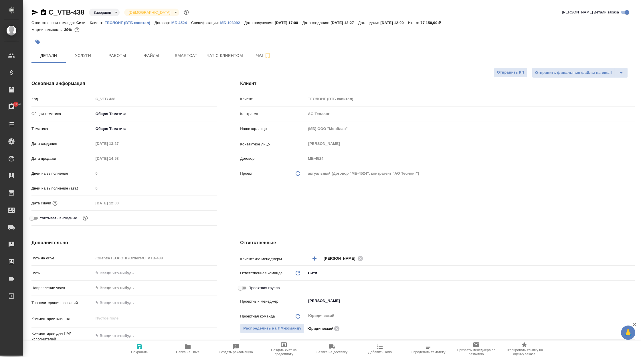
type textarea "x"
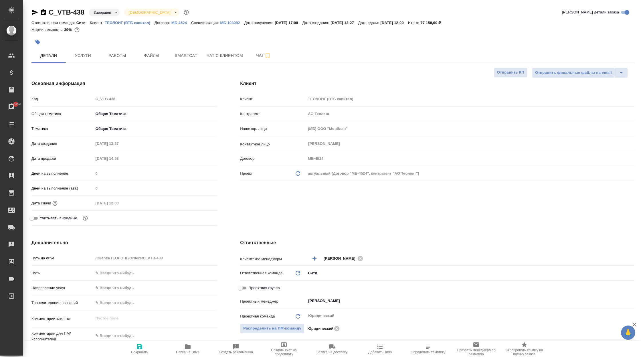
type textarea "x"
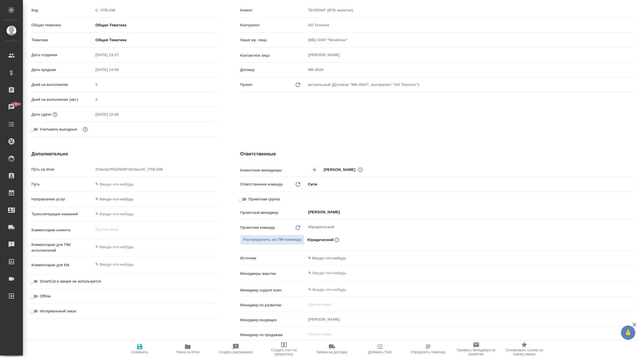
scroll to position [88, 0]
type textarea "x"
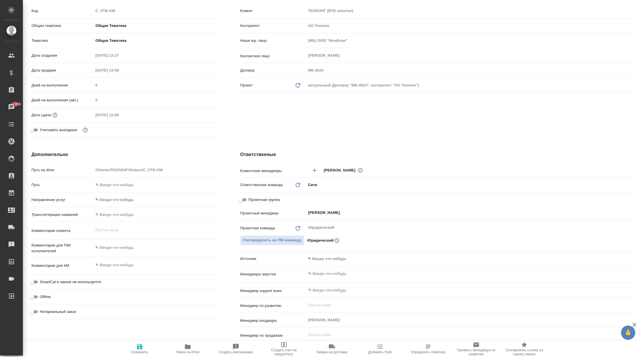
type textarea "x"
click at [326, 259] on body "🙏 .cls-1 fill:#fff; AWATERA Корэн Владислав Клиенты Спецификации Заказы 47359 Ч…" at bounding box center [320, 178] width 641 height 357
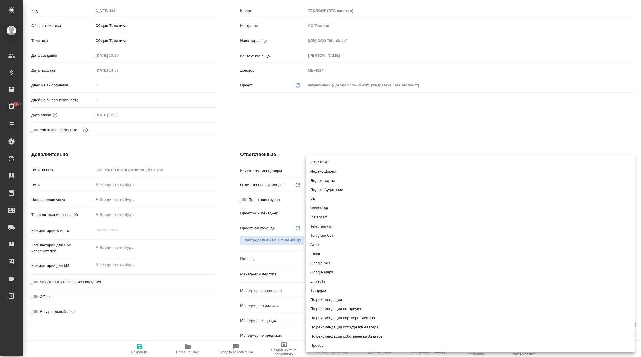
click at [340, 163] on li "Сайт и SEO" at bounding box center [470, 162] width 329 height 9
type textarea "x"
type input "seo"
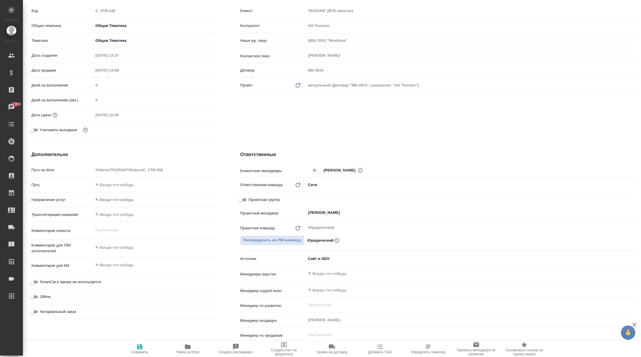
click at [140, 351] on span "Сохранить" at bounding box center [139, 352] width 17 height 4
type textarea "x"
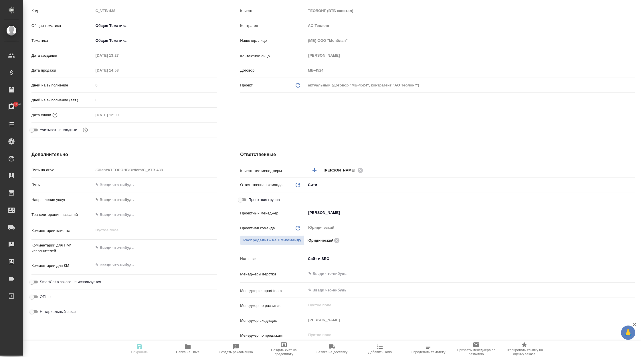
type textarea "x"
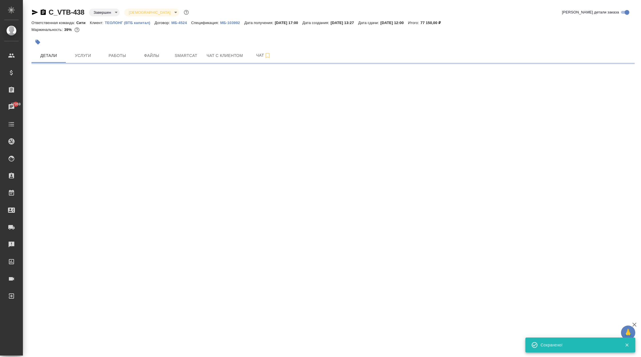
scroll to position [0, 0]
select select "RU"
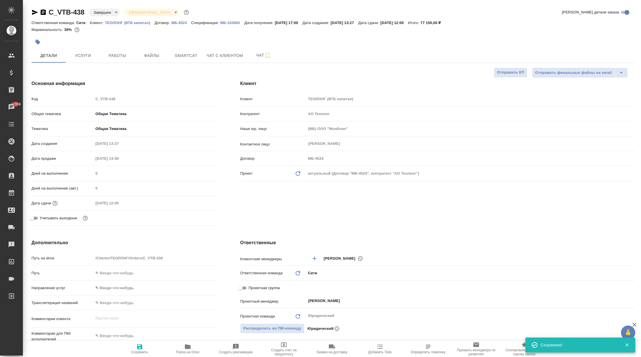
type textarea "x"
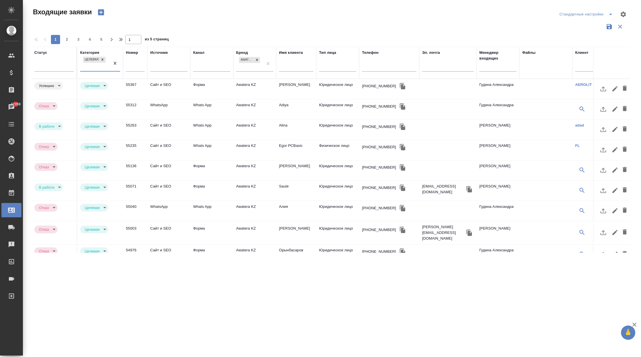
select select "RU"
click at [257, 59] on icon at bounding box center [257, 60] width 2 height 2
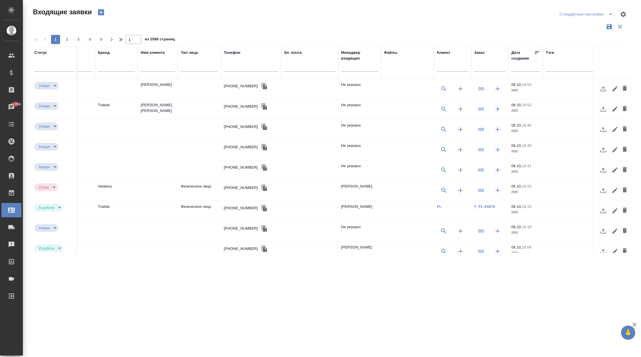
scroll to position [0, 157]
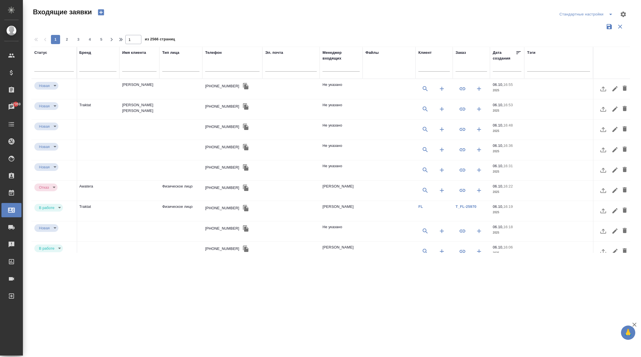
click at [468, 68] on input "text" at bounding box center [472, 67] width 32 height 7
paste input "C_VTB-438"
type input "C_VTB-438"
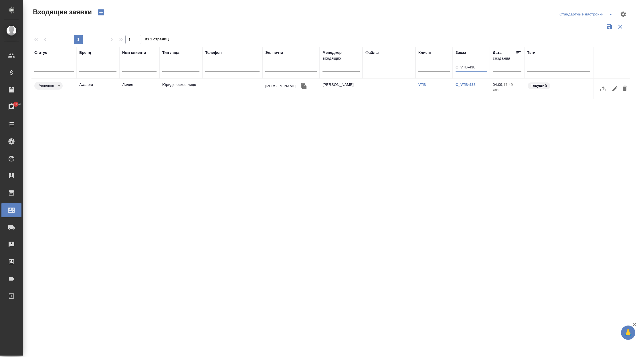
scroll to position [0, 0]
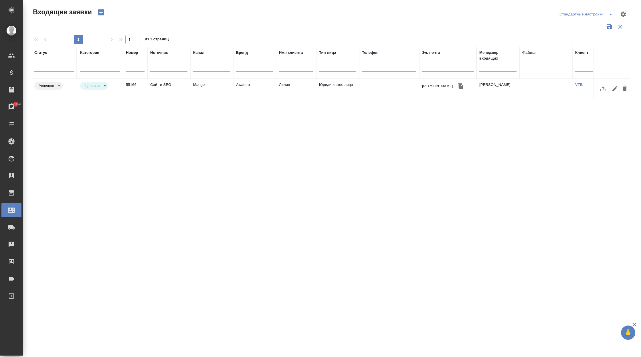
click at [208, 90] on td "Mango" at bounding box center [211, 89] width 43 height 20
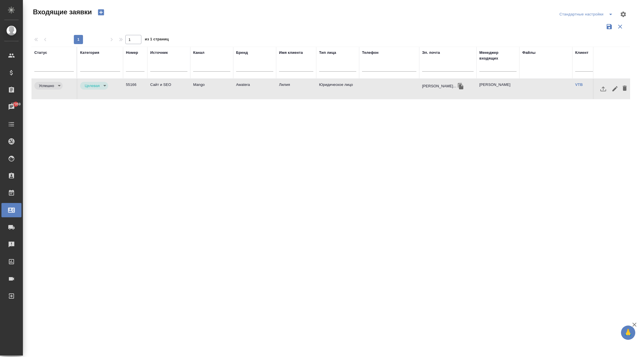
click at [208, 90] on td "Mango" at bounding box center [211, 89] width 43 height 20
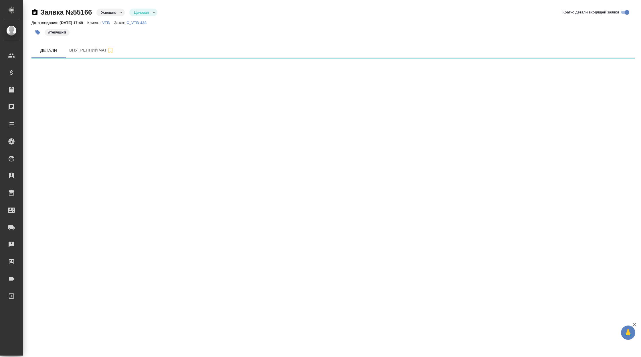
select select "RU"
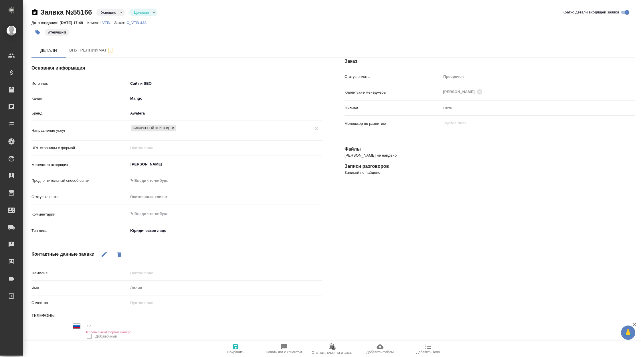
type textarea "x"
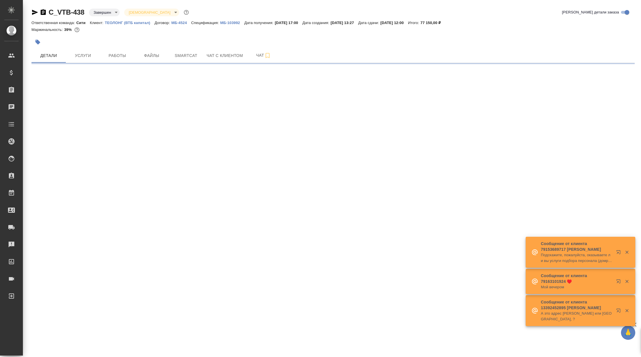
select select "RU"
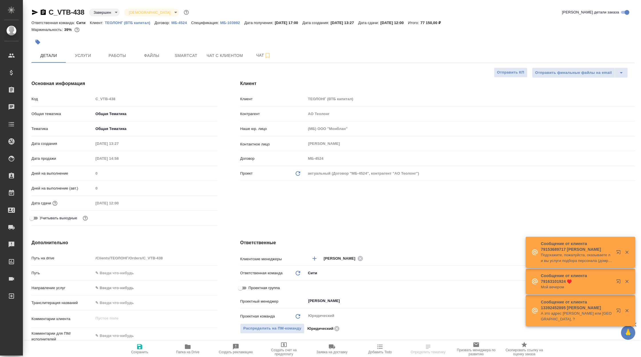
type textarea "x"
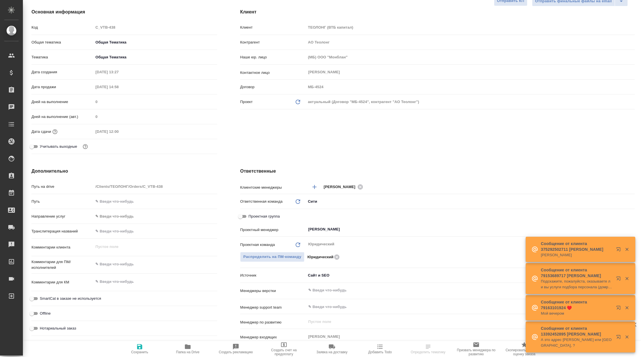
scroll to position [74, 0]
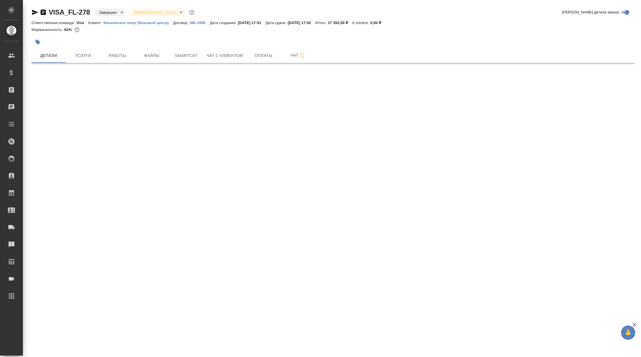
select select "RU"
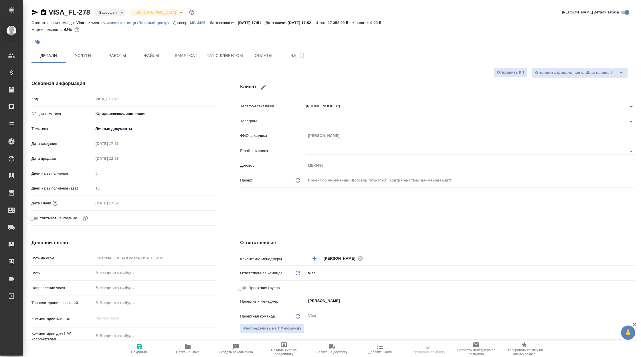
type textarea "x"
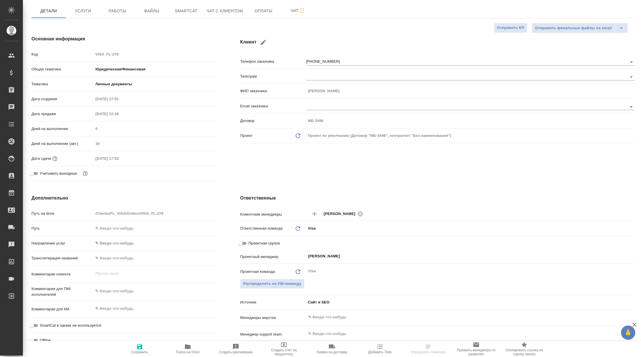
scroll to position [57, 0]
